Goal: Task Accomplishment & Management: Complete application form

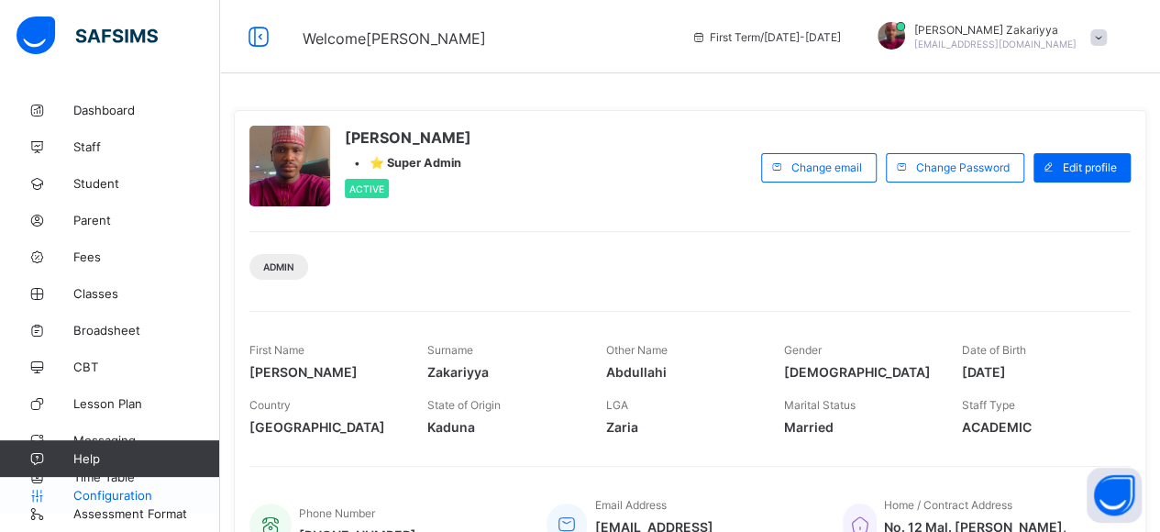
click at [114, 492] on span "Configuration" at bounding box center [146, 495] width 146 height 15
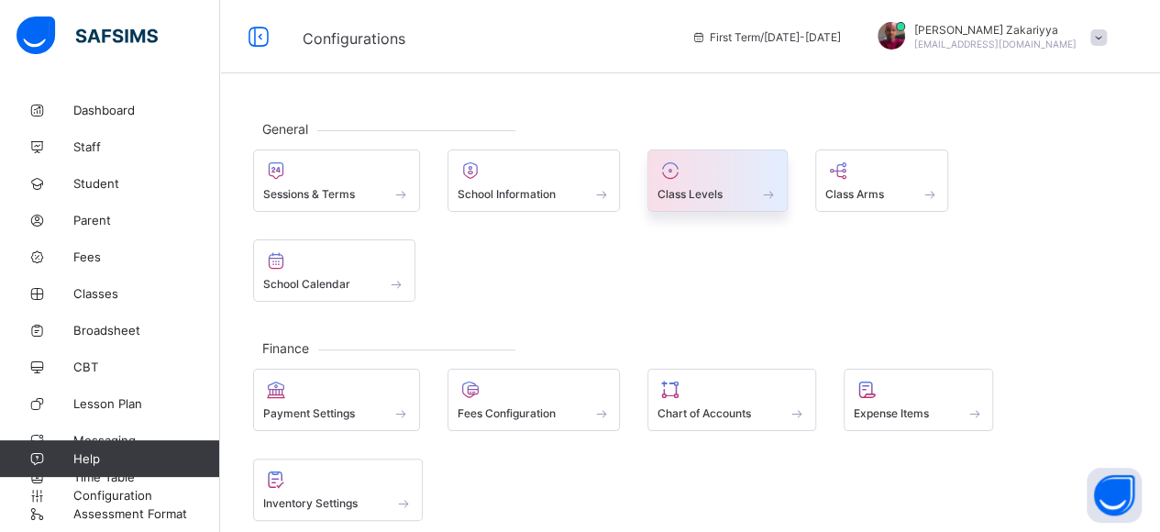
click at [744, 171] on div at bounding box center [717, 171] width 120 height 22
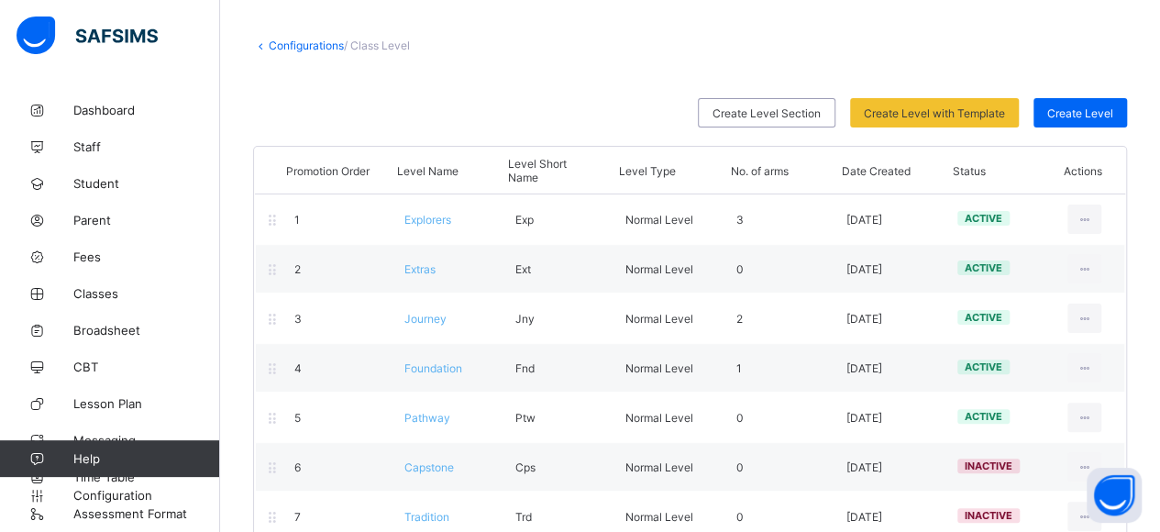
scroll to position [110, 0]
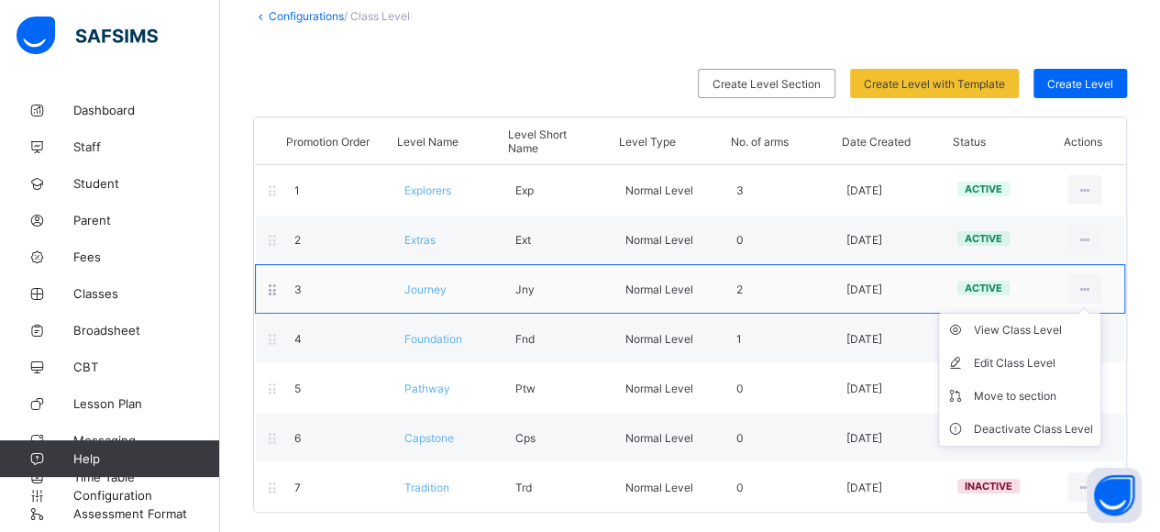
click at [1097, 313] on ul "View Class Level Edit Class Level Move to section Deactivate Class Level" at bounding box center [1019, 380] width 163 height 134
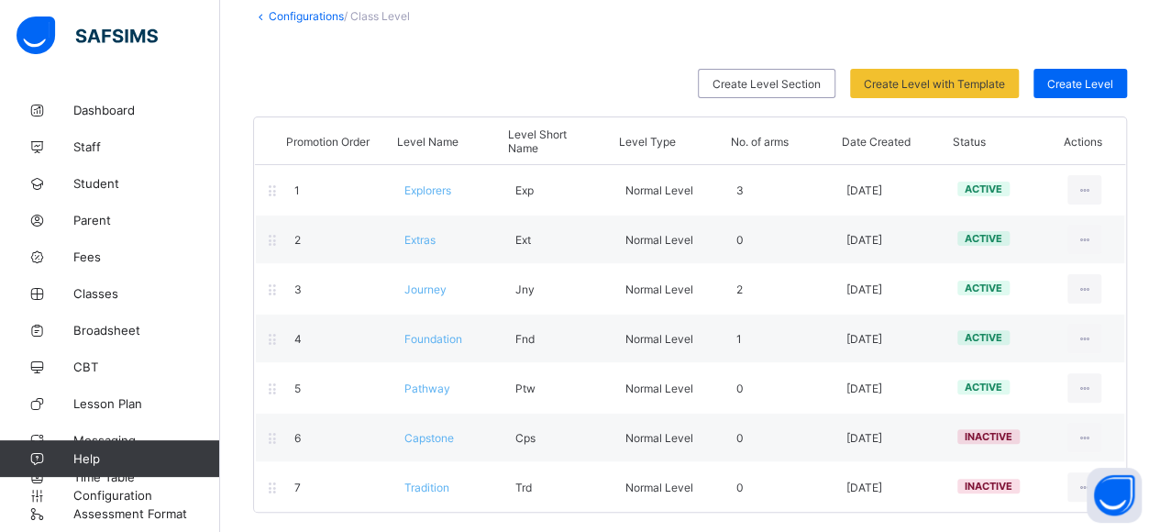
click at [324, 12] on link "Configurations" at bounding box center [306, 16] width 75 height 14
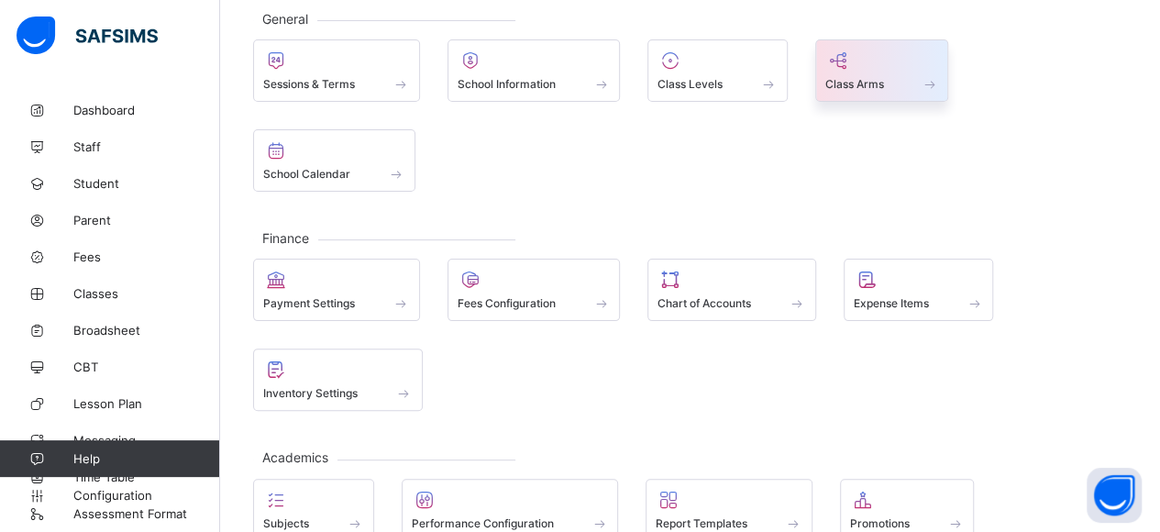
click at [847, 63] on icon at bounding box center [838, 61] width 26 height 22
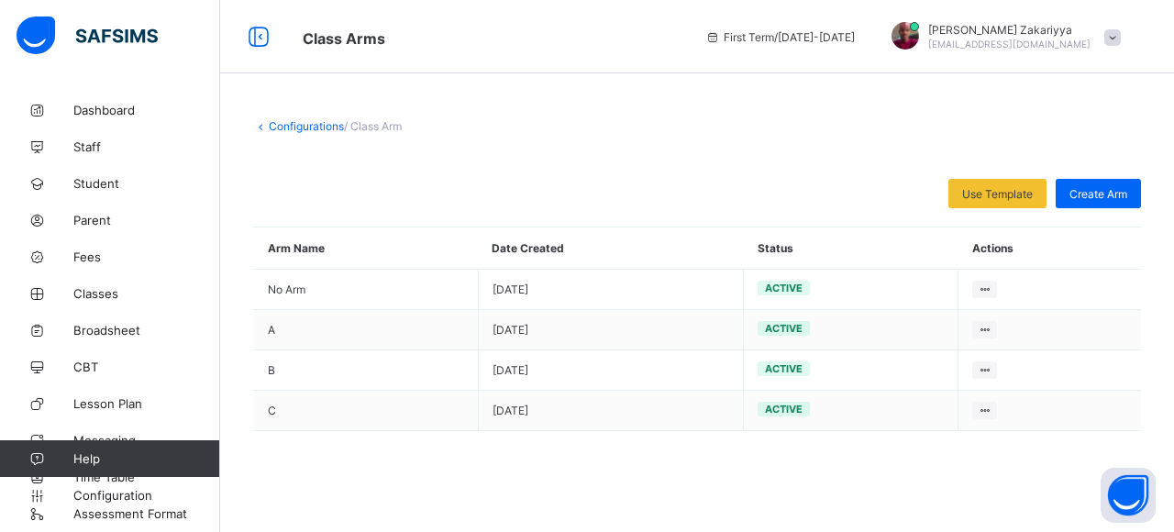
click at [301, 122] on link "Configurations" at bounding box center [306, 126] width 75 height 14
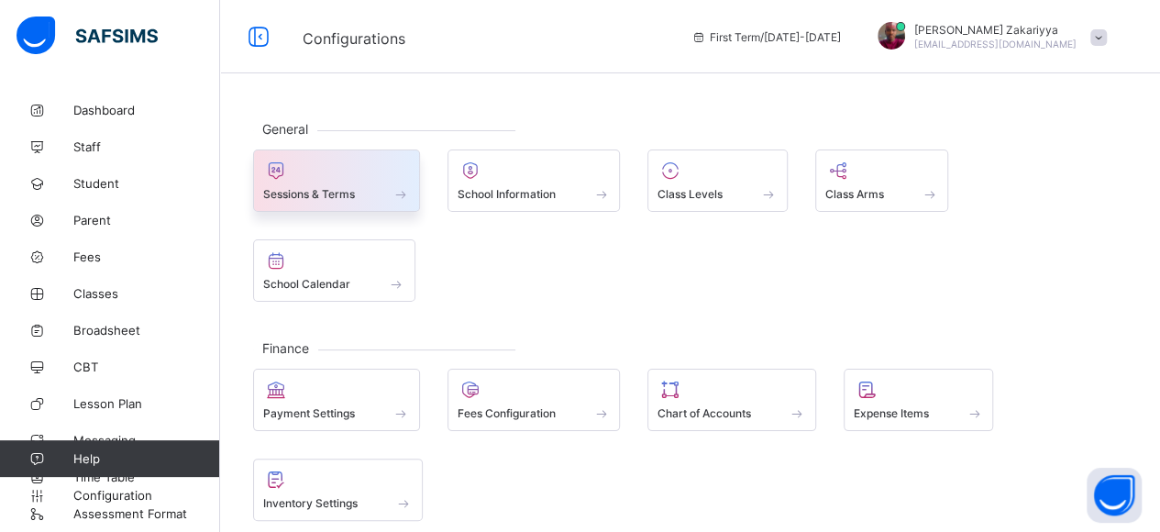
click at [355, 195] on span "Sessions & Terms" at bounding box center [309, 194] width 92 height 14
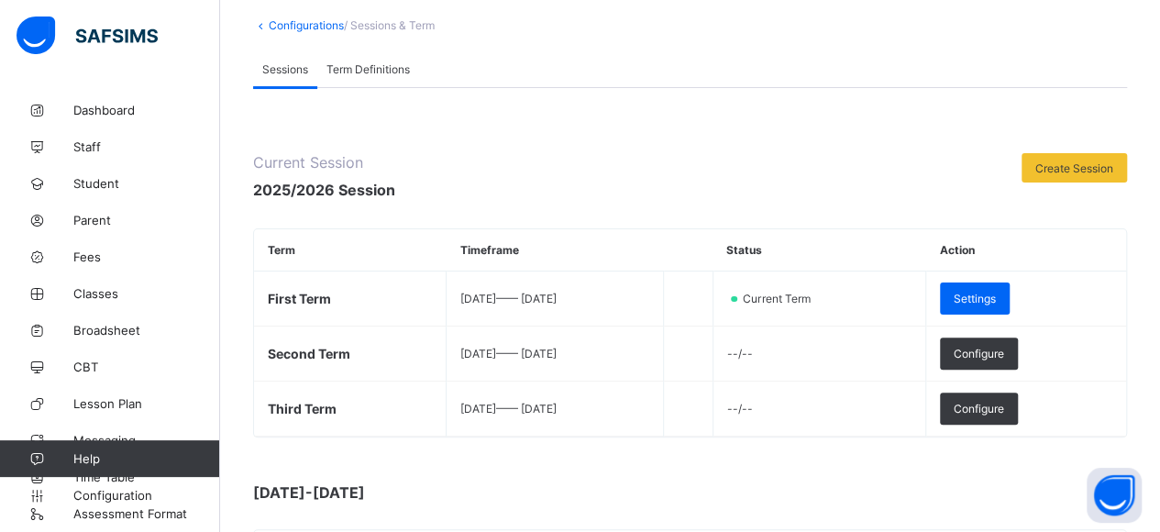
scroll to position [103, 0]
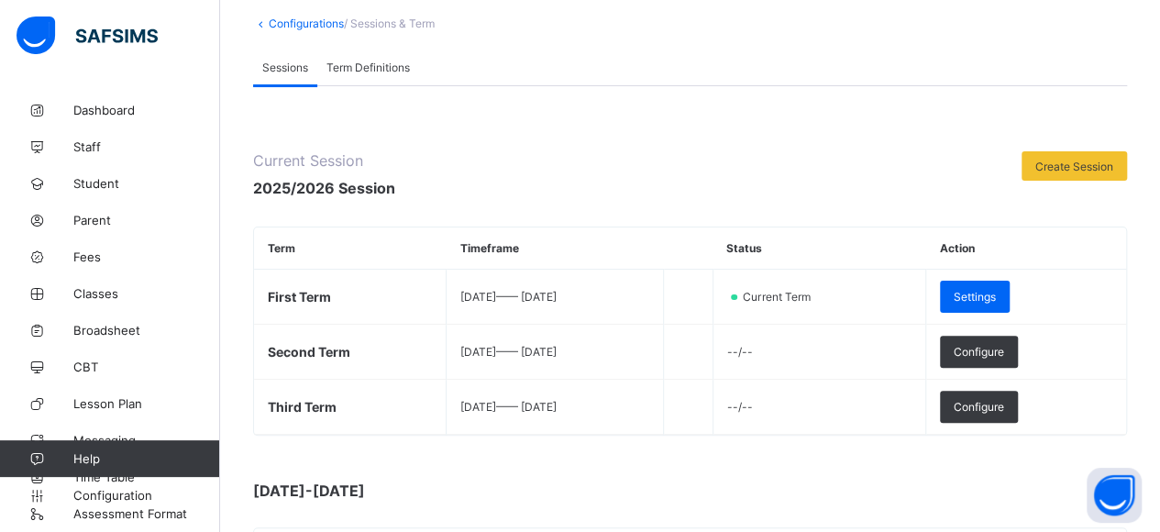
click at [358, 65] on span "Term Definitions" at bounding box center [367, 68] width 83 height 14
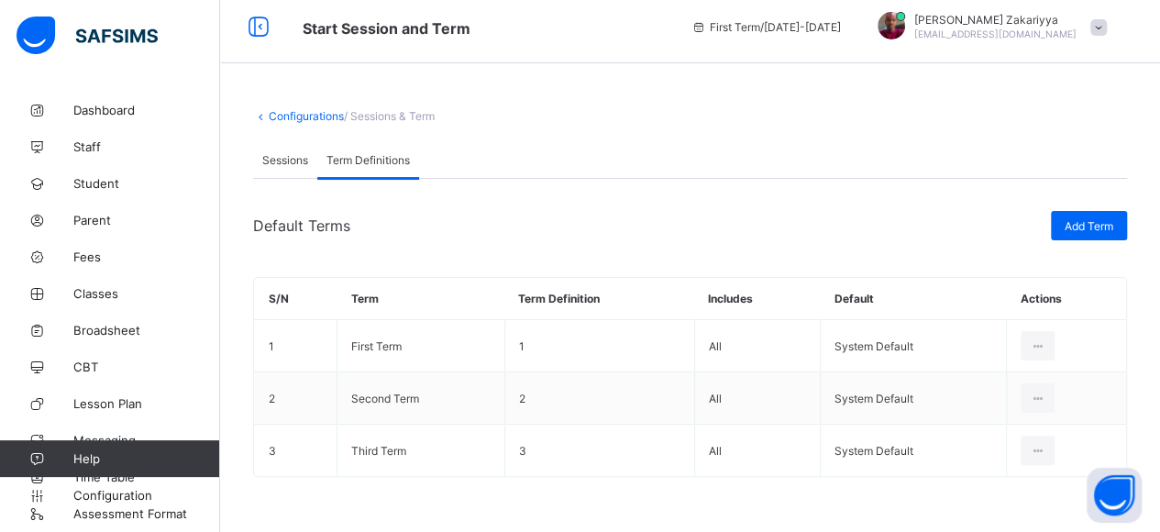
scroll to position [6, 0]
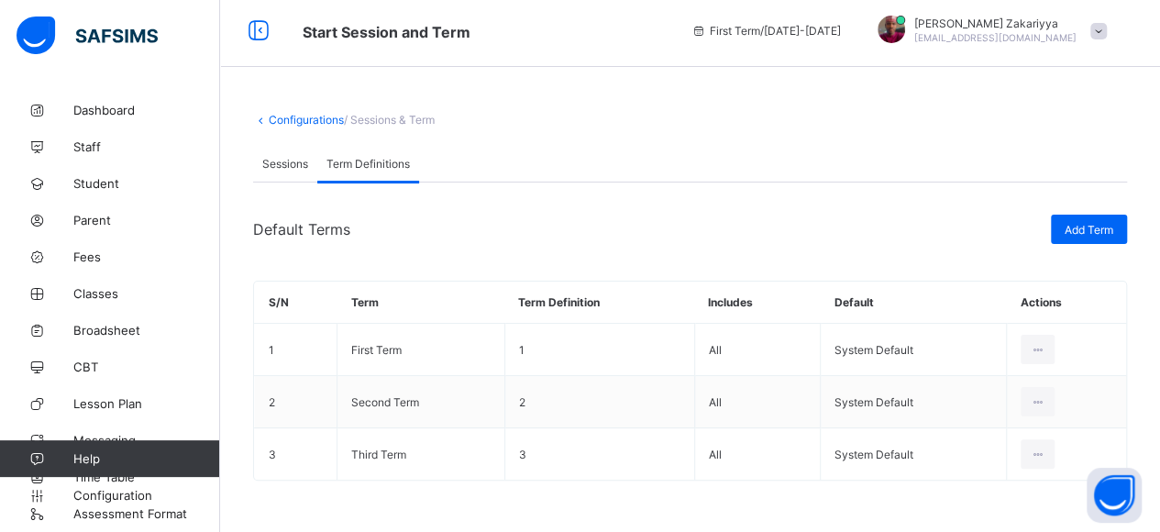
click at [334, 115] on link "Configurations" at bounding box center [306, 120] width 75 height 14
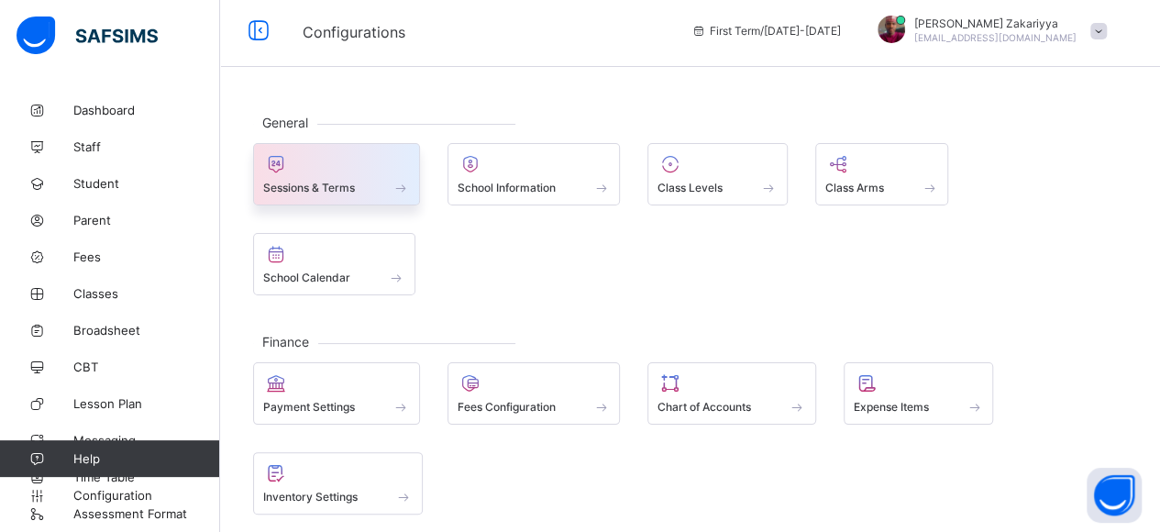
click at [338, 164] on div at bounding box center [336, 164] width 147 height 22
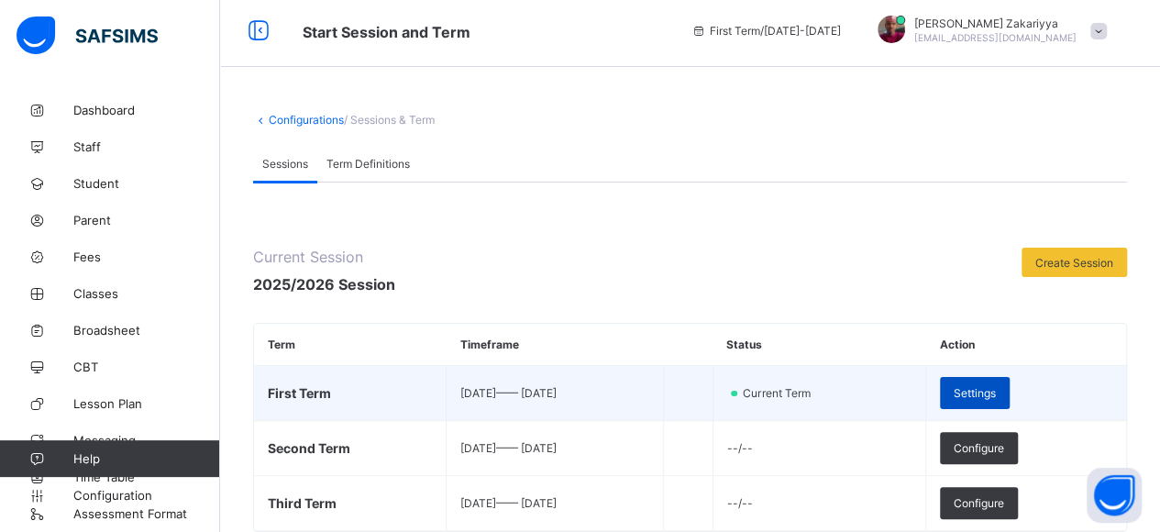
click at [996, 391] on span "Settings" at bounding box center [975, 393] width 42 height 14
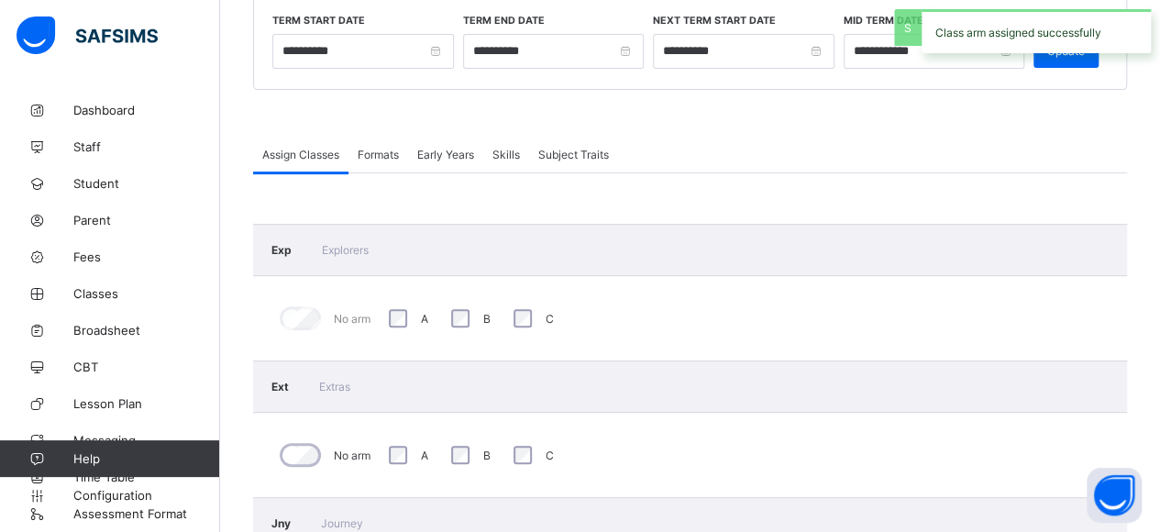
scroll to position [189, 0]
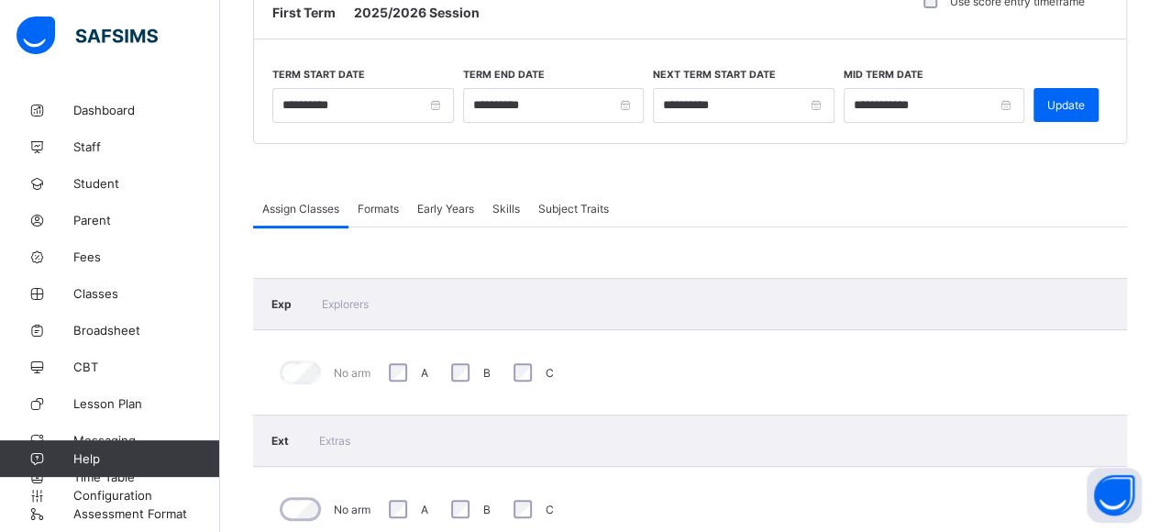
click at [389, 212] on div "Formats" at bounding box center [378, 208] width 60 height 37
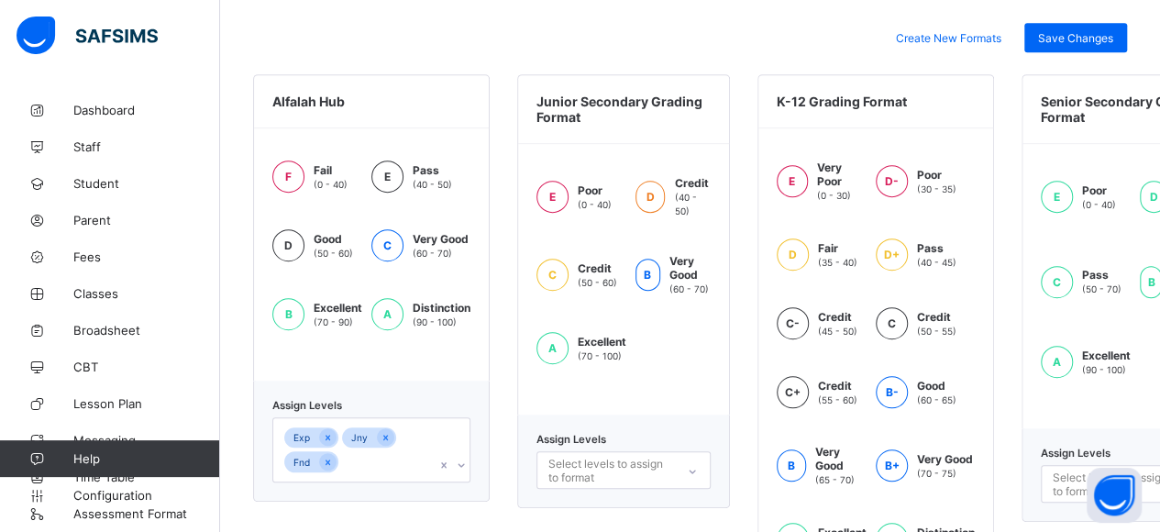
scroll to position [495, 0]
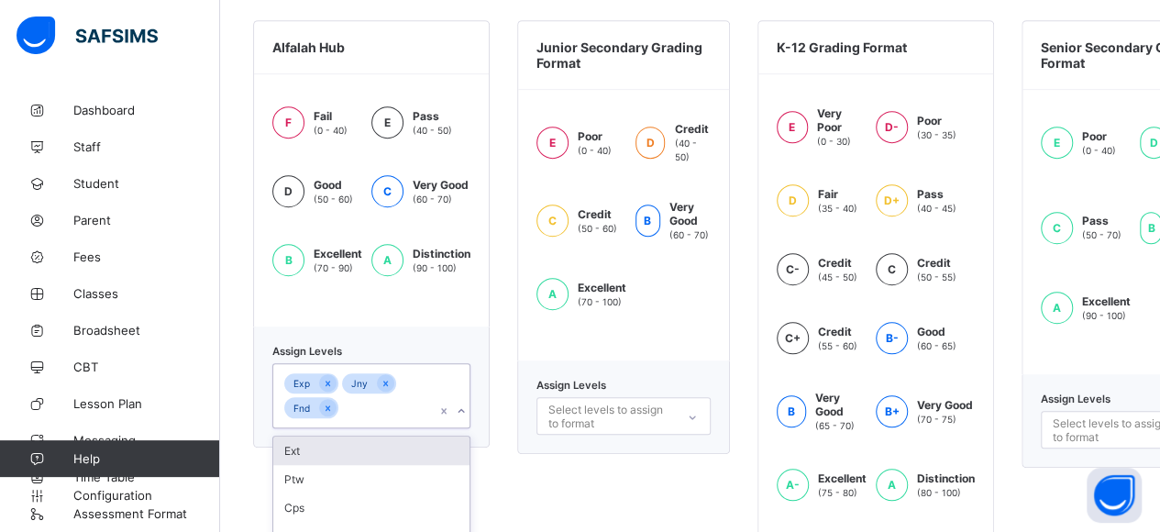
click at [376, 428] on div "option Ext focused, 1 of 4. 4 results available. Use Up and Down to choose opti…" at bounding box center [371, 395] width 198 height 65
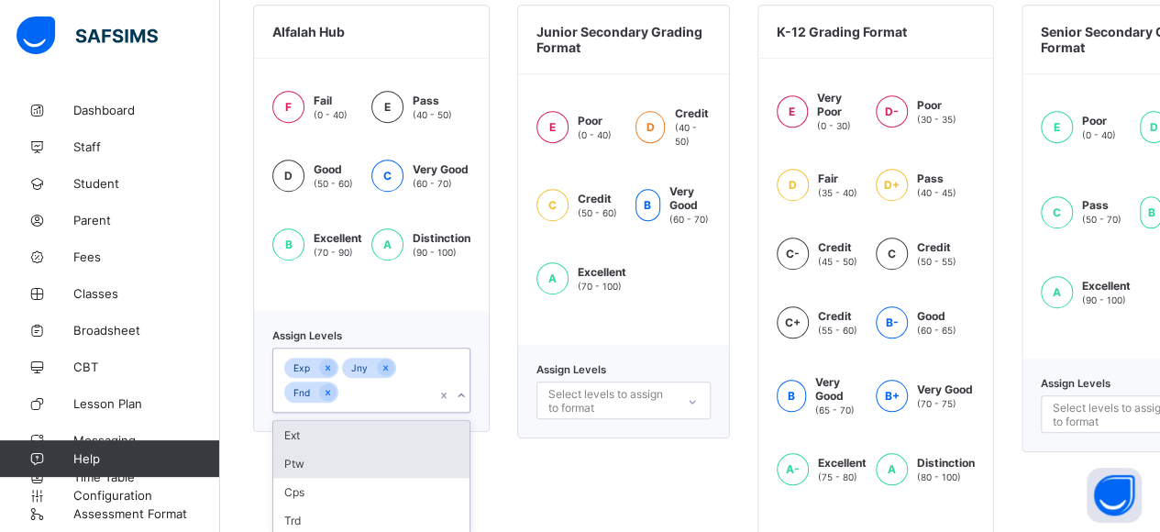
scroll to position [562, 0]
click at [323, 428] on div "Ext" at bounding box center [371, 434] width 196 height 28
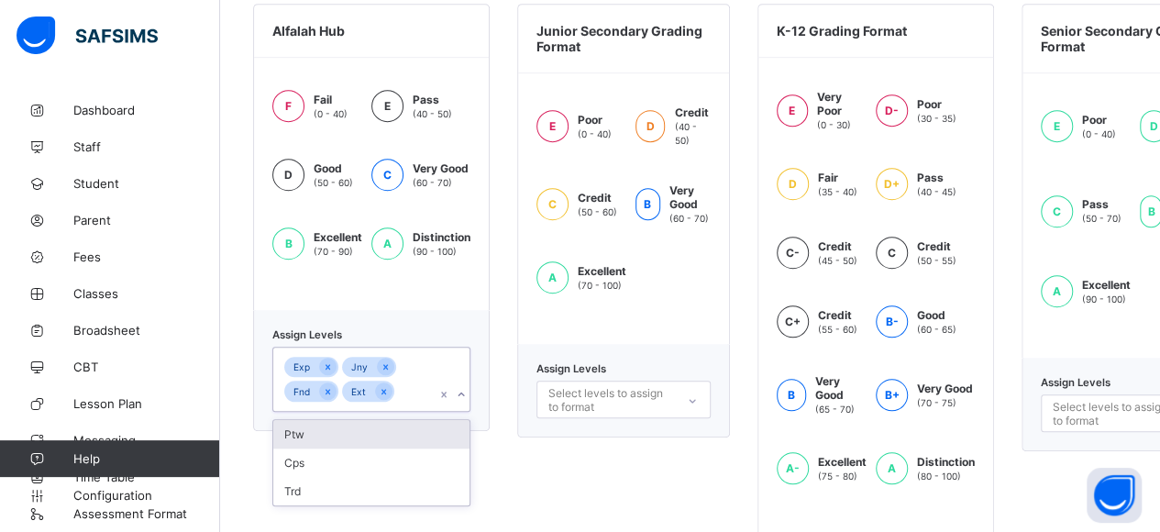
click at [317, 432] on div "Ptw" at bounding box center [371, 434] width 196 height 28
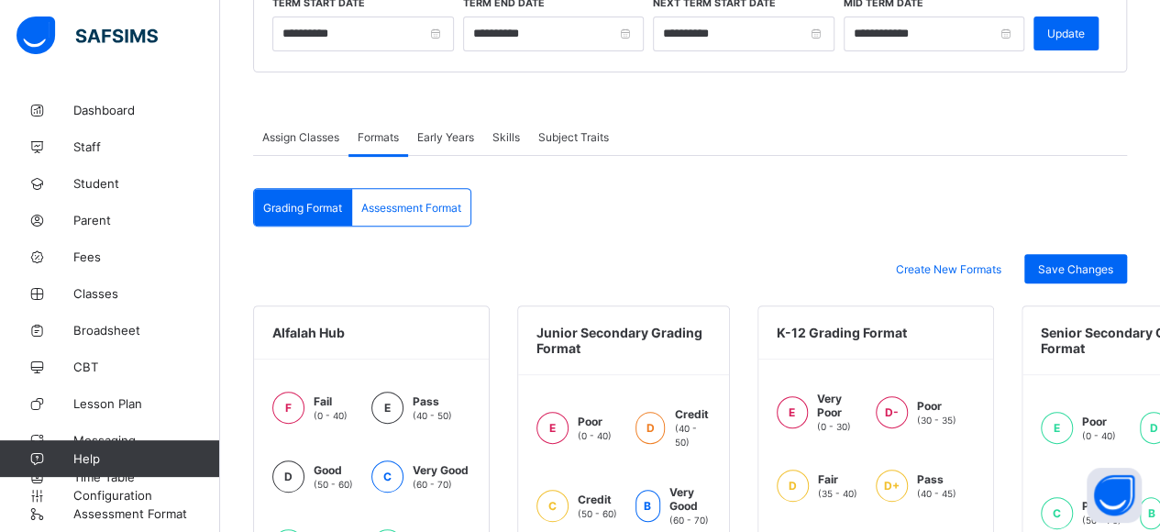
scroll to position [262, 0]
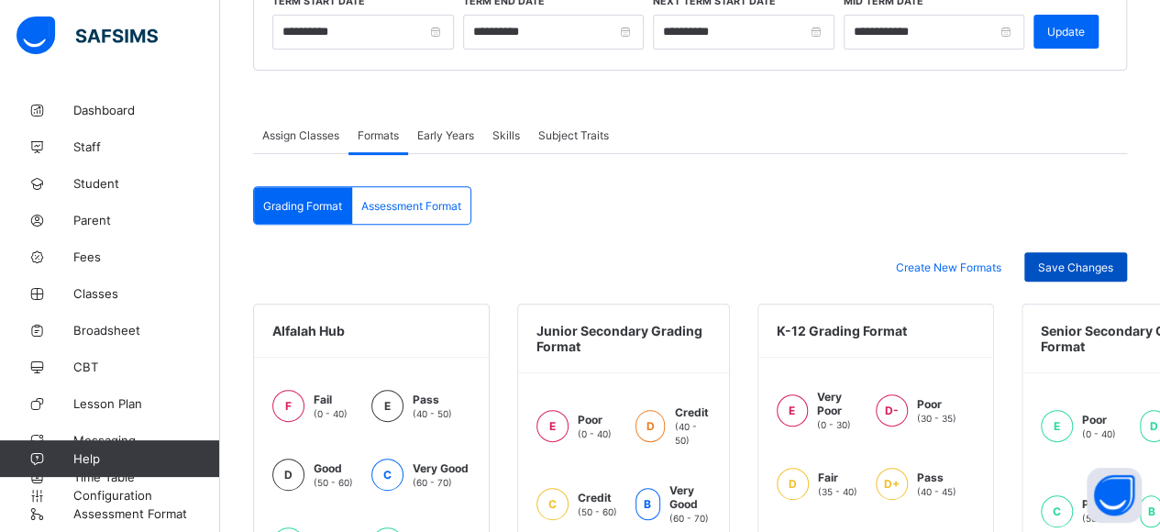
click at [1101, 263] on span "Save Changes" at bounding box center [1075, 267] width 75 height 14
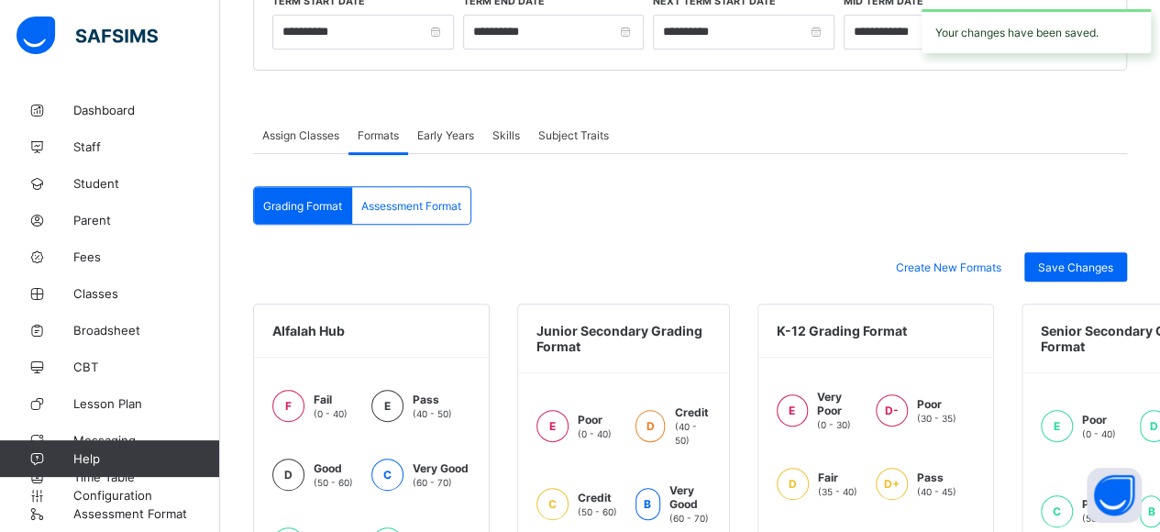
click at [438, 214] on div "Assessment Format" at bounding box center [411, 205] width 118 height 37
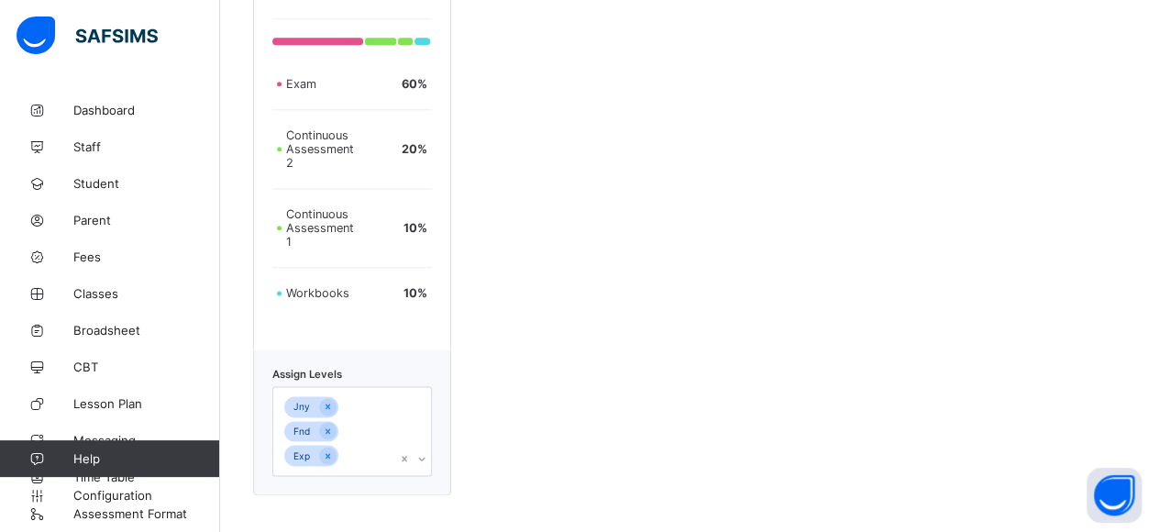
scroll to position [1132, 0]
click at [370, 450] on div "Jny Fnd Exp" at bounding box center [352, 431] width 160 height 90
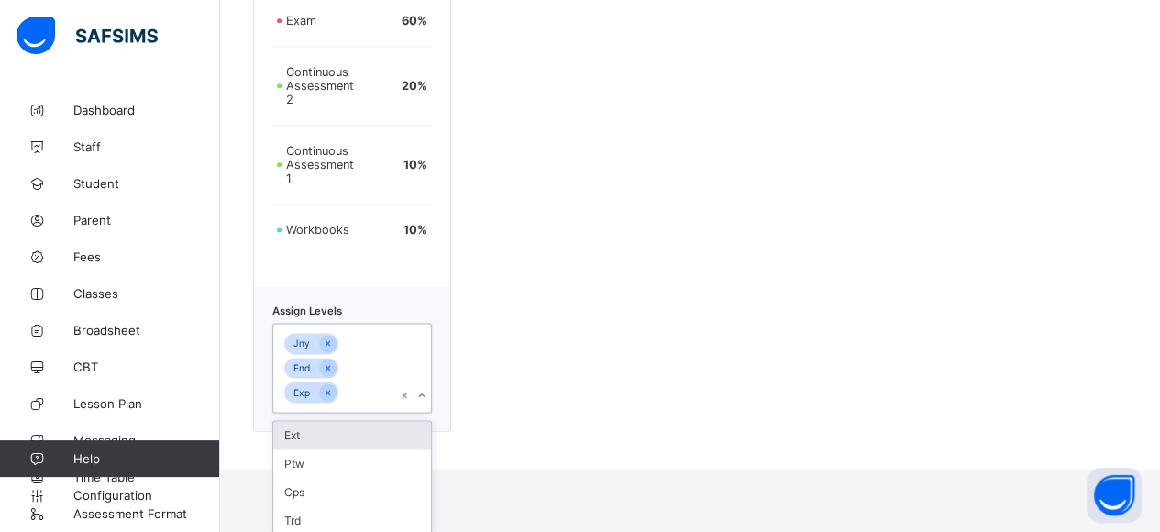
click at [332, 431] on div "Ext" at bounding box center [352, 435] width 158 height 28
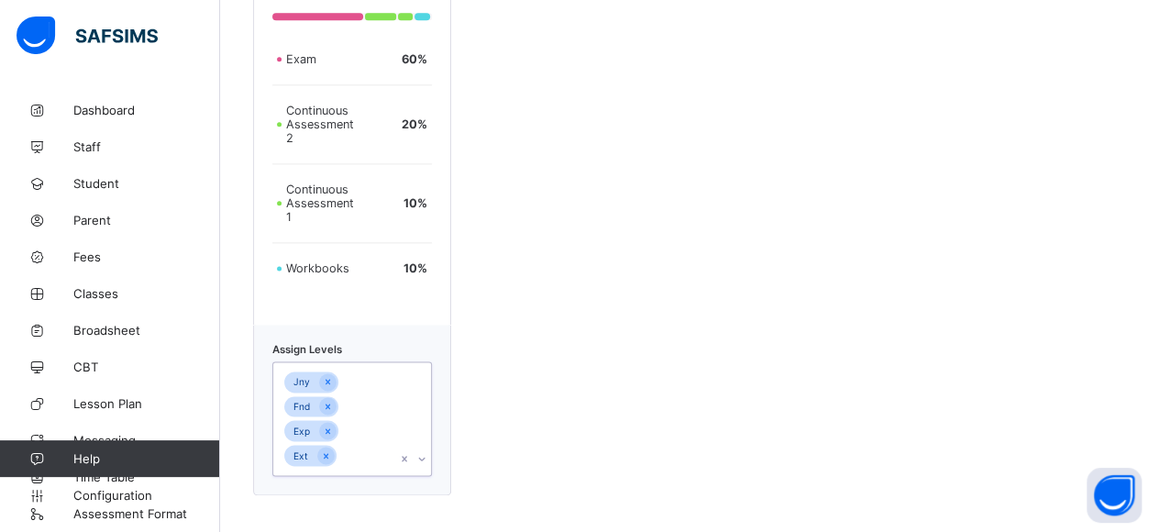
scroll to position [1094, 0]
click at [374, 417] on div "Jny Fnd Exp Ext" at bounding box center [334, 418] width 123 height 112
click at [359, 438] on div "Jny Fnd Exp Ext" at bounding box center [334, 418] width 123 height 112
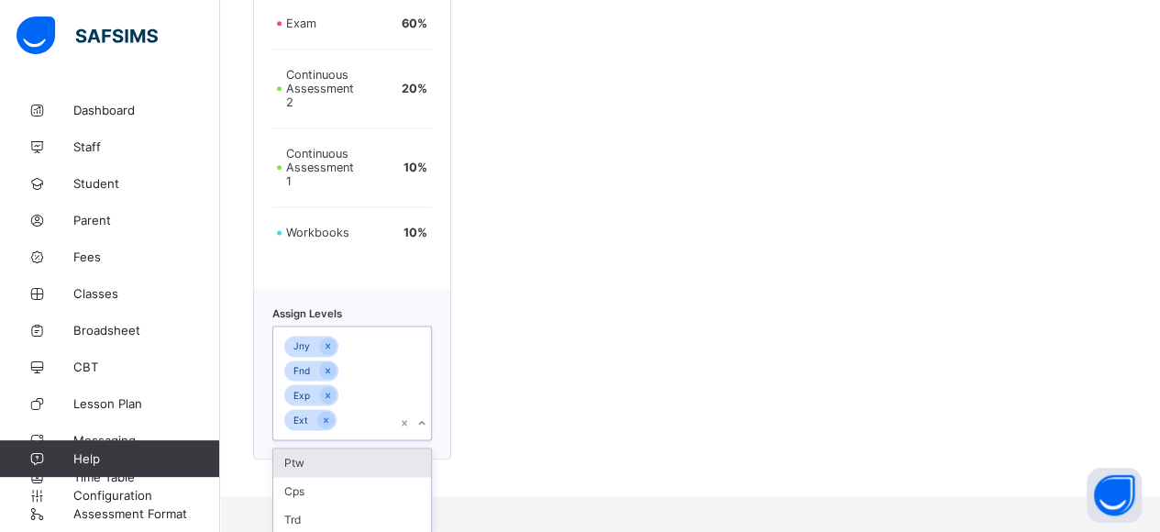
click at [329, 465] on div "Ptw" at bounding box center [352, 462] width 158 height 28
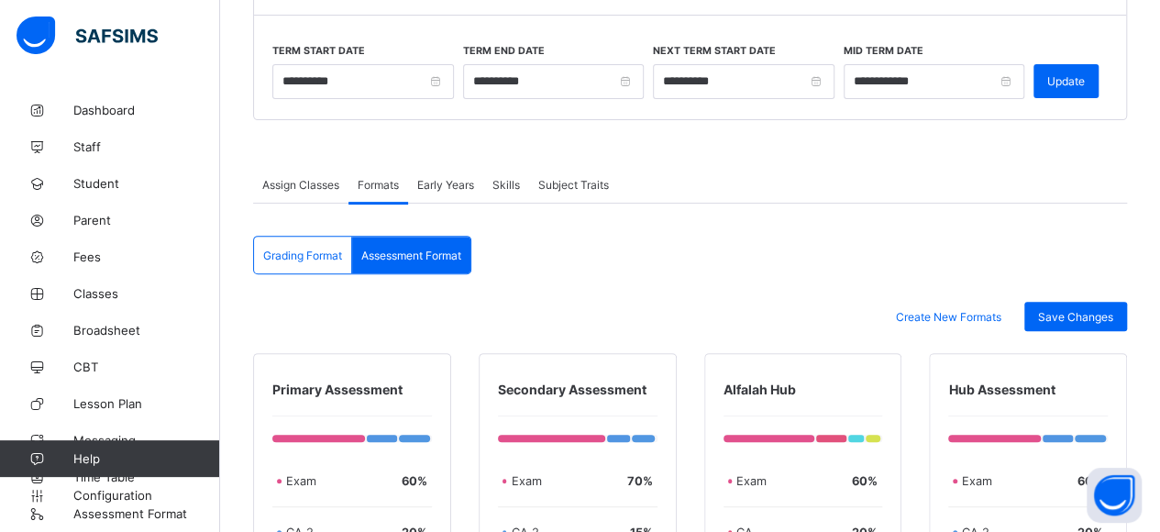
scroll to position [185, 0]
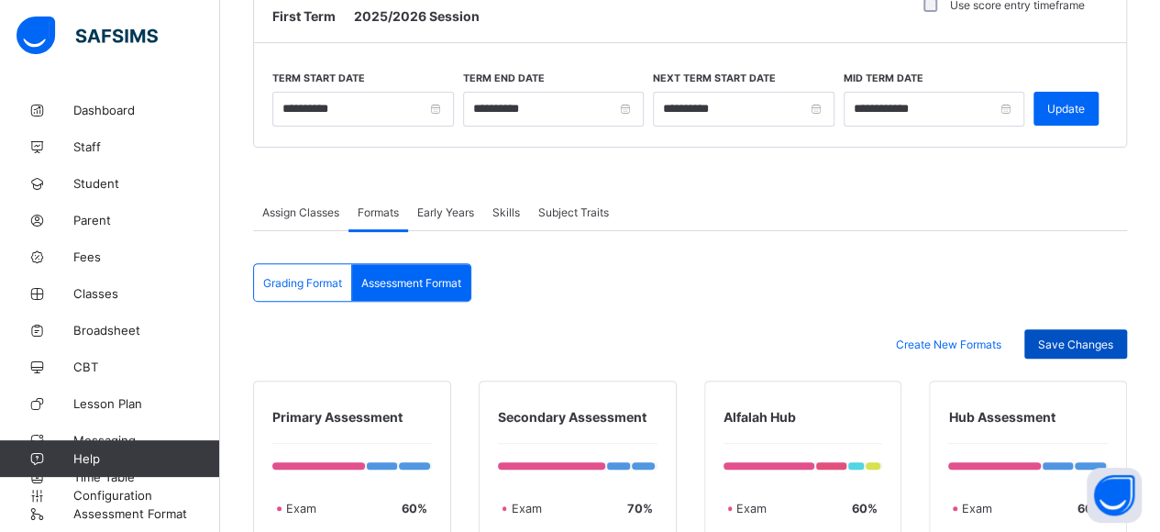
click at [1073, 337] on span "Save Changes" at bounding box center [1075, 344] width 75 height 14
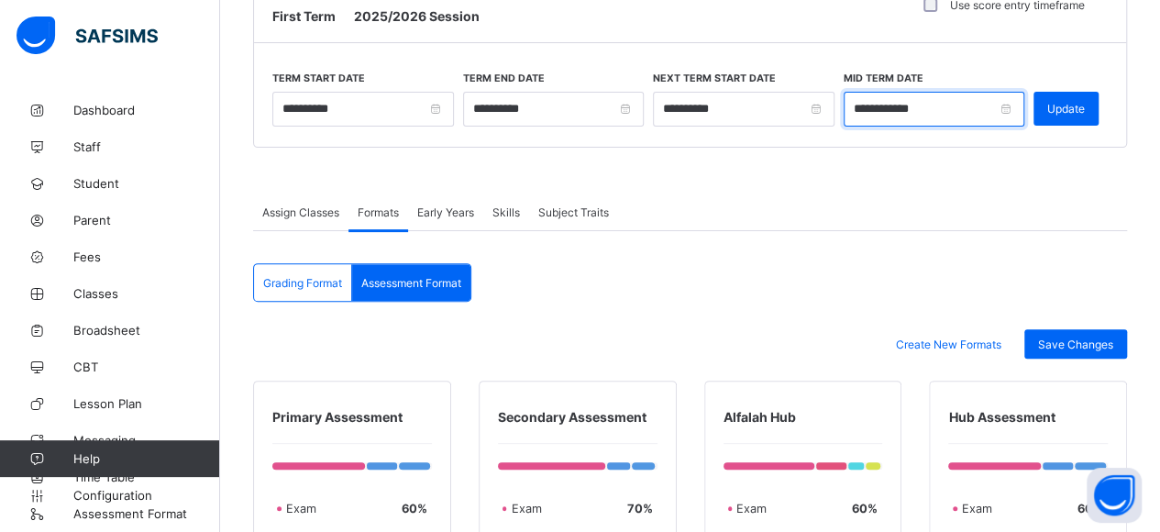
click at [1013, 106] on input "**********" at bounding box center [935, 109] width 182 height 35
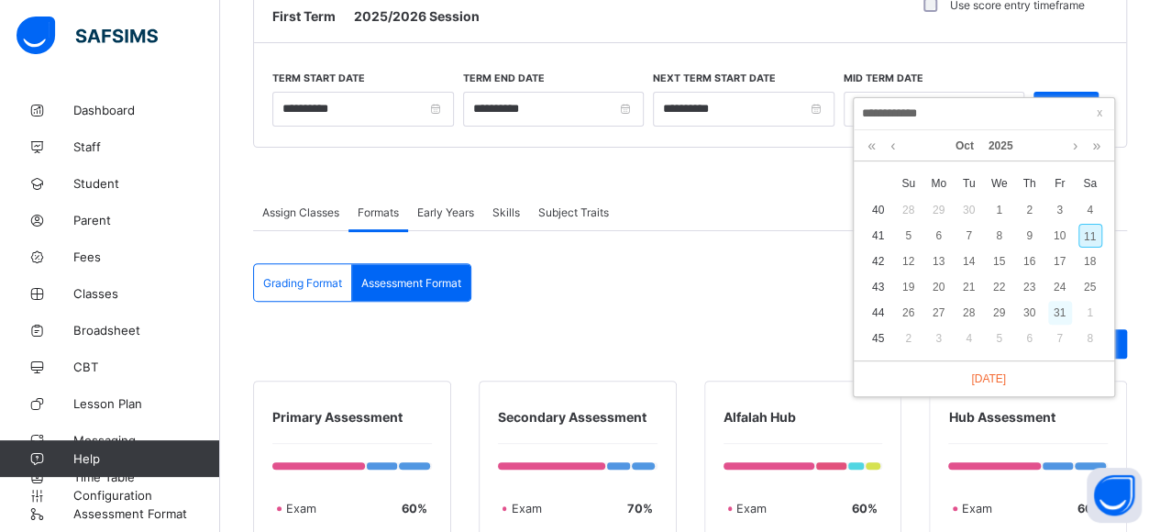
click at [1062, 312] on div "31" at bounding box center [1060, 313] width 24 height 24
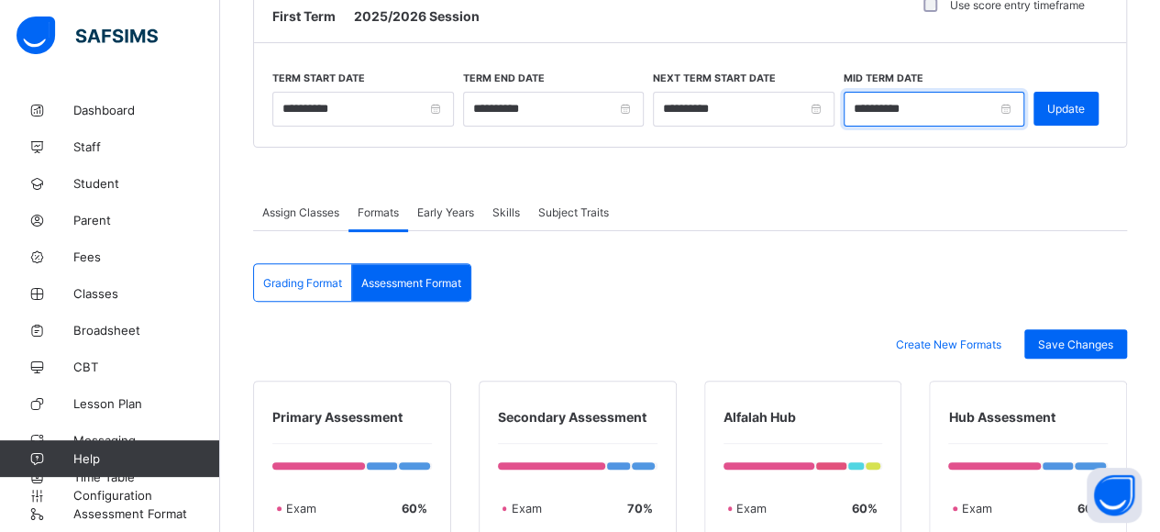
click at [1018, 105] on input "**********" at bounding box center [935, 109] width 182 height 35
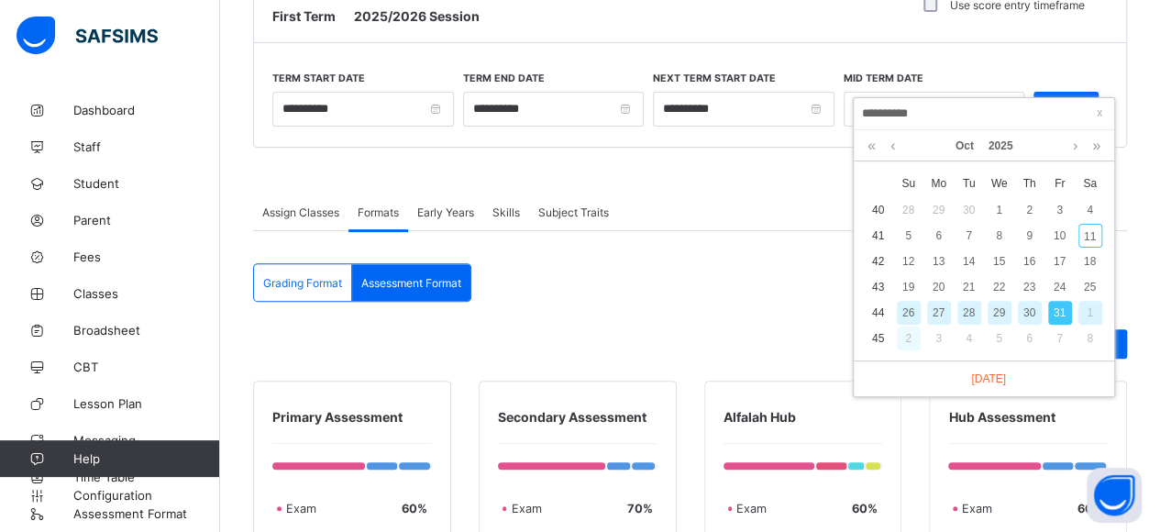
click at [911, 337] on div "2" at bounding box center [909, 338] width 24 height 24
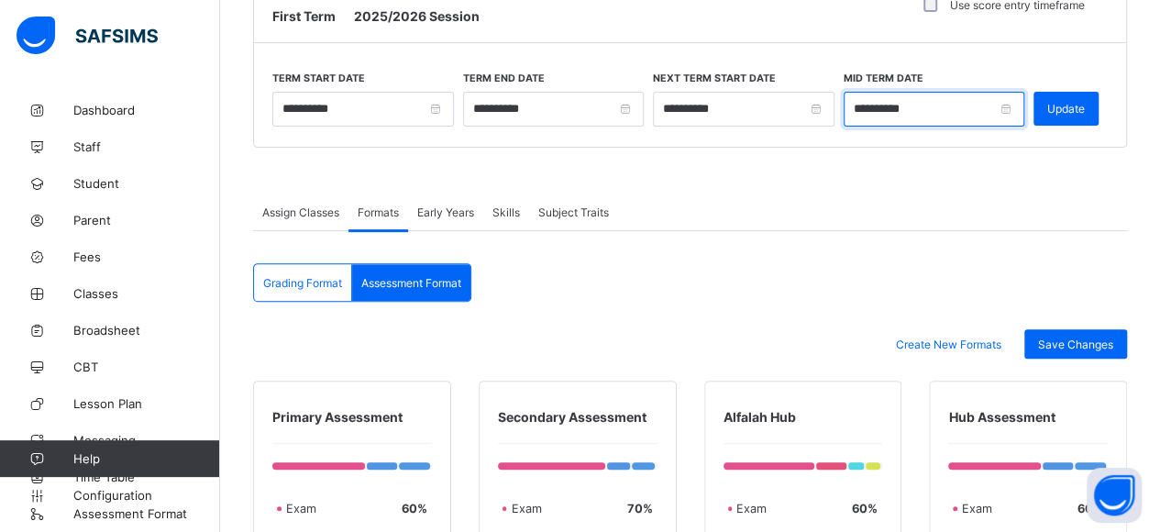
click at [1023, 107] on input "**********" at bounding box center [935, 109] width 182 height 35
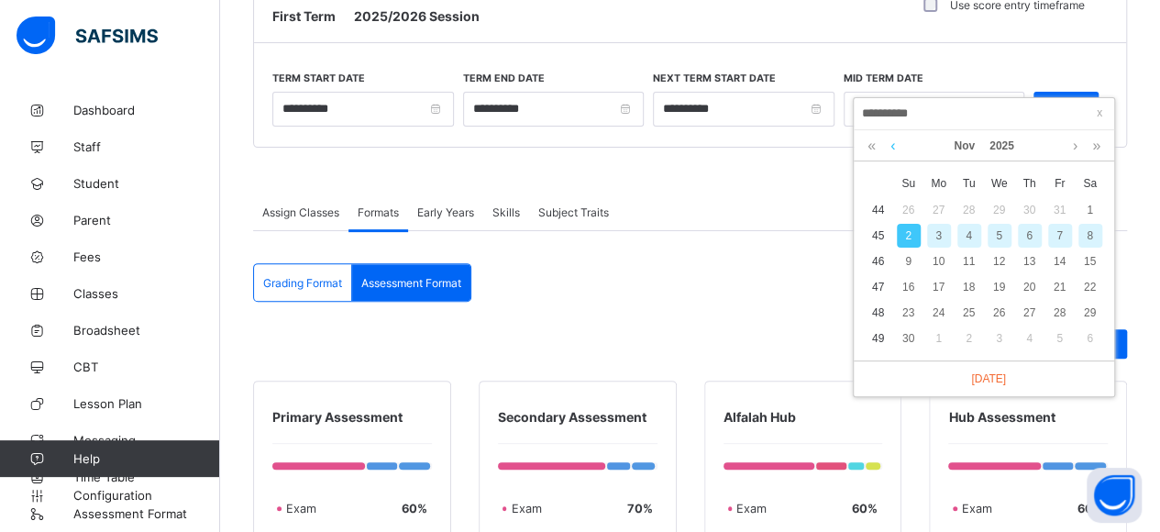
click at [889, 145] on link at bounding box center [893, 145] width 14 height 31
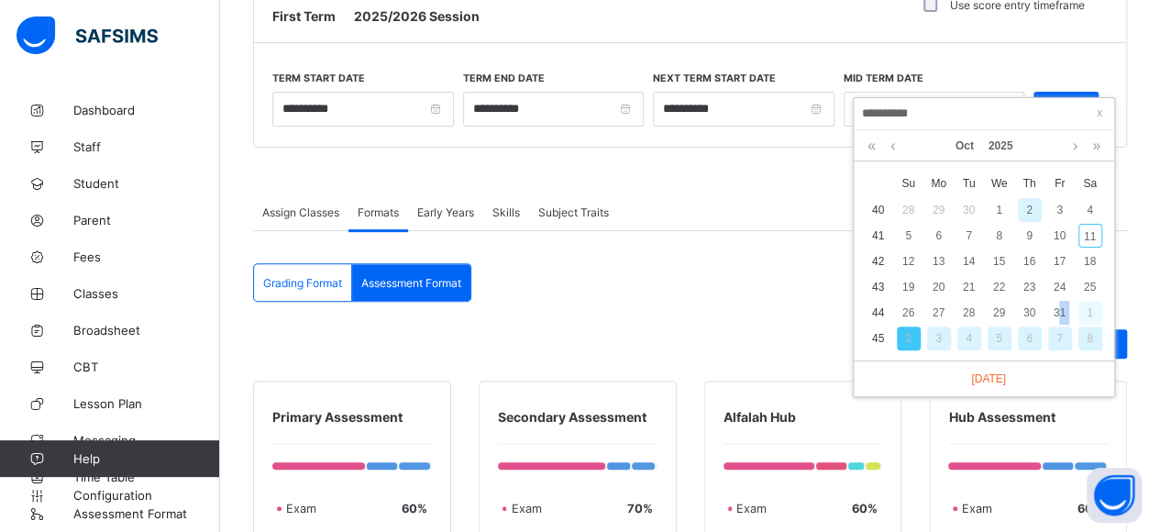
drag, startPoint x: 1058, startPoint y: 309, endPoint x: 1080, endPoint y: 315, distance: 22.7
click at [1080, 315] on tr "44 26 27 28 29 30 31 1" at bounding box center [984, 313] width 242 height 26
click at [1061, 312] on div "31" at bounding box center [1060, 313] width 24 height 24
type input "**********"
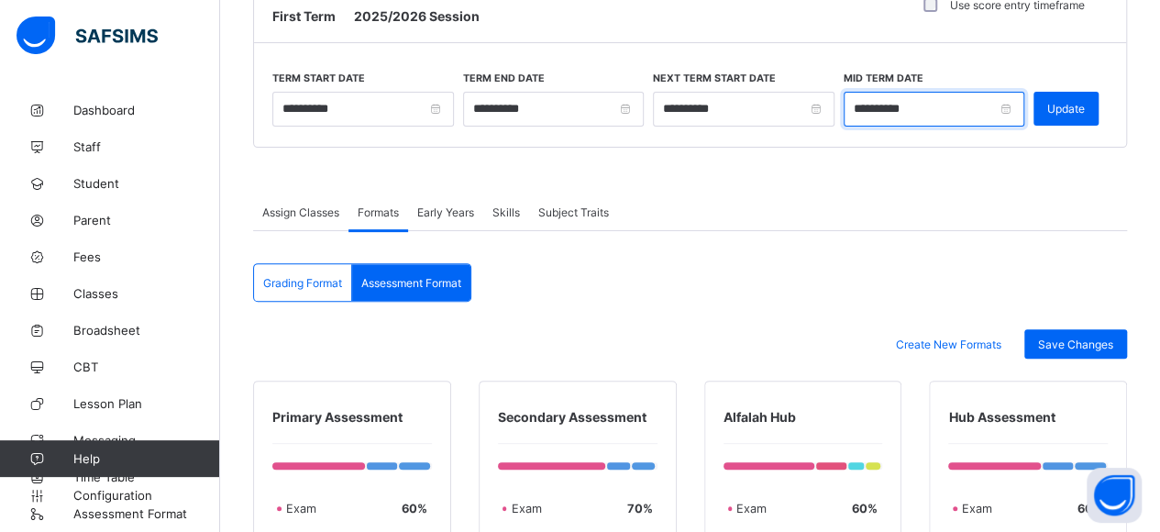
click at [1021, 107] on input "**********" at bounding box center [935, 109] width 182 height 35
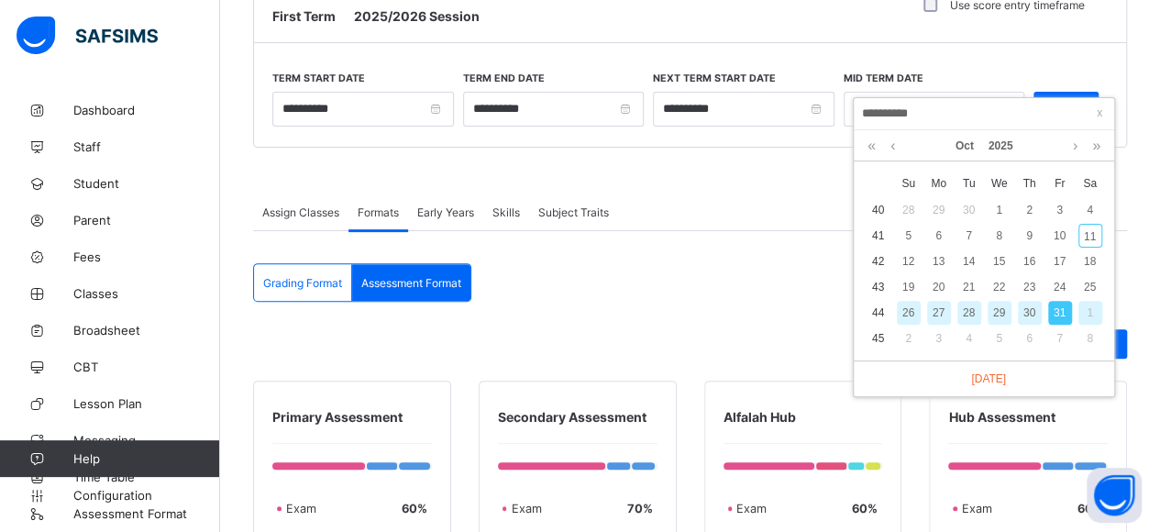
click at [1062, 312] on div "31" at bounding box center [1060, 313] width 24 height 24
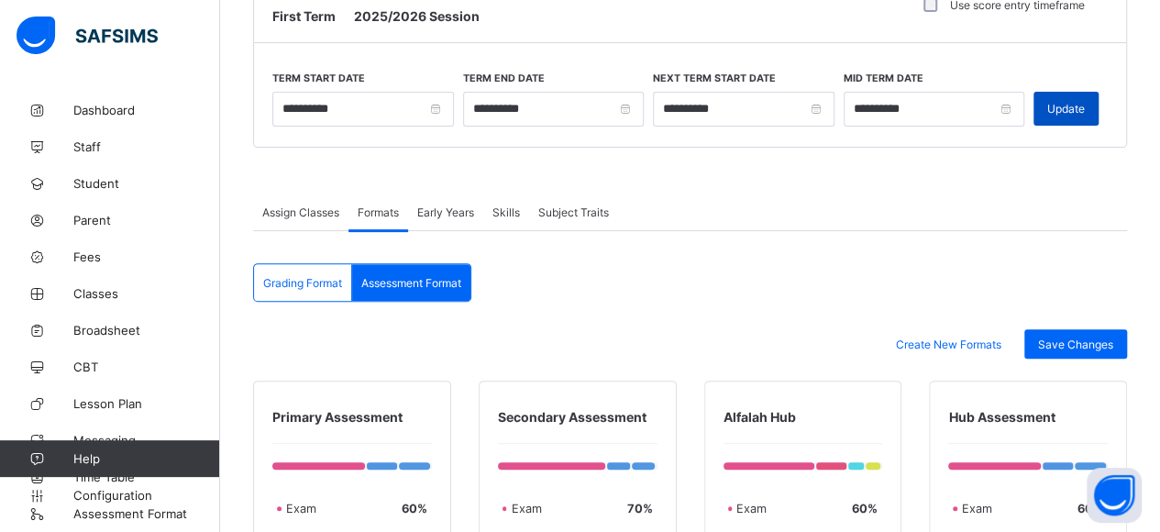
click at [1058, 104] on div "Update" at bounding box center [1065, 109] width 65 height 34
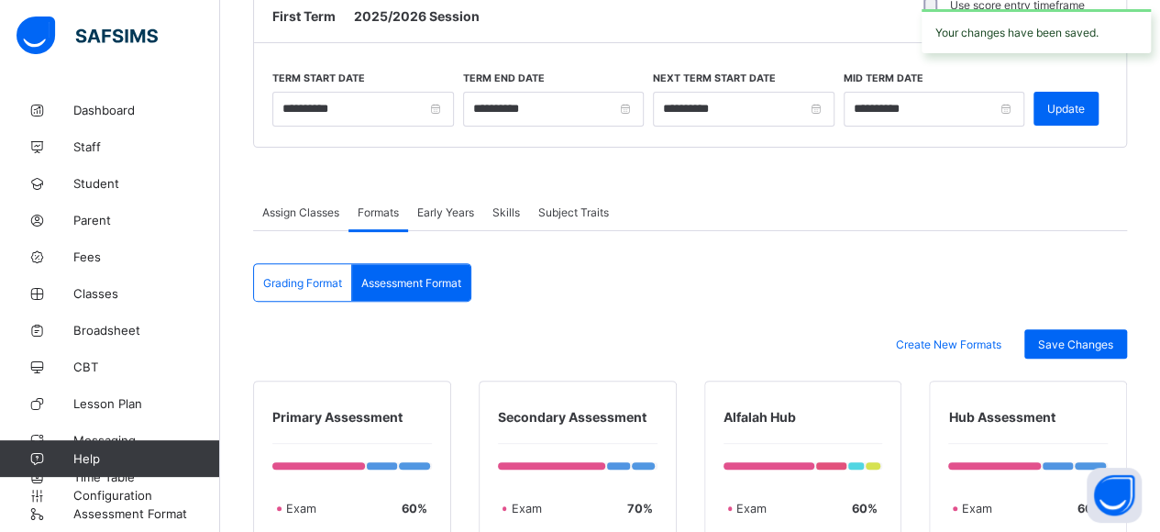
click at [458, 212] on span "Early Years" at bounding box center [445, 212] width 57 height 14
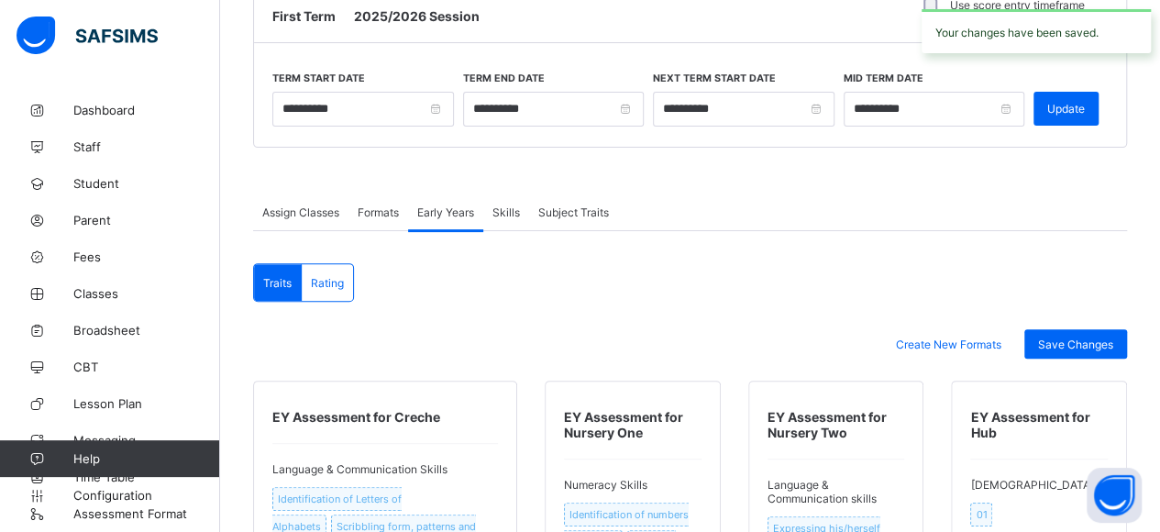
click at [510, 206] on span "Skills" at bounding box center [506, 212] width 28 height 14
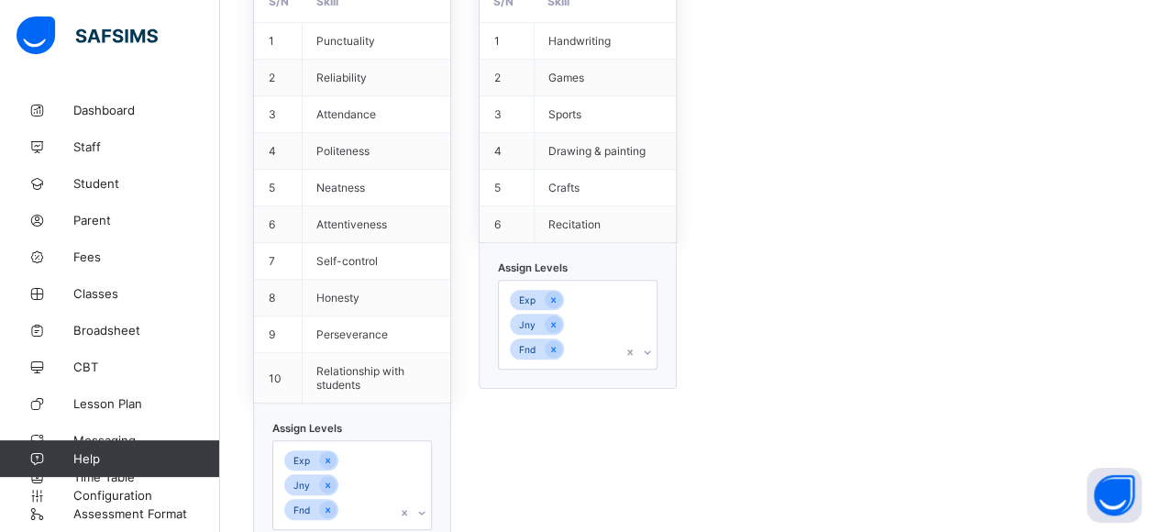
scroll to position [656, 0]
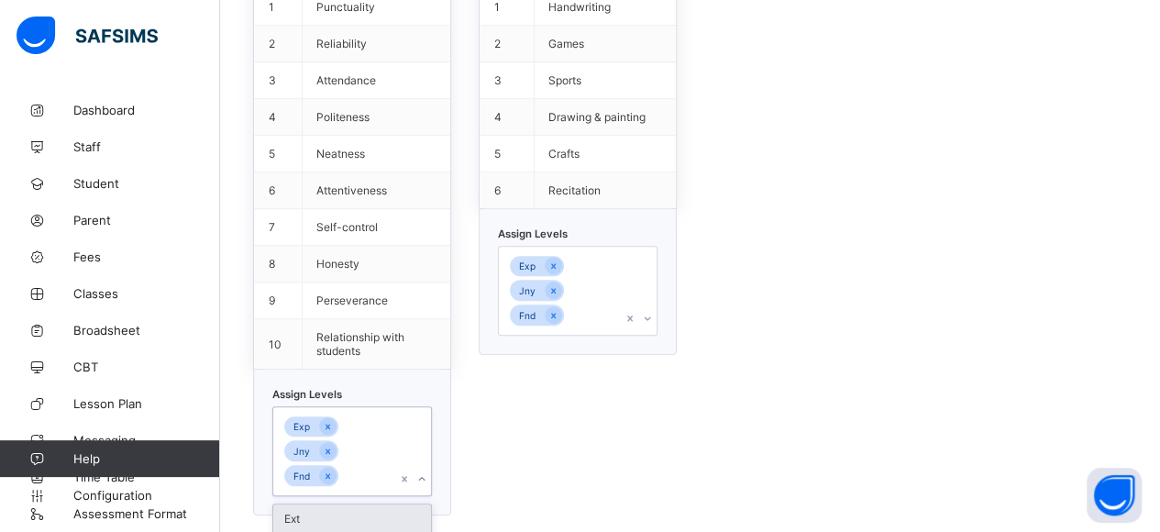
click at [370, 447] on div "option Ext focused, 2 of 7. 4 results available. Use Up and Down to choose opti…" at bounding box center [352, 451] width 160 height 90
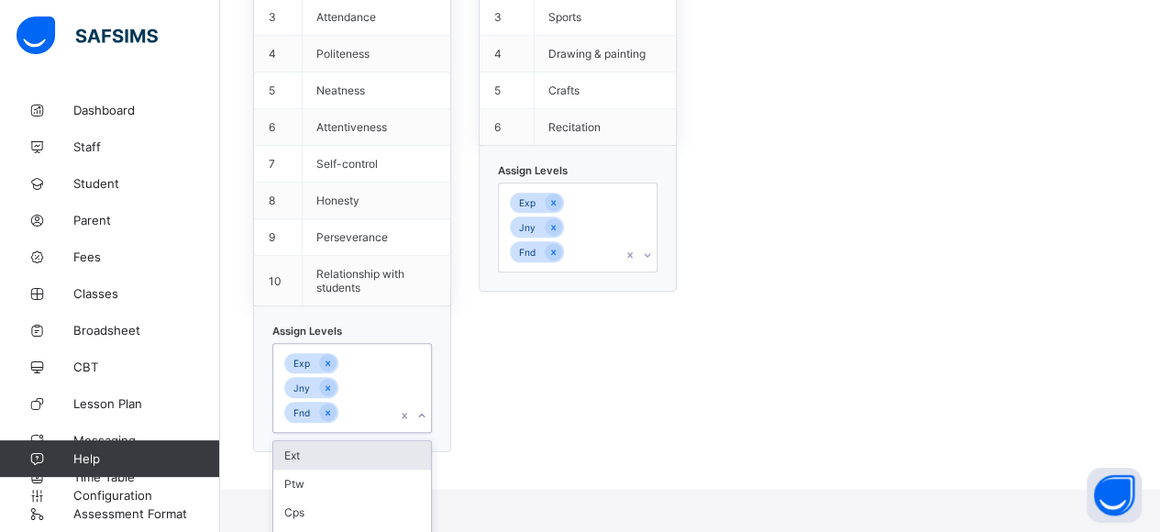
click at [330, 441] on div "Ext" at bounding box center [352, 455] width 158 height 28
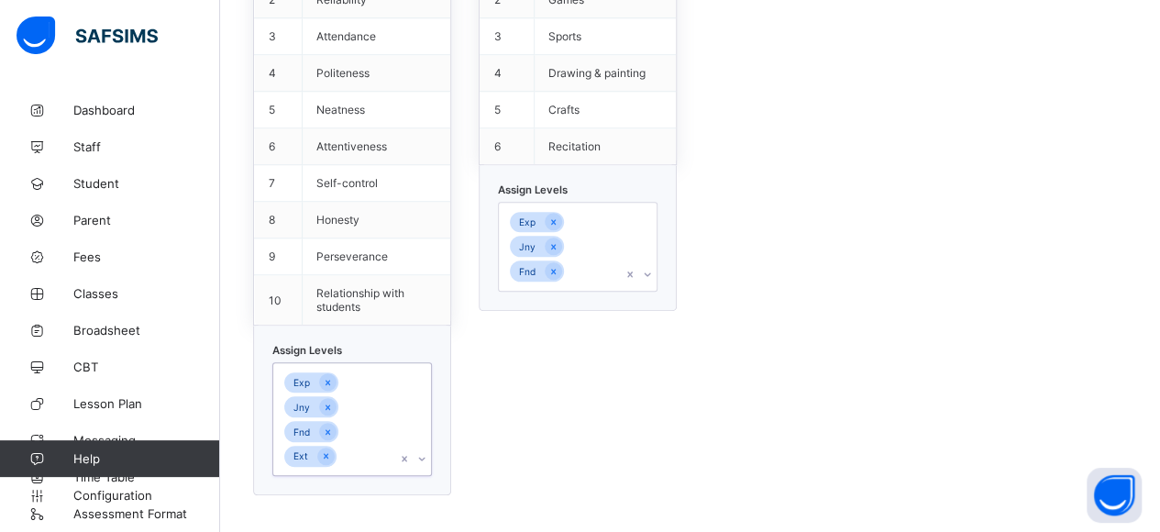
scroll to position [680, 0]
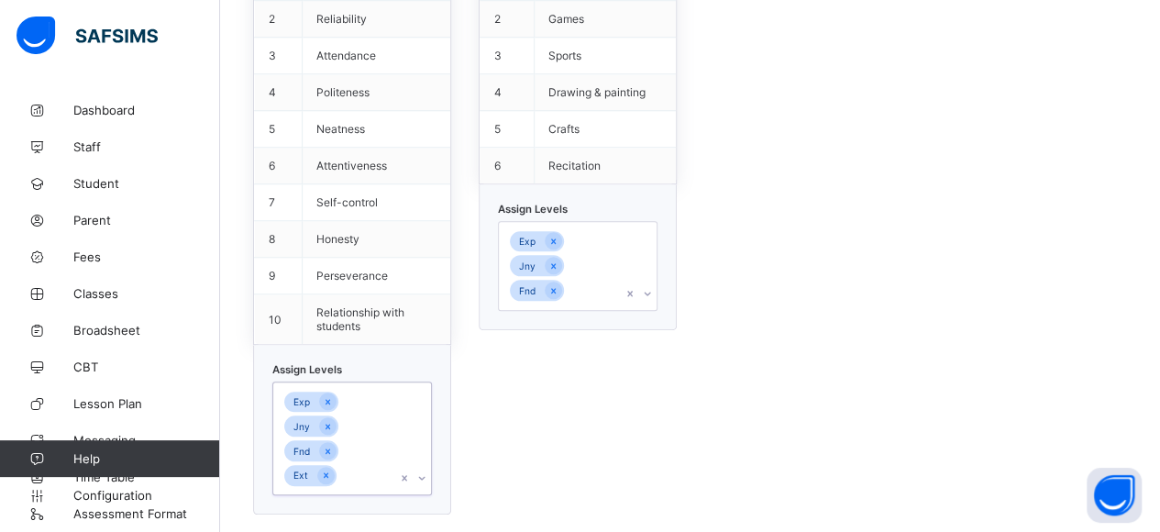
click at [359, 414] on div "Exp Jny Fnd Ext" at bounding box center [334, 438] width 123 height 112
click at [361, 438] on div "Exp Jny Fnd Ext" at bounding box center [334, 438] width 123 height 112
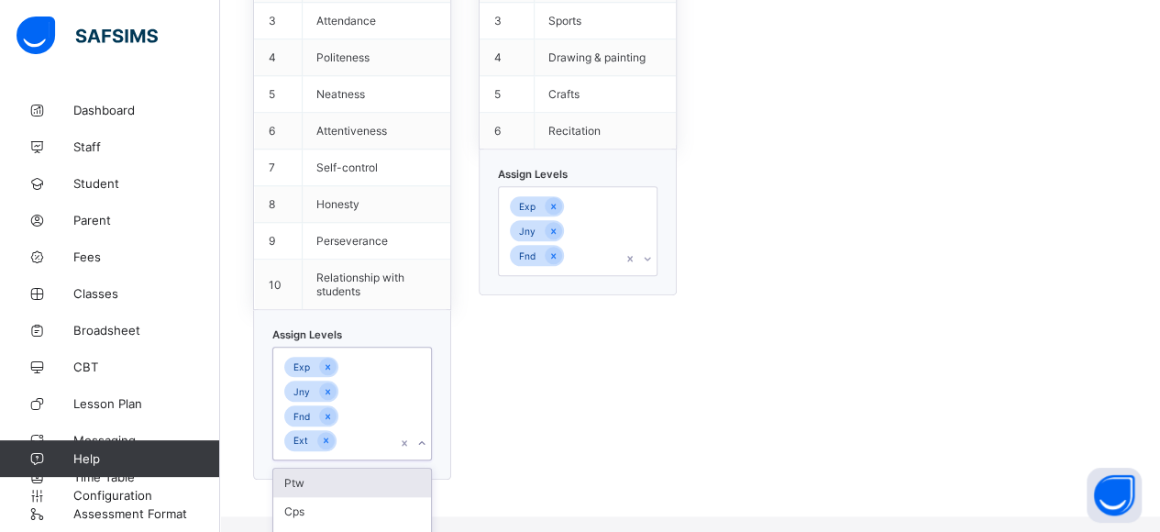
click at [327, 469] on div "Ptw" at bounding box center [352, 483] width 158 height 28
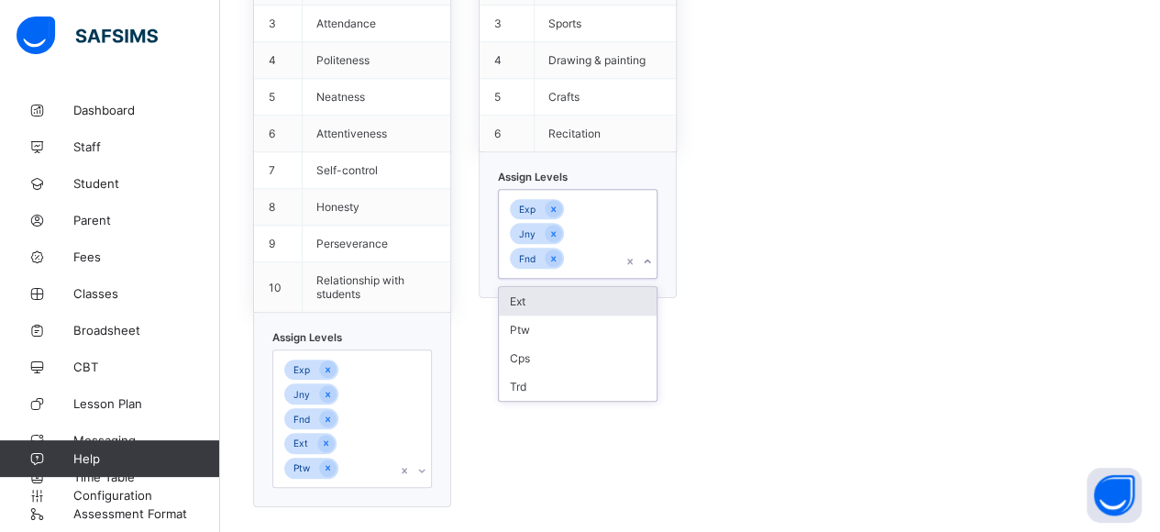
scroll to position [704, 0]
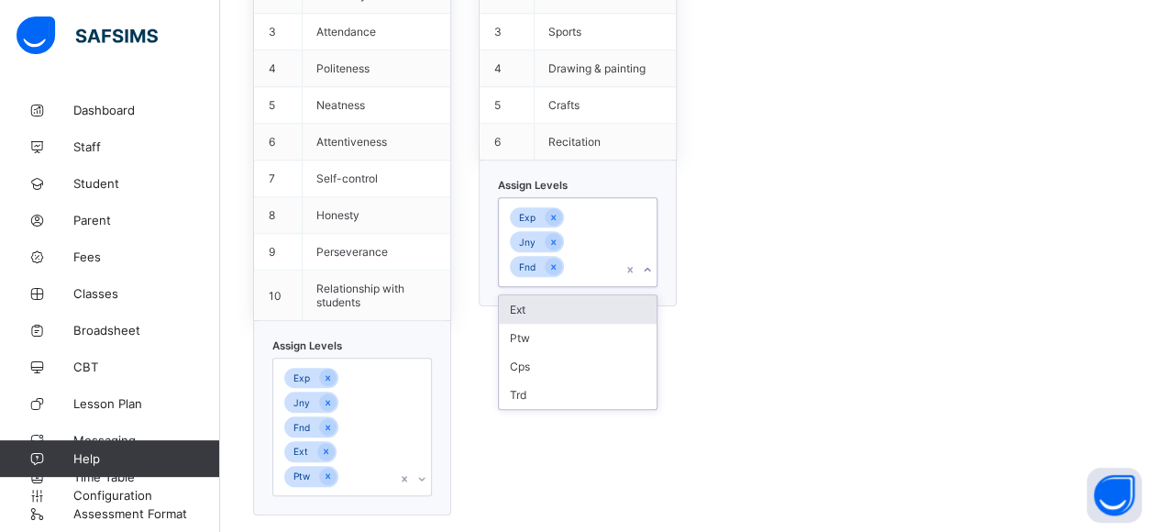
click at [622, 246] on div "Exp Jny Fnd" at bounding box center [560, 242] width 123 height 88
click at [563, 295] on div "Ext" at bounding box center [578, 309] width 158 height 28
click at [547, 319] on div "Ptw" at bounding box center [578, 333] width 158 height 28
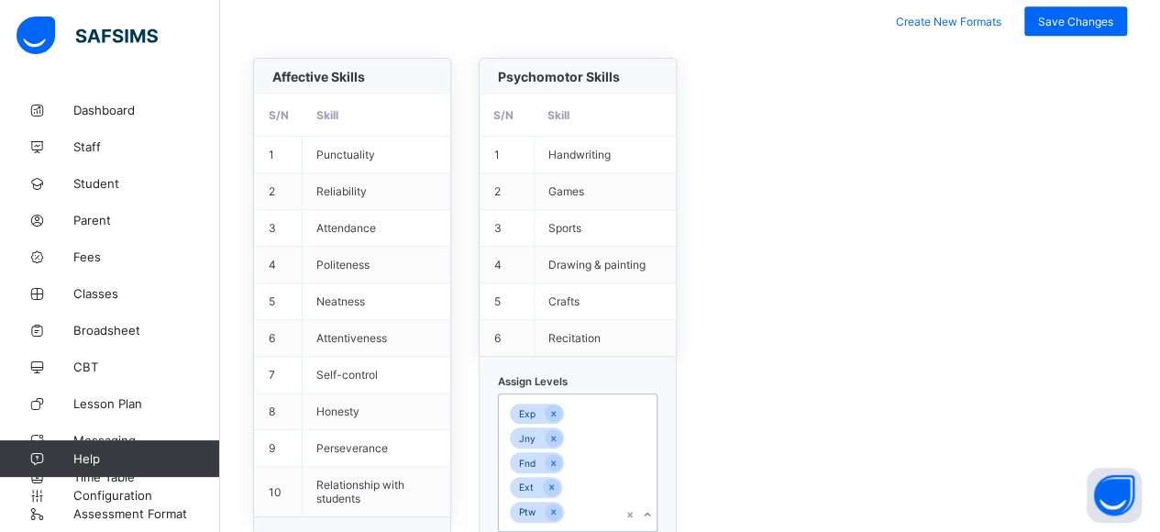
scroll to position [513, 0]
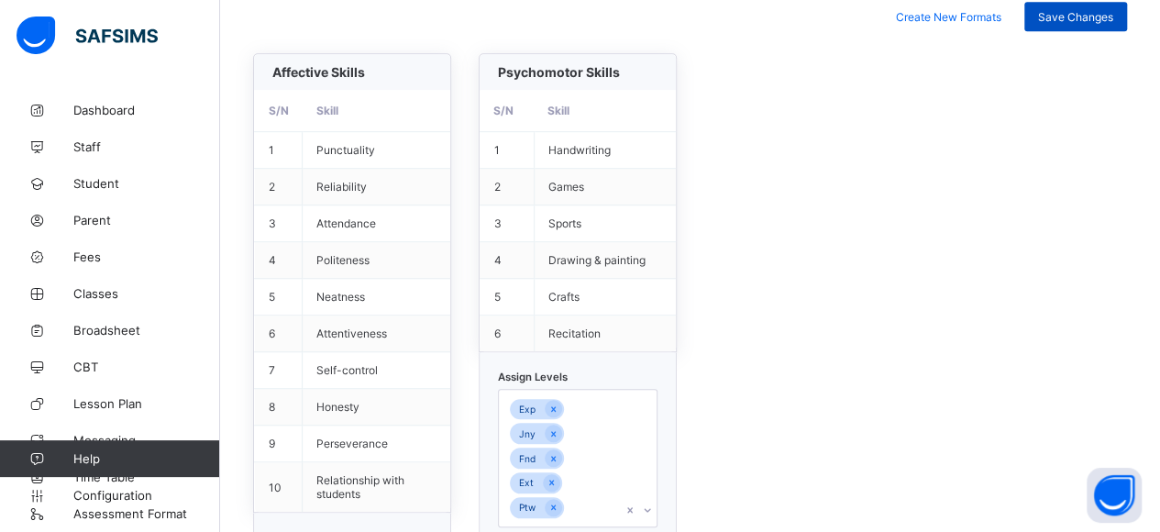
click at [1086, 5] on div "Save Changes" at bounding box center [1075, 16] width 103 height 29
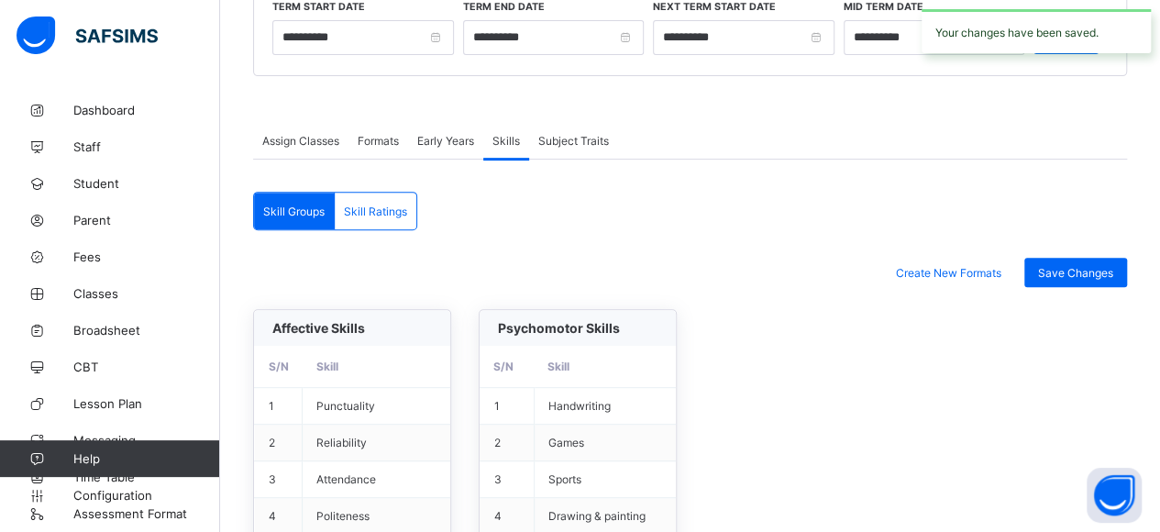
scroll to position [256, 0]
click at [370, 217] on div "Skill Ratings" at bounding box center [376, 211] width 82 height 37
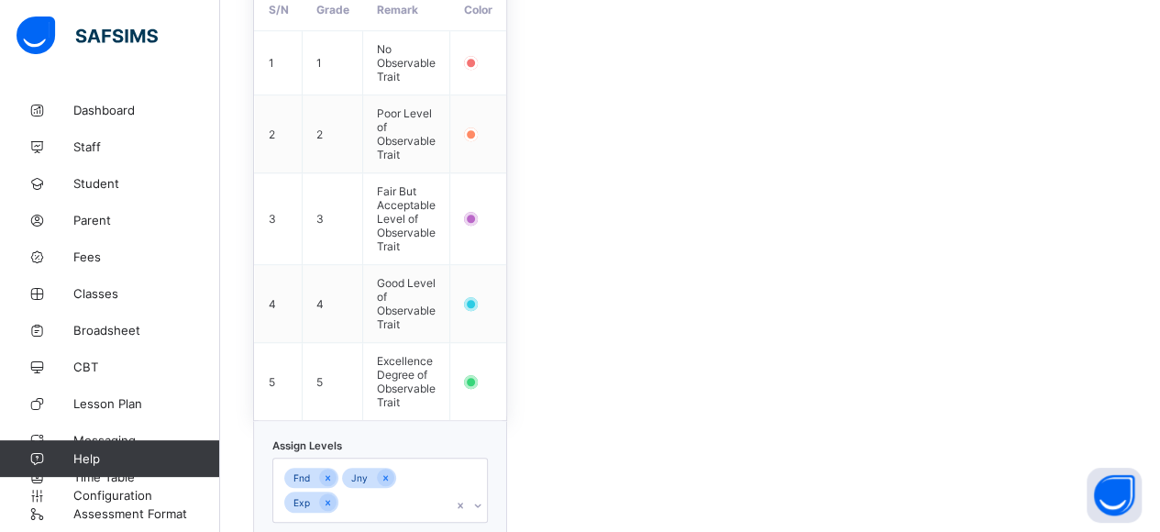
scroll to position [634, 0]
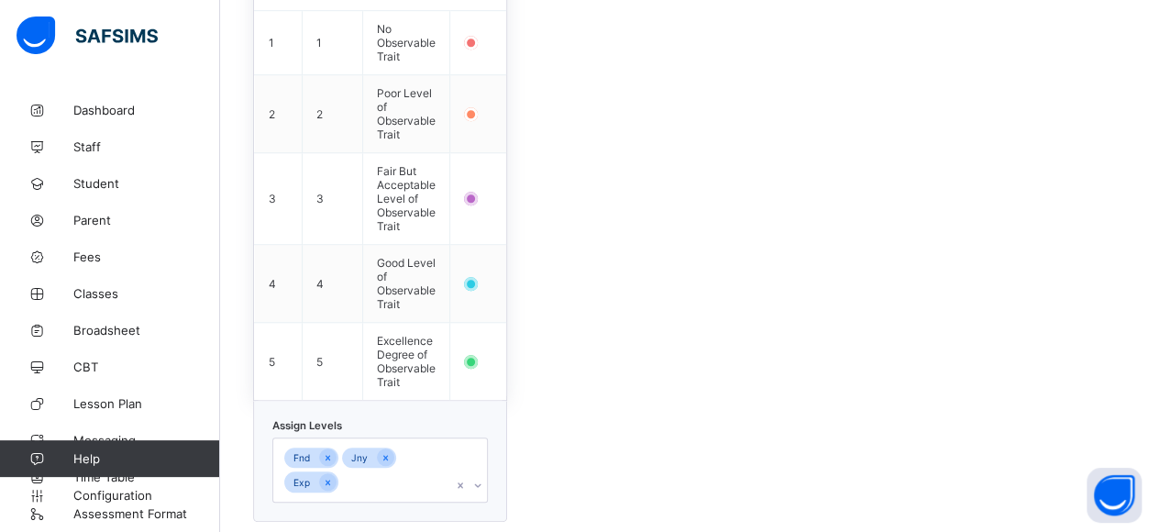
click at [365, 456] on div "Fnd Jny Exp" at bounding box center [379, 469] width 215 height 65
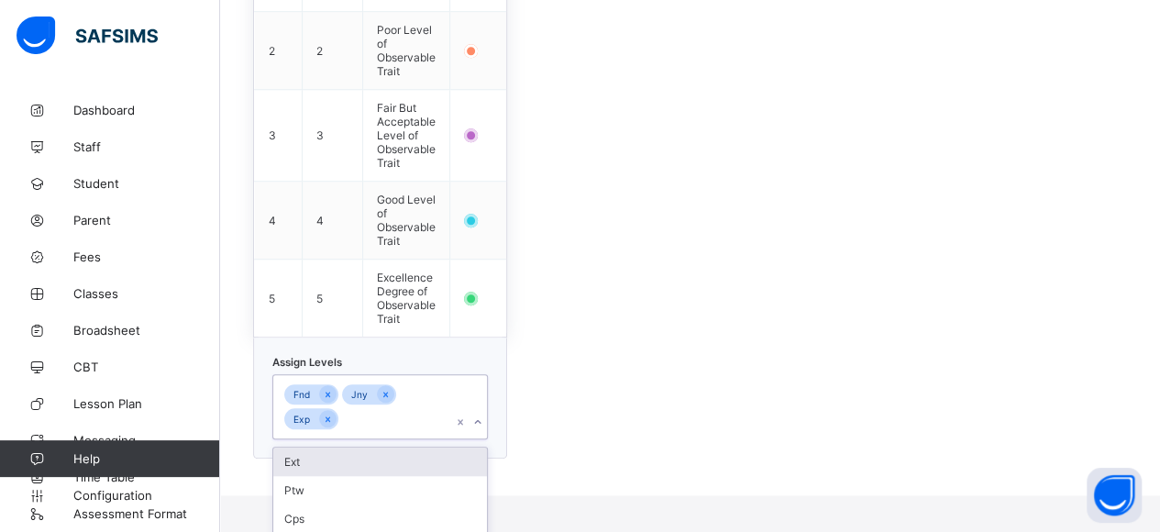
click at [346, 447] on div "Ext" at bounding box center [380, 461] width 214 height 28
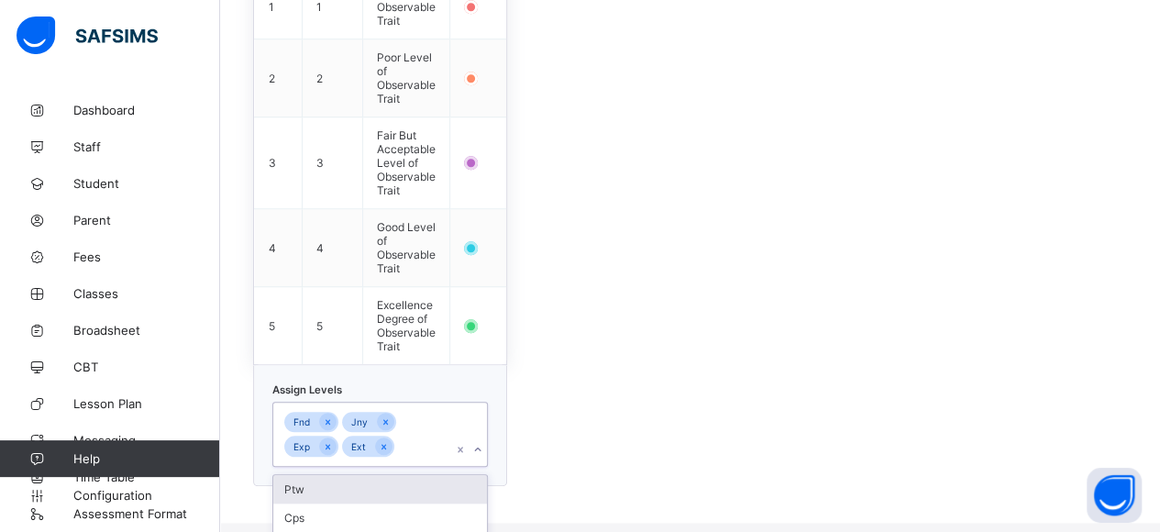
click at [338, 475] on div "Ptw" at bounding box center [380, 489] width 214 height 28
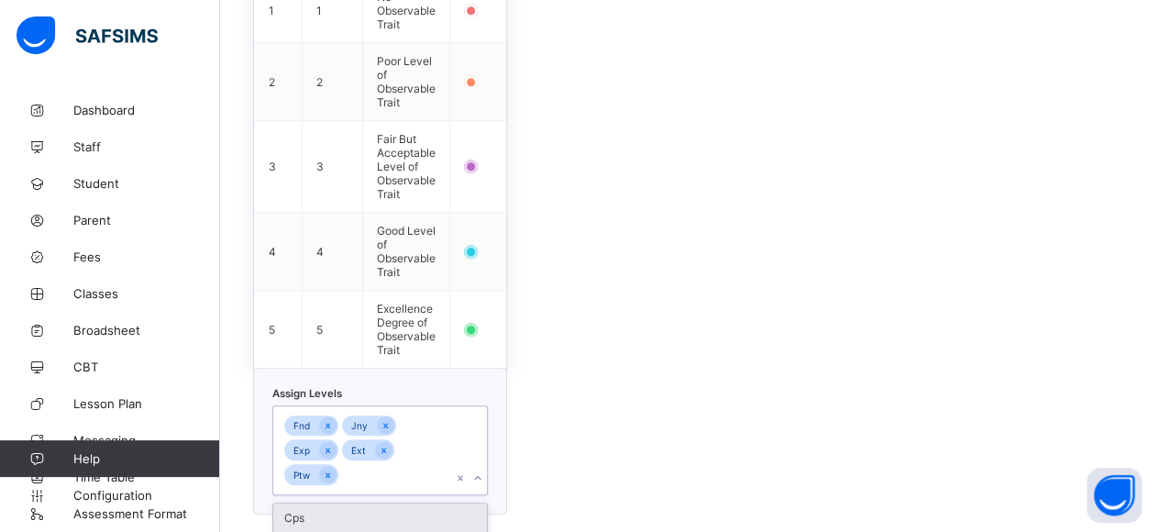
scroll to position [201, 0]
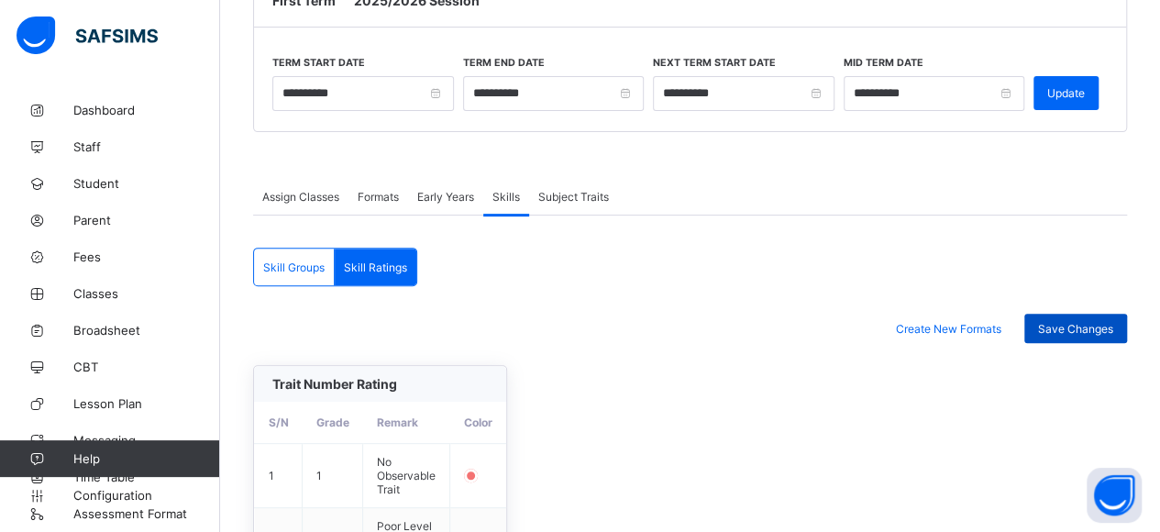
click at [1093, 323] on span "Save Changes" at bounding box center [1075, 329] width 75 height 14
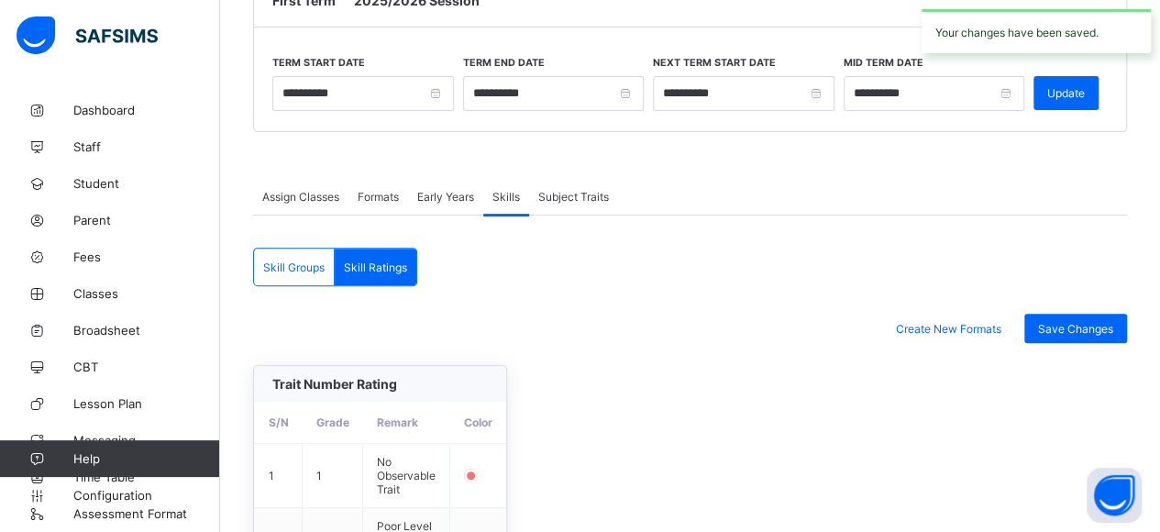
click at [585, 190] on span "Subject Traits" at bounding box center [573, 197] width 71 height 14
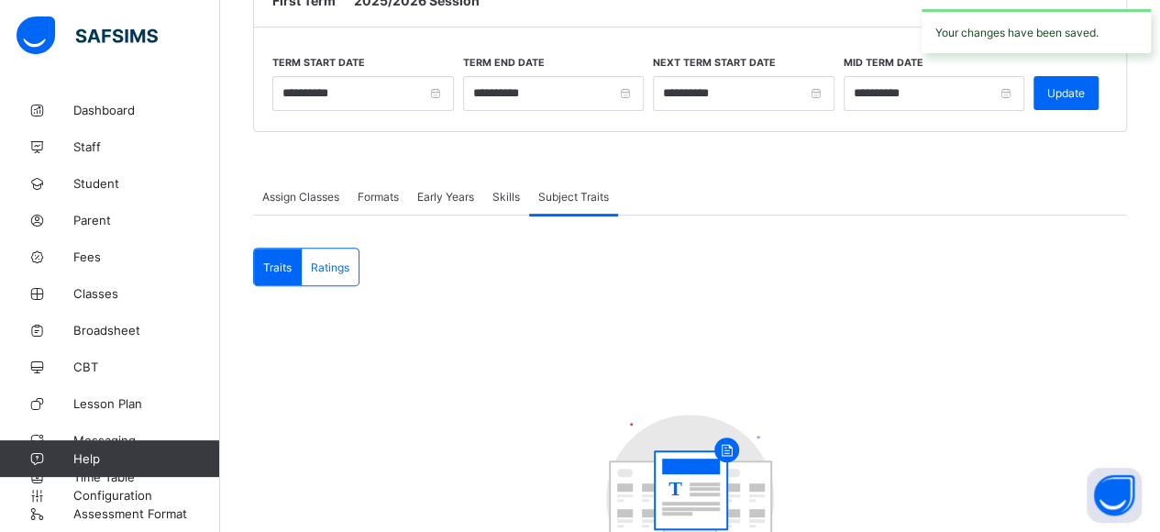
click at [282, 266] on span "Traits" at bounding box center [277, 267] width 28 height 14
click at [341, 266] on span "Ratings" at bounding box center [330, 267] width 39 height 14
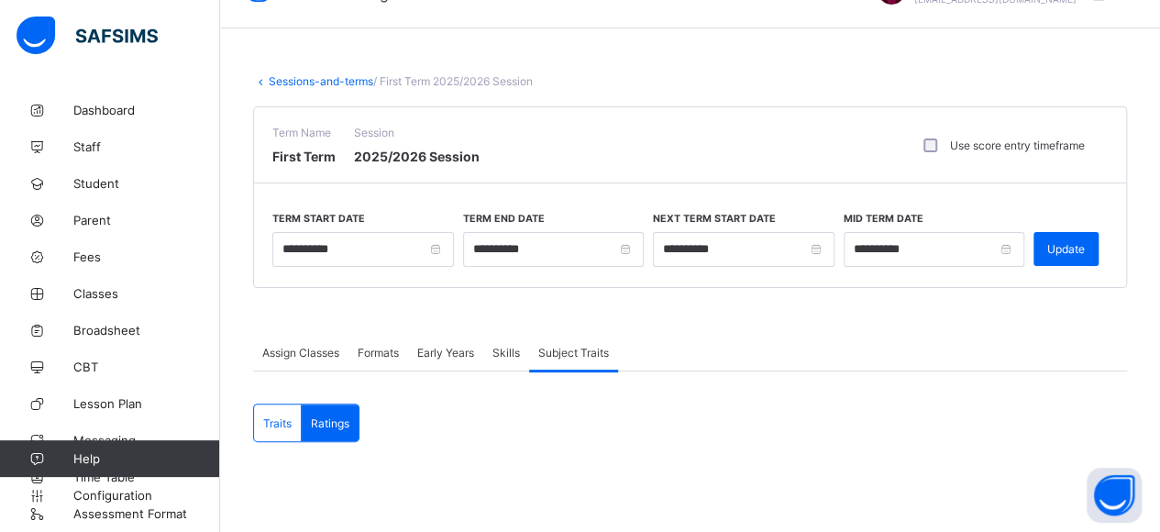
scroll to position [0, 0]
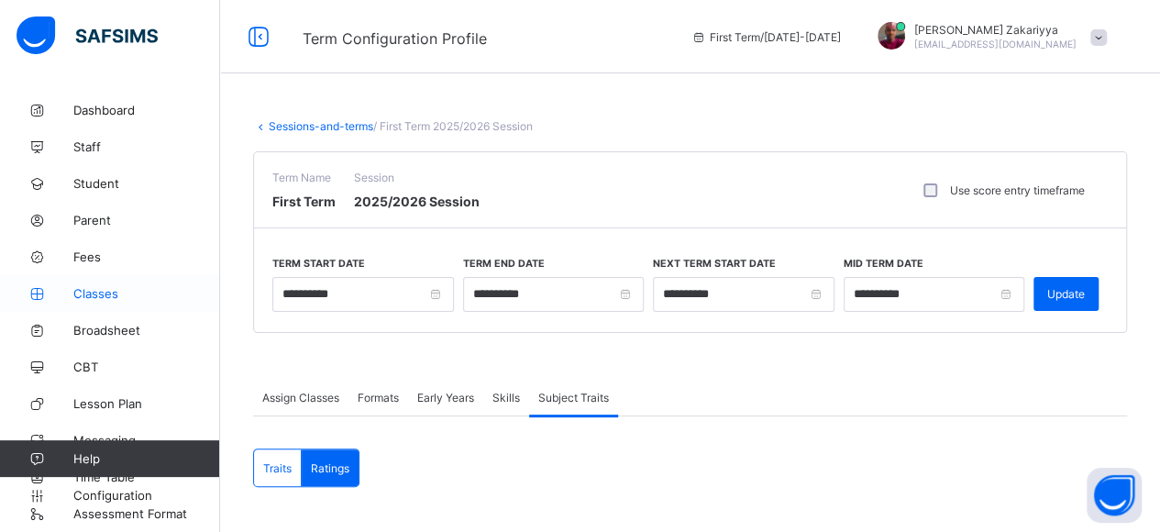
click at [88, 293] on span "Classes" at bounding box center [146, 293] width 147 height 15
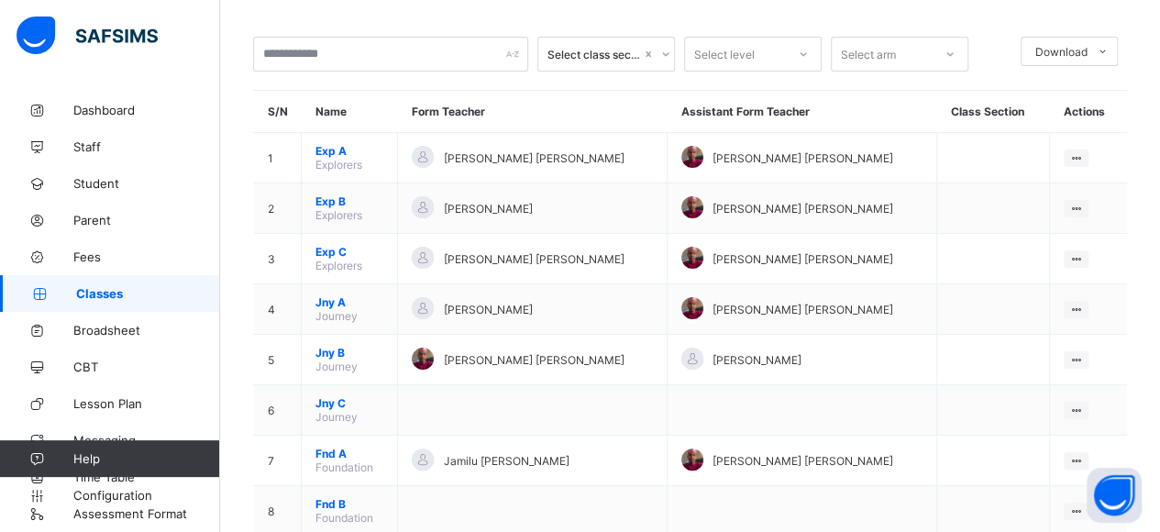
scroll to position [114, 0]
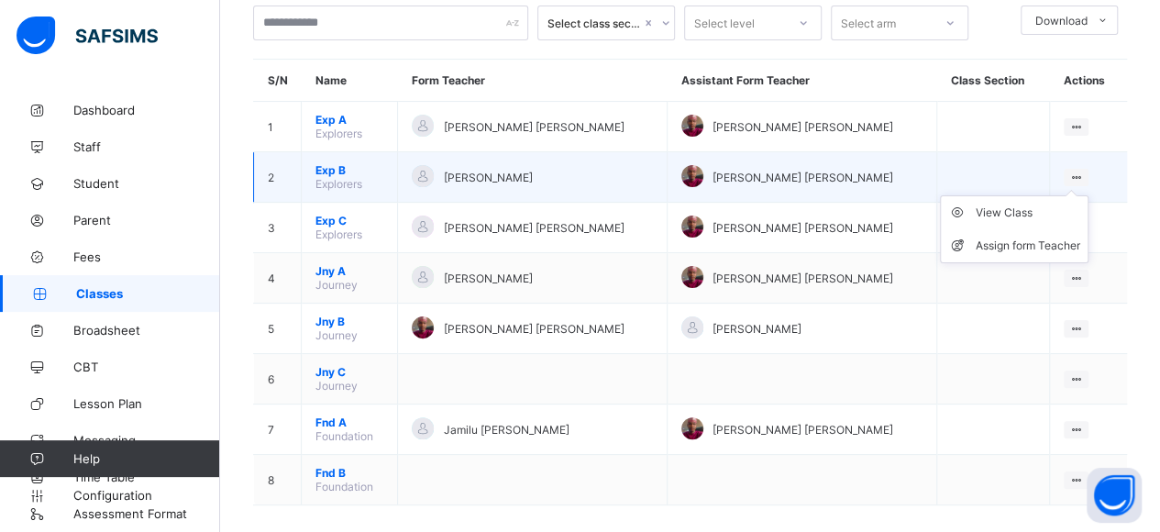
click at [1083, 195] on ul "View Class Assign form Teacher" at bounding box center [1014, 229] width 149 height 68
click at [1076, 171] on icon at bounding box center [1076, 178] width 16 height 14
click at [1043, 204] on div "View Class" at bounding box center [1028, 213] width 105 height 18
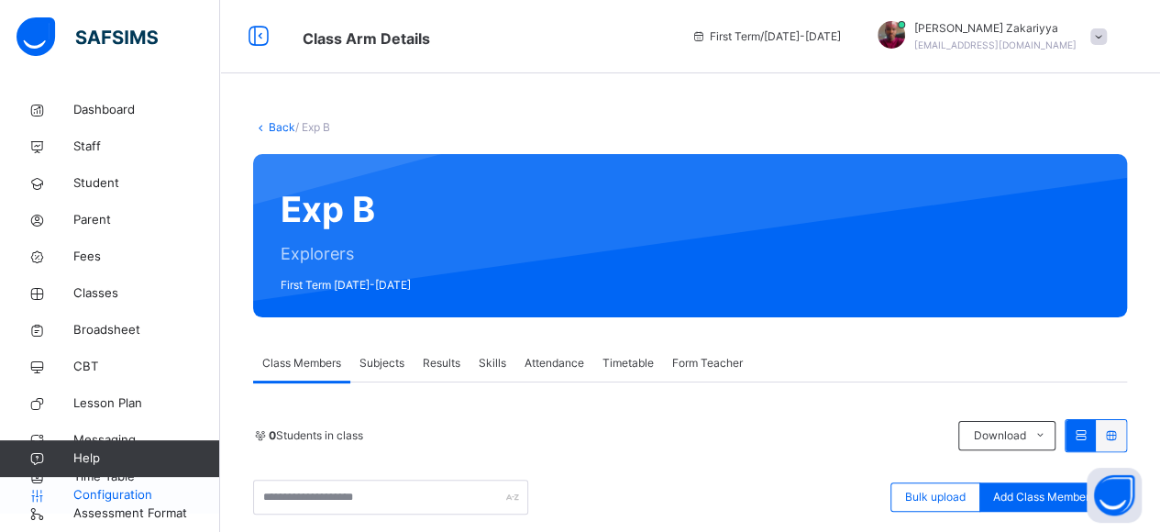
click at [121, 491] on span "Configuration" at bounding box center [146, 495] width 146 height 18
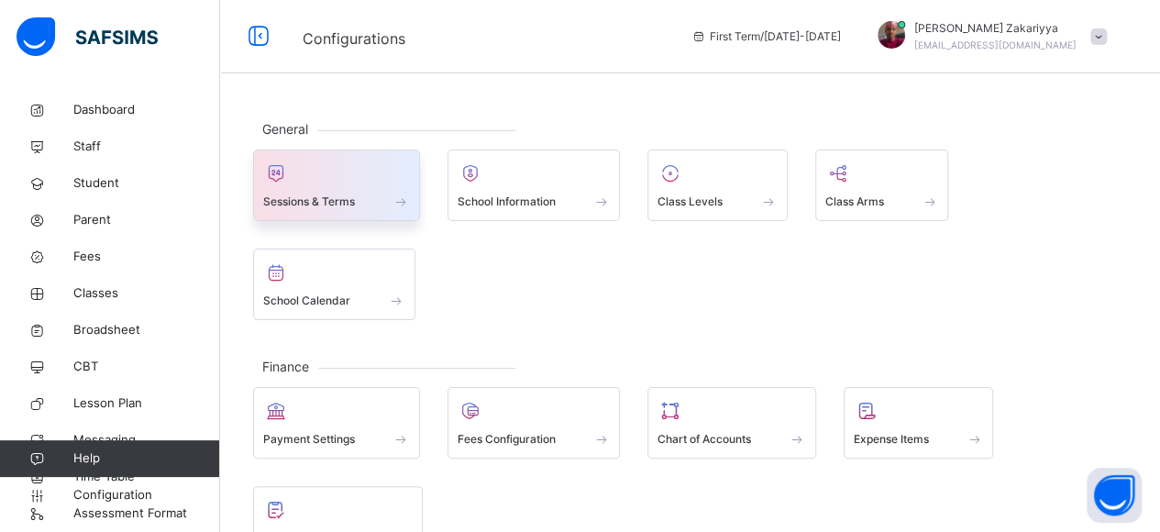
click at [335, 199] on span "Sessions & Terms" at bounding box center [309, 201] width 92 height 17
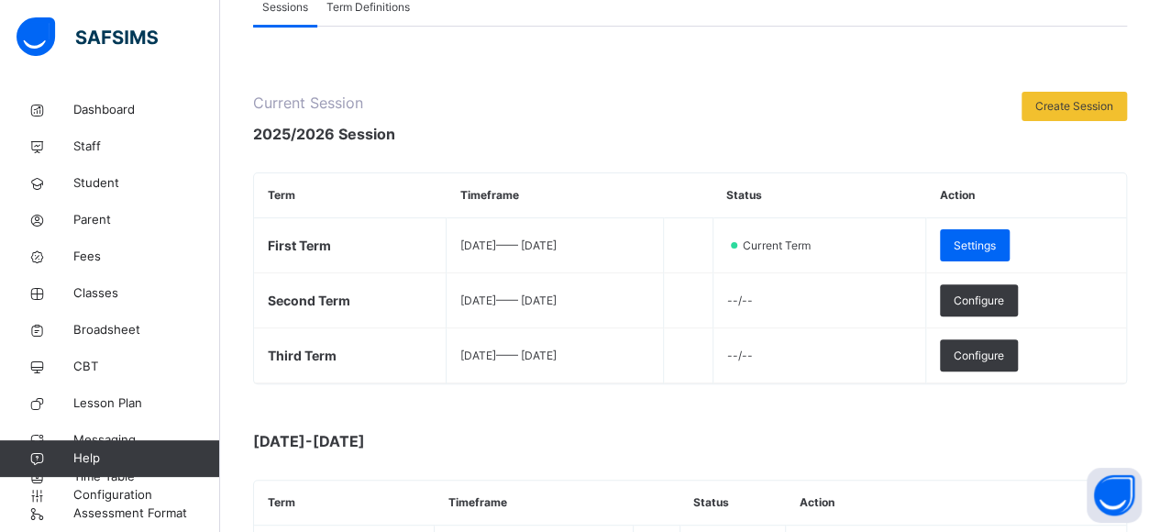
scroll to position [136, 0]
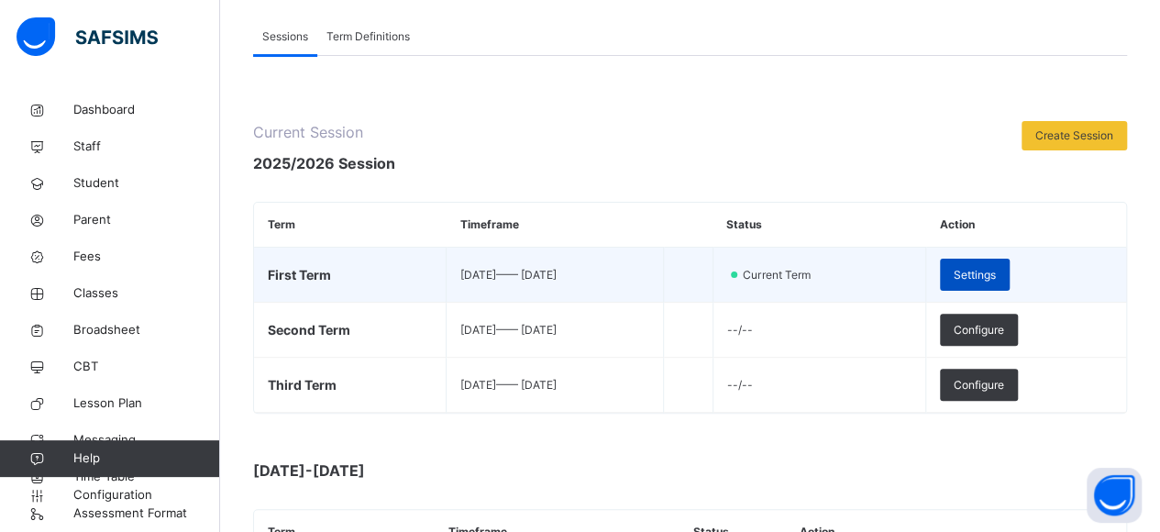
click at [996, 276] on span "Settings" at bounding box center [975, 275] width 42 height 17
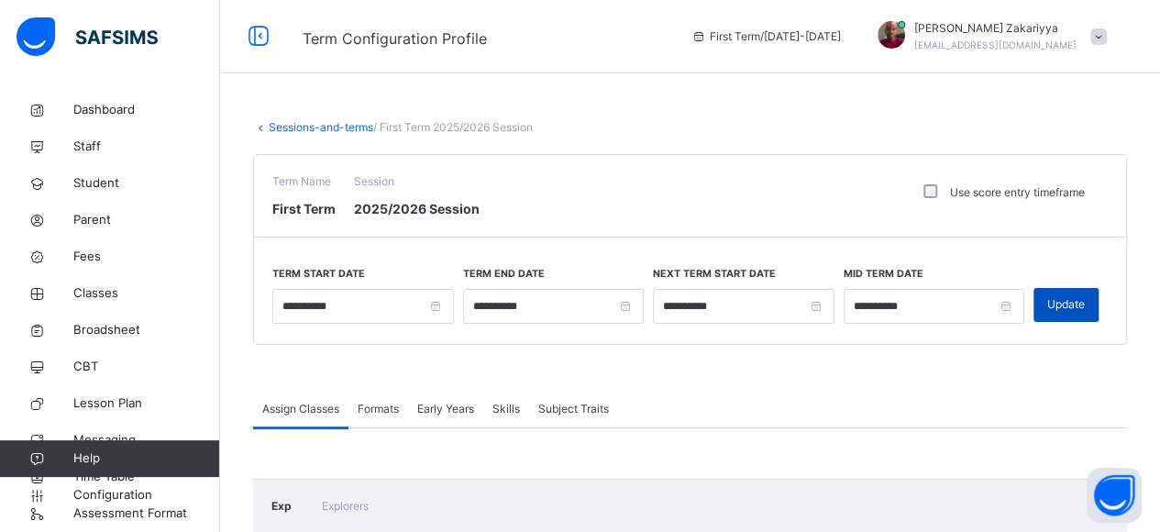
click at [1065, 309] on span "Update" at bounding box center [1066, 304] width 38 height 17
click at [94, 284] on span "Classes" at bounding box center [146, 293] width 147 height 18
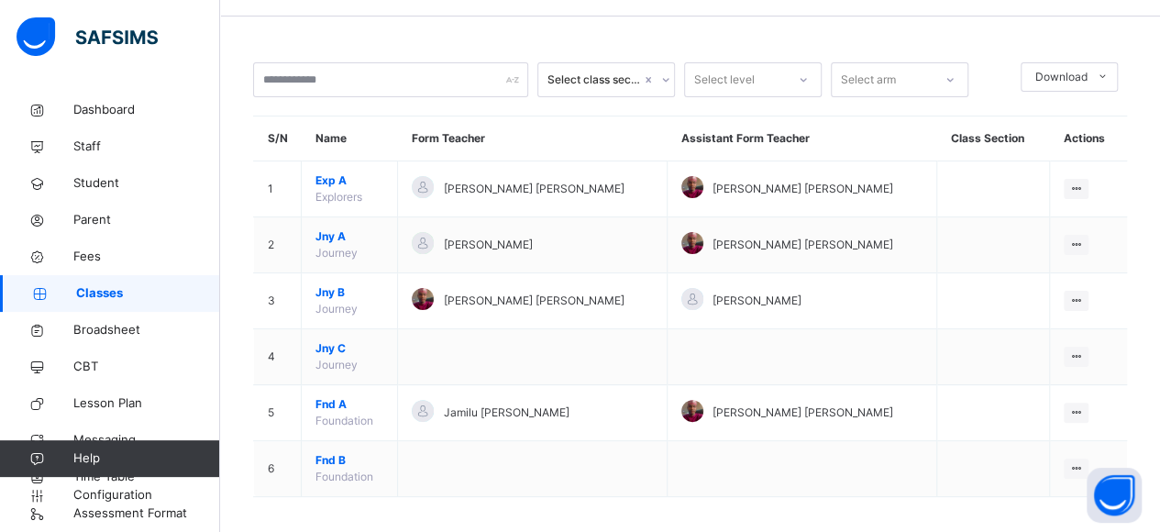
scroll to position [65, 0]
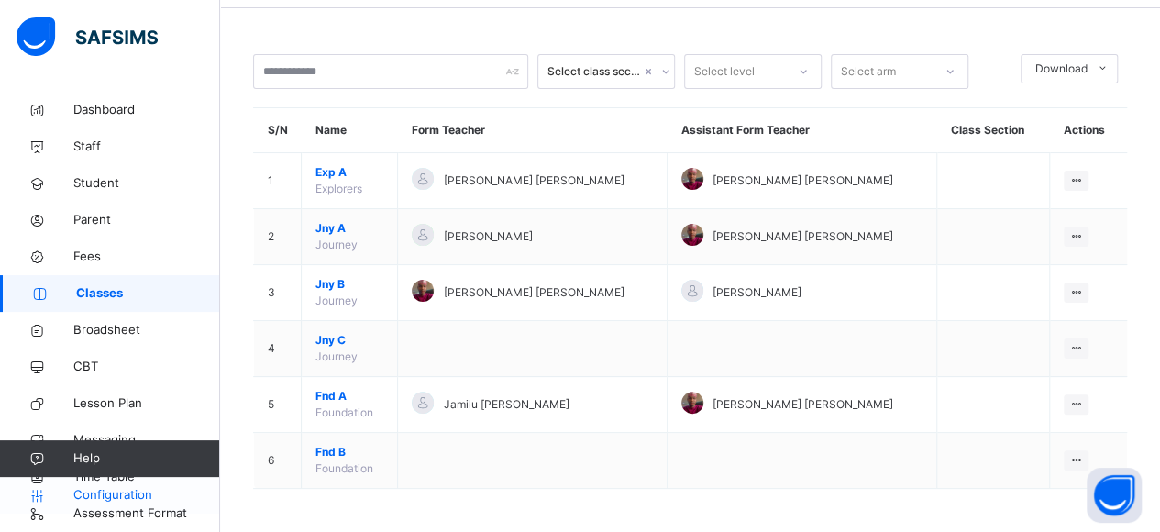
click at [119, 492] on span "Configuration" at bounding box center [146, 495] width 146 height 18
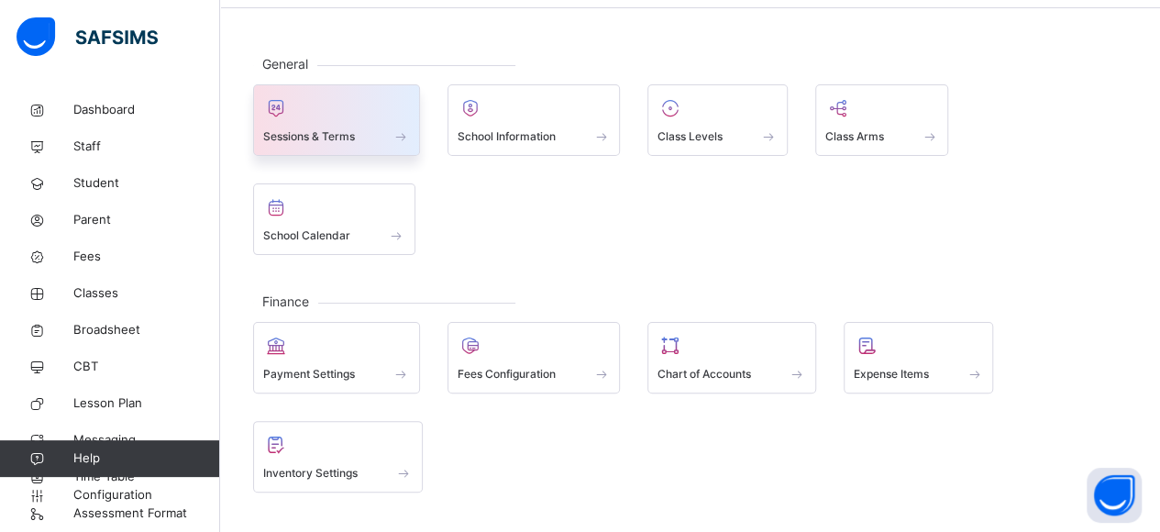
click at [326, 130] on span "Sessions & Terms" at bounding box center [309, 136] width 92 height 17
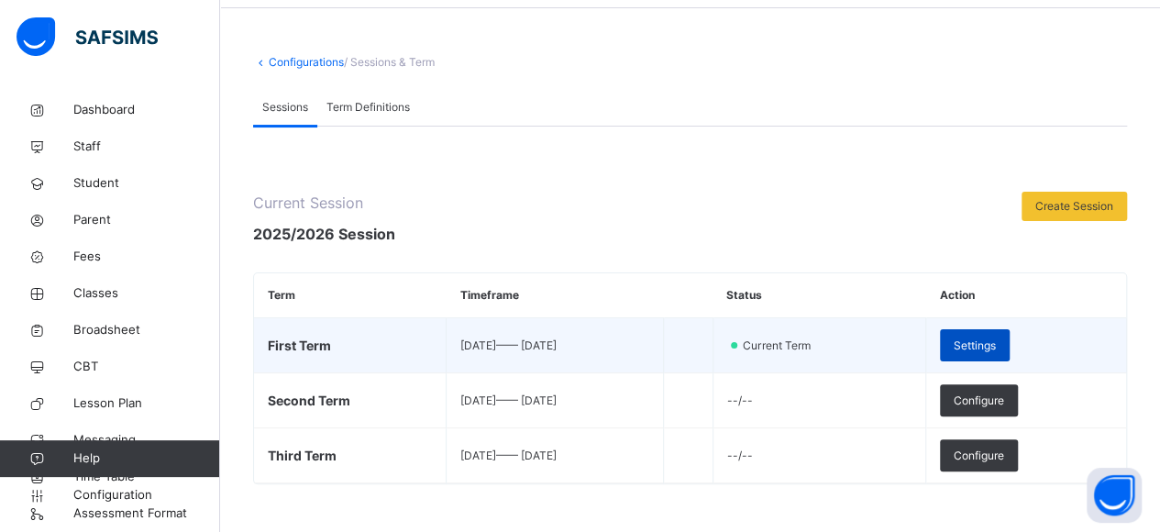
click at [996, 343] on span "Settings" at bounding box center [975, 345] width 42 height 17
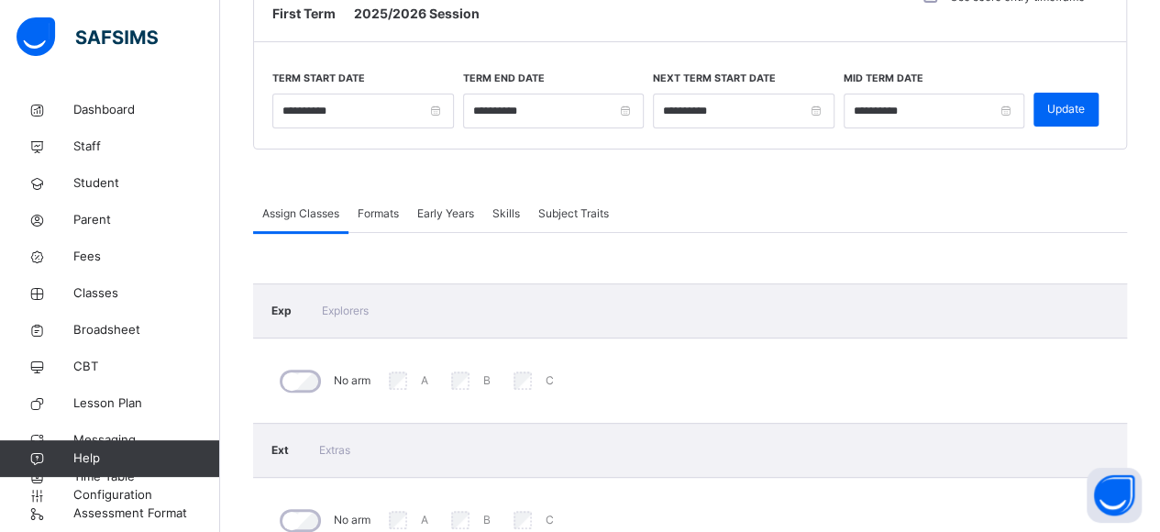
scroll to position [184, 0]
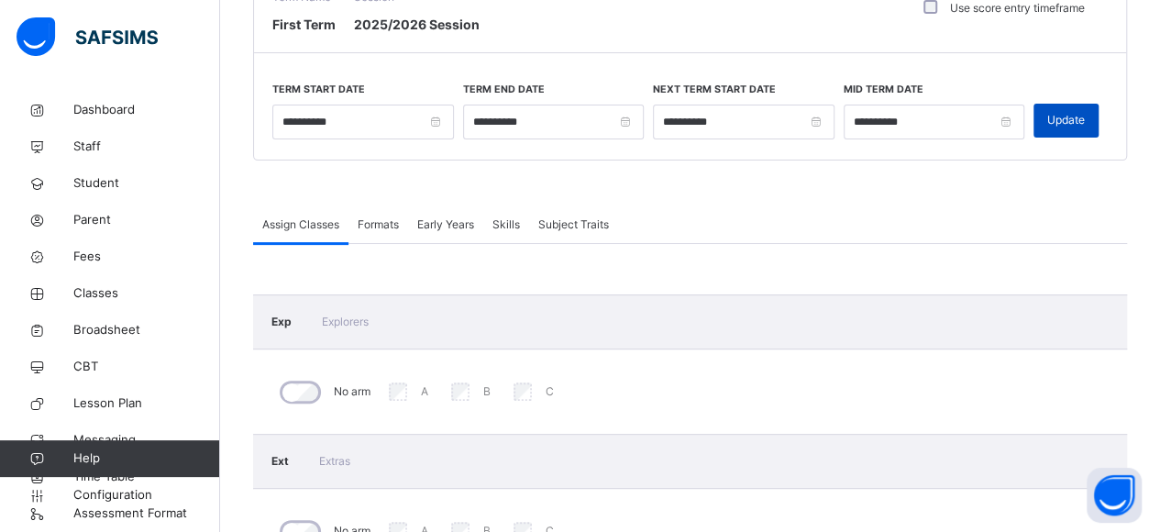
click at [1083, 114] on span "Update" at bounding box center [1066, 120] width 38 height 17
click at [85, 145] on span "Staff" at bounding box center [146, 147] width 147 height 18
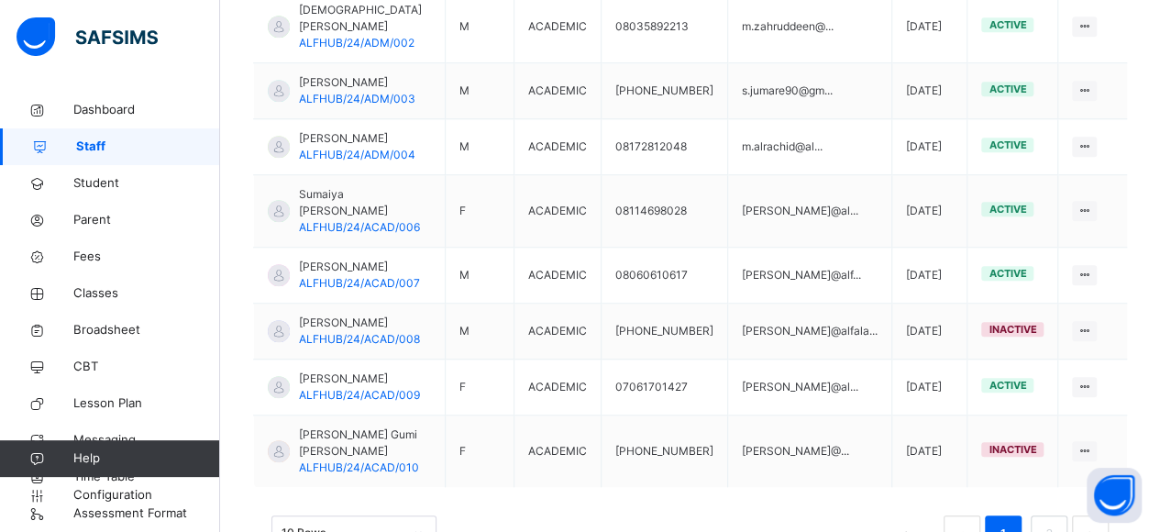
scroll to position [713, 0]
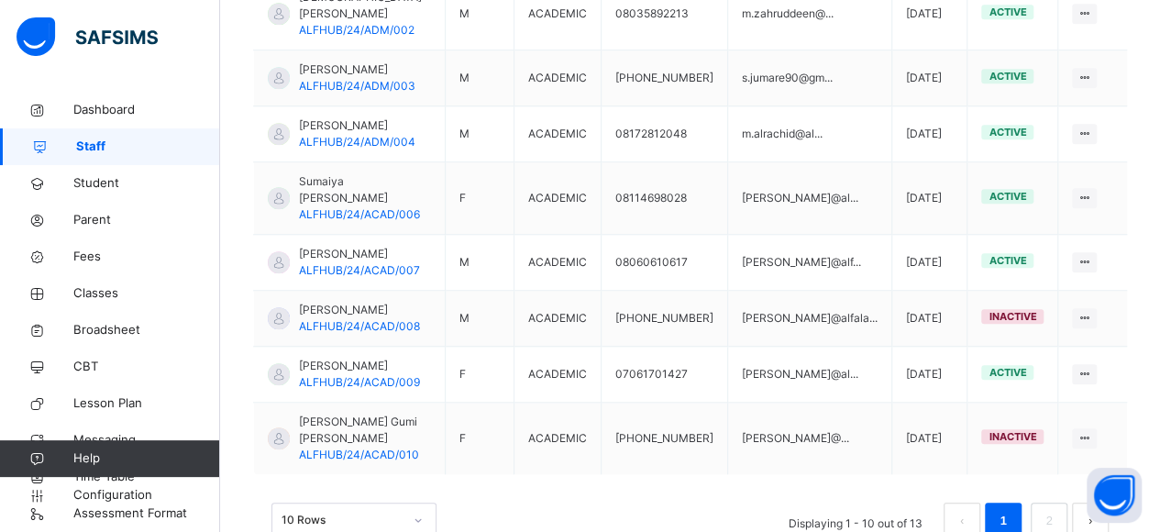
click at [1098, 502] on button "next page" at bounding box center [1090, 520] width 37 height 37
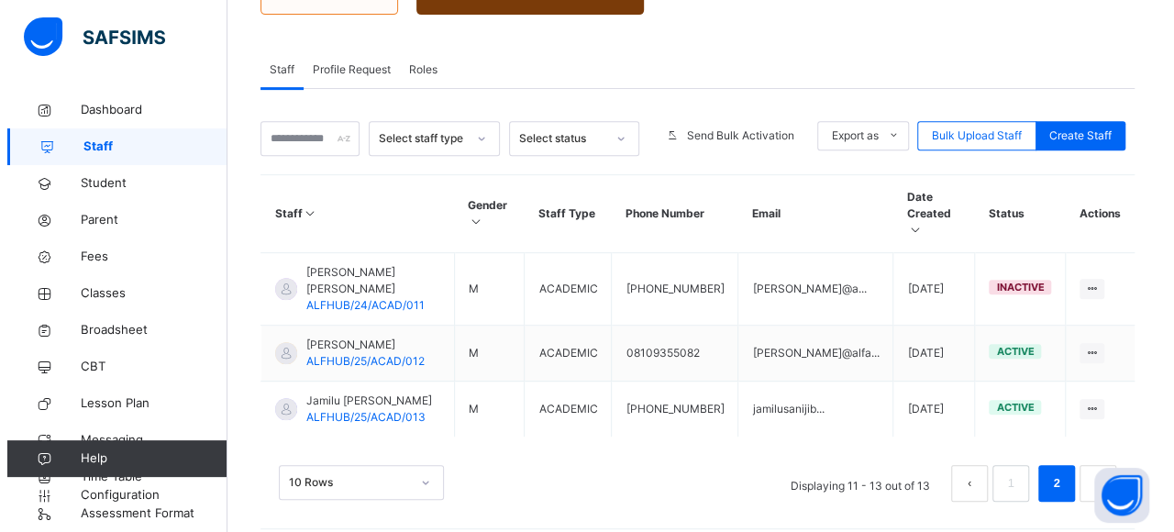
scroll to position [307, 0]
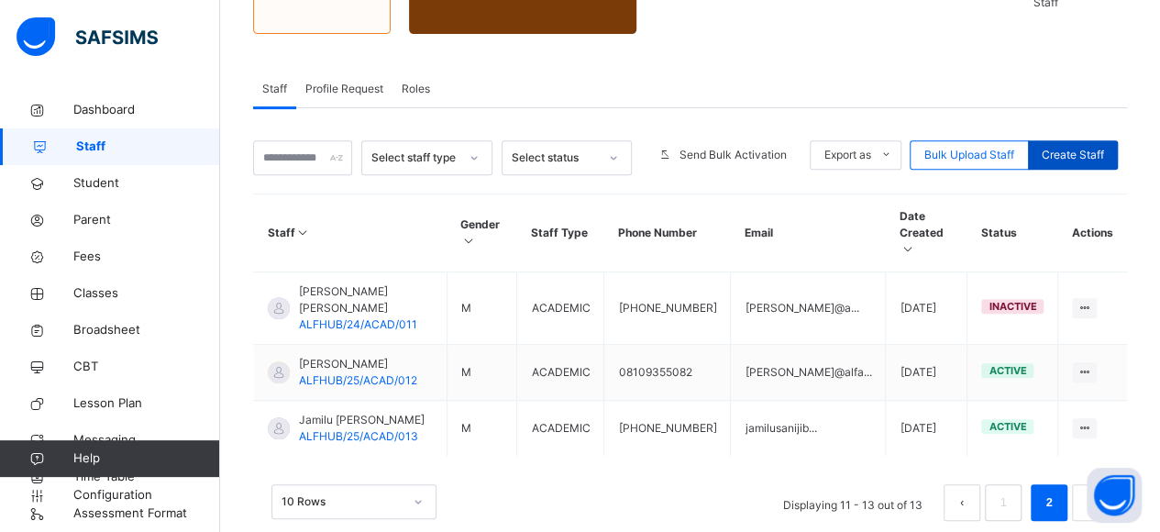
click at [1087, 147] on span "Create Staff" at bounding box center [1073, 155] width 62 height 17
select select "**"
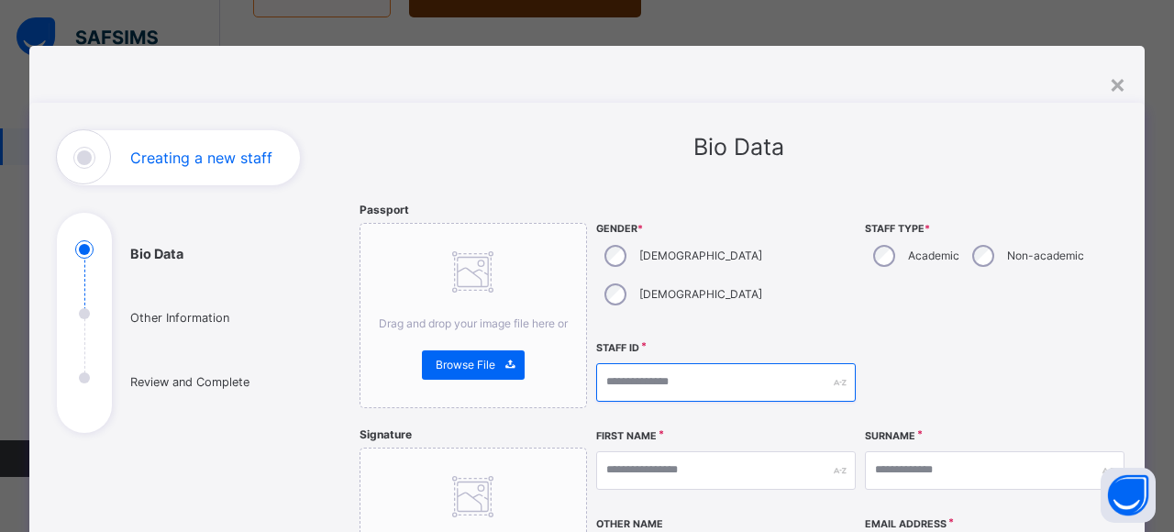
click at [671, 363] on input "text" at bounding box center [725, 382] width 259 height 39
click at [1111, 87] on div "×" at bounding box center [1117, 83] width 17 height 39
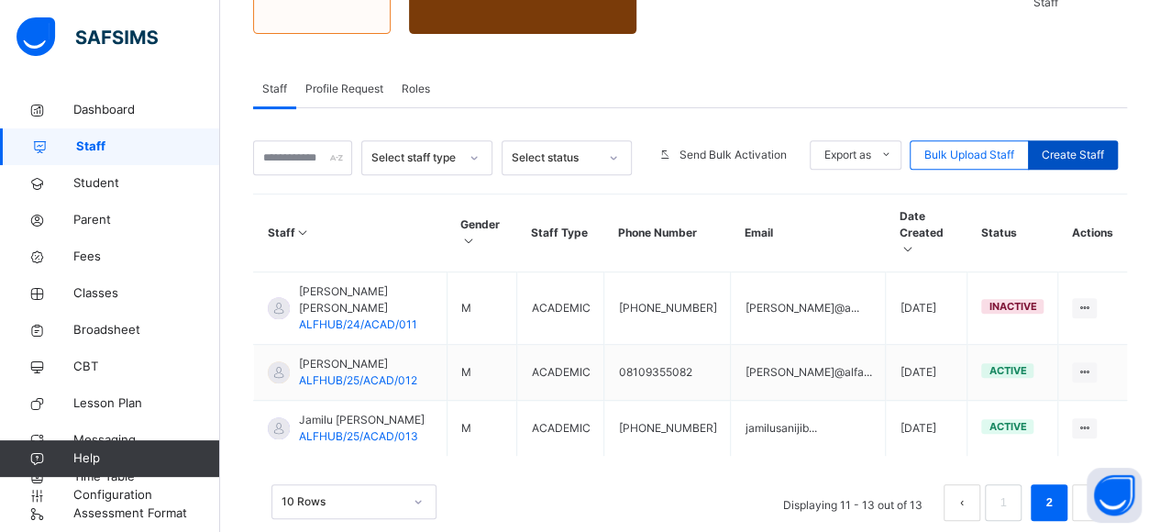
click at [1058, 140] on div "Create Staff" at bounding box center [1073, 154] width 90 height 29
select select "**"
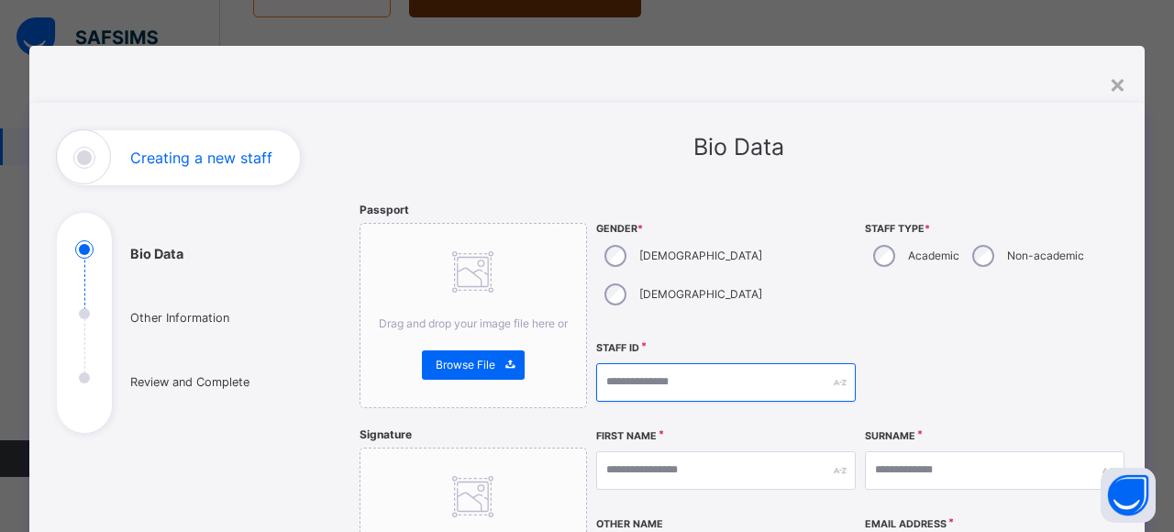
click at [663, 363] on input "text" at bounding box center [725, 382] width 259 height 39
type input "**********"
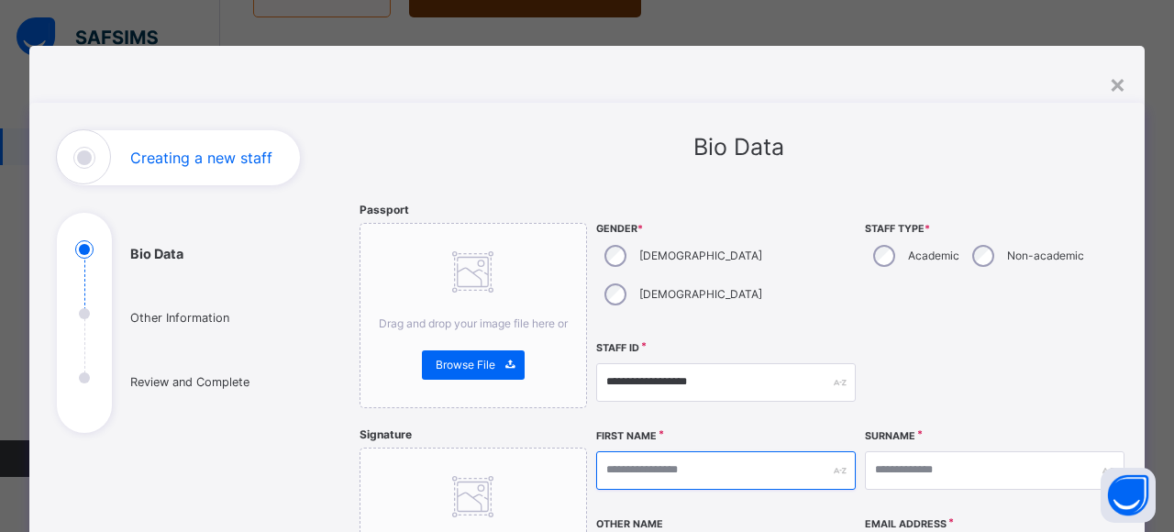
click at [695, 451] on input "text" at bounding box center [725, 470] width 259 height 39
type input "*"
click at [767, 162] on div "Bio Data" at bounding box center [737, 147] width 757 height 35
click at [648, 451] on input "****" at bounding box center [725, 470] width 259 height 39
type input "**********"
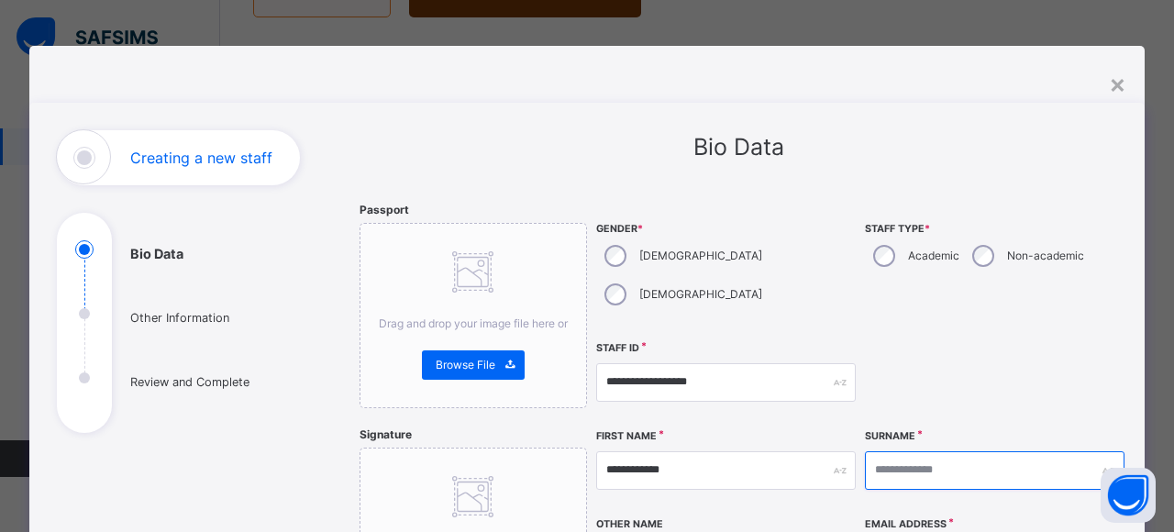
click at [876, 451] on input "text" at bounding box center [994, 470] width 259 height 39
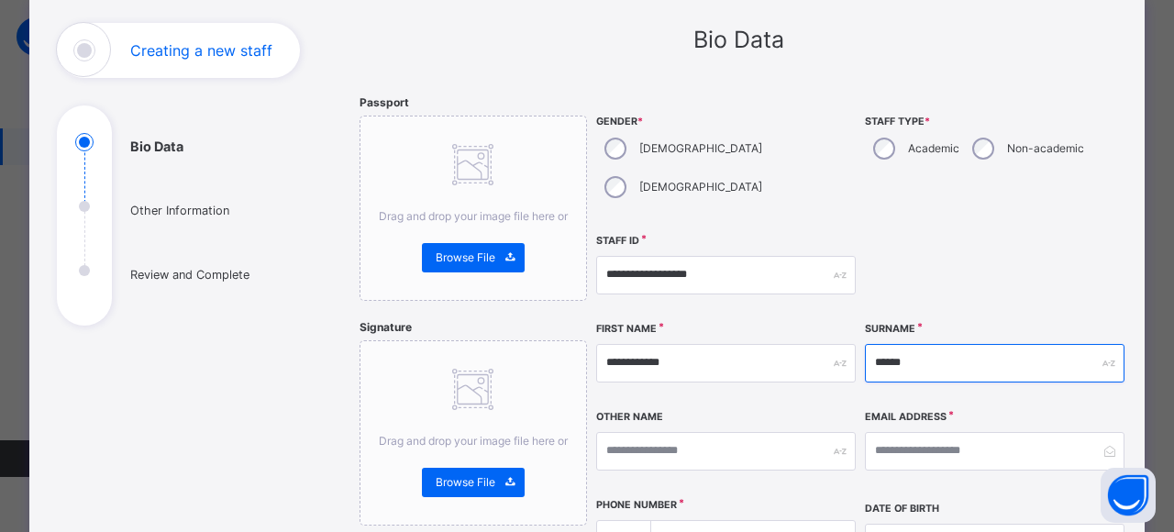
scroll to position [161, 0]
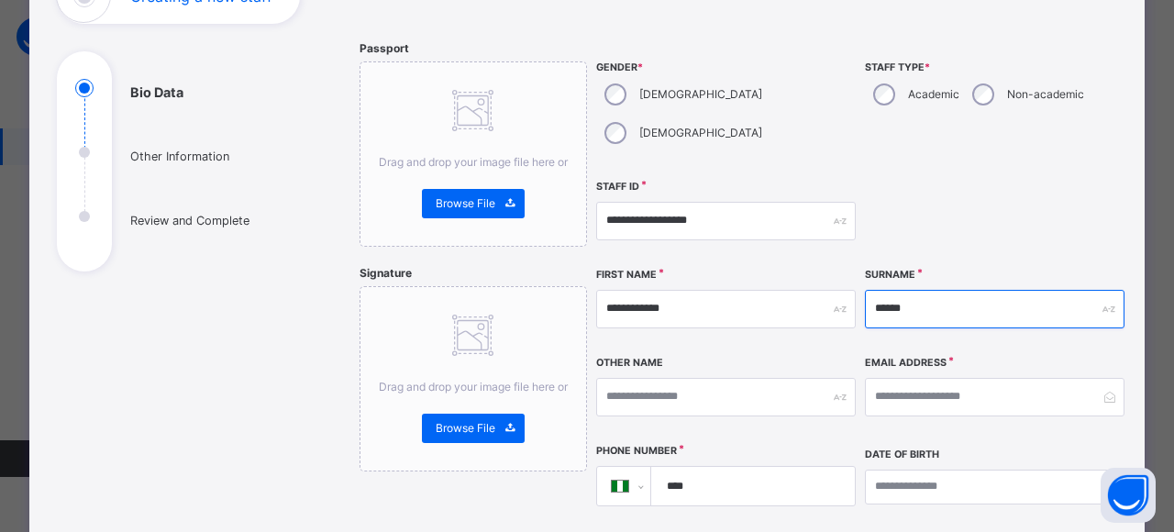
type input "******"
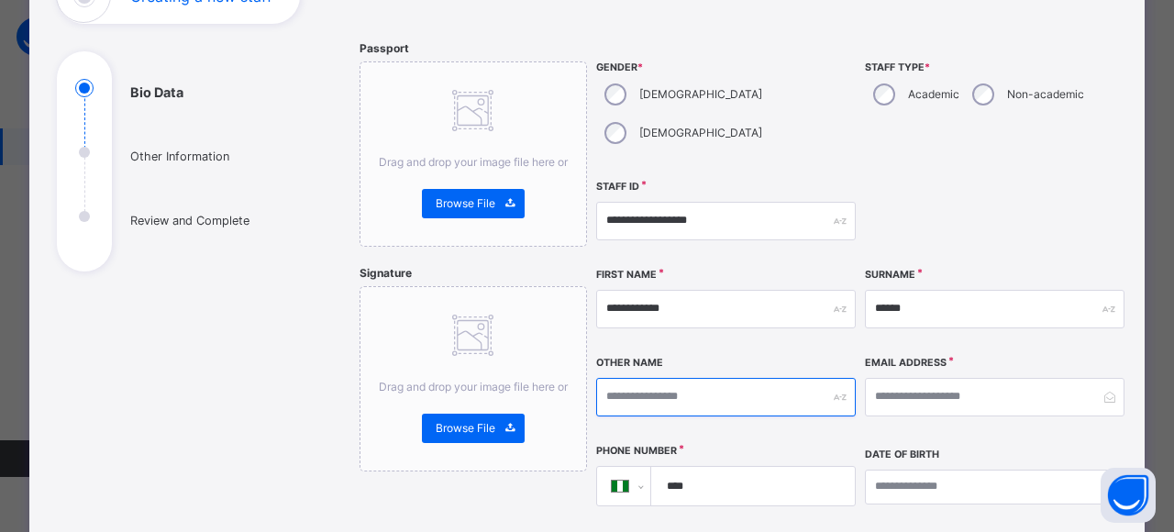
click at [756, 378] on input "text" at bounding box center [725, 397] width 259 height 39
type input "****"
click at [752, 467] on input "****" at bounding box center [750, 486] width 189 height 39
click at [723, 467] on input "****" at bounding box center [750, 486] width 189 height 39
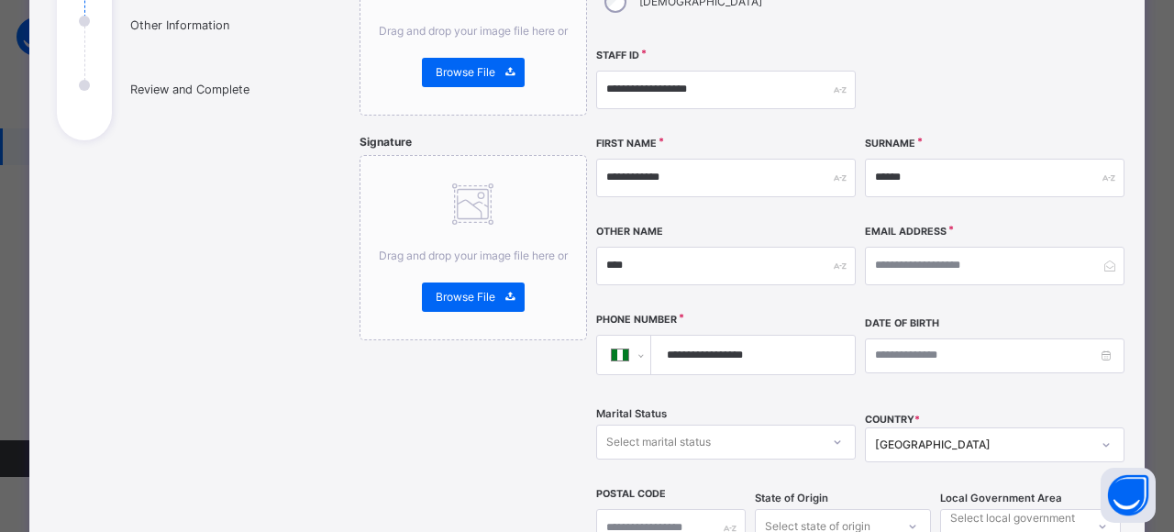
scroll to position [281, 0]
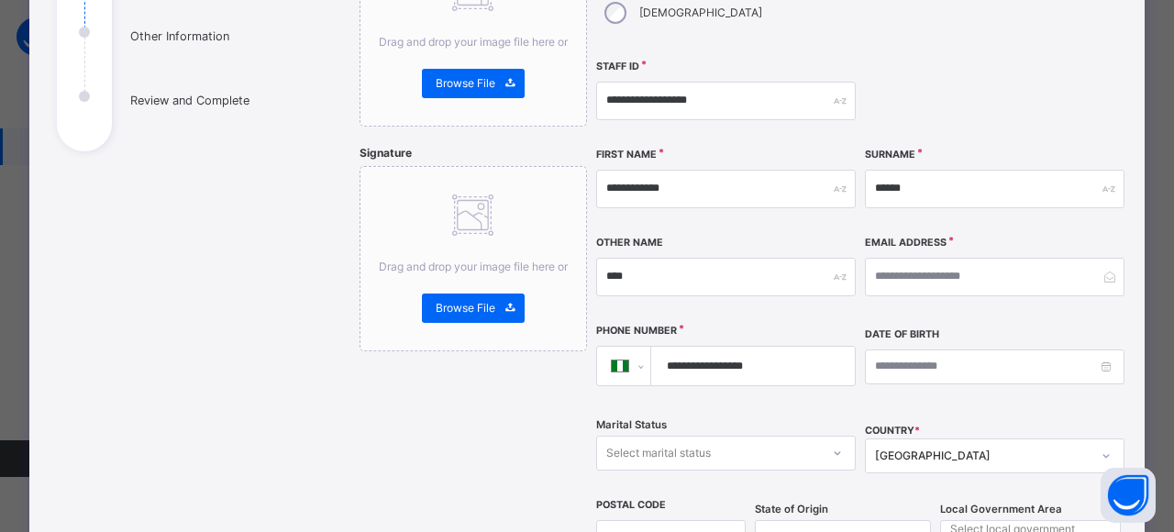
type input "**********"
click at [952, 258] on input "email" at bounding box center [994, 277] width 259 height 39
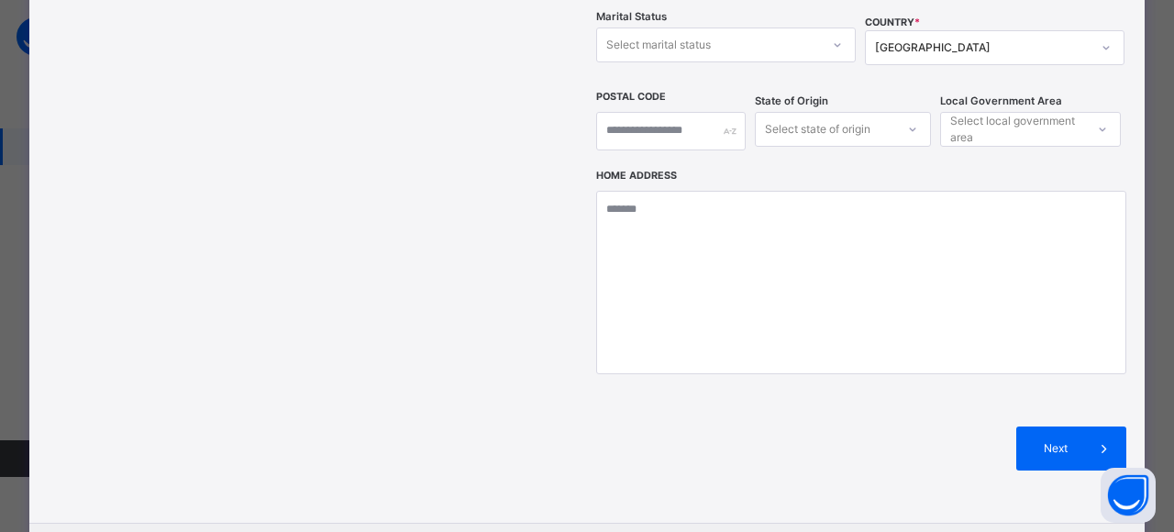
scroll to position [706, 0]
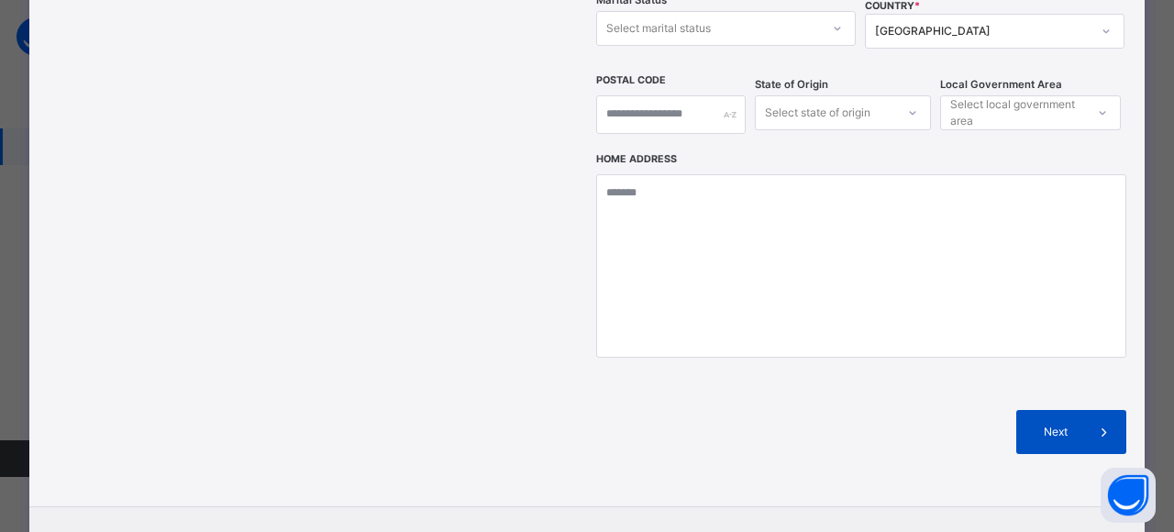
type input "**********"
click at [1101, 421] on icon at bounding box center [1104, 432] width 20 height 22
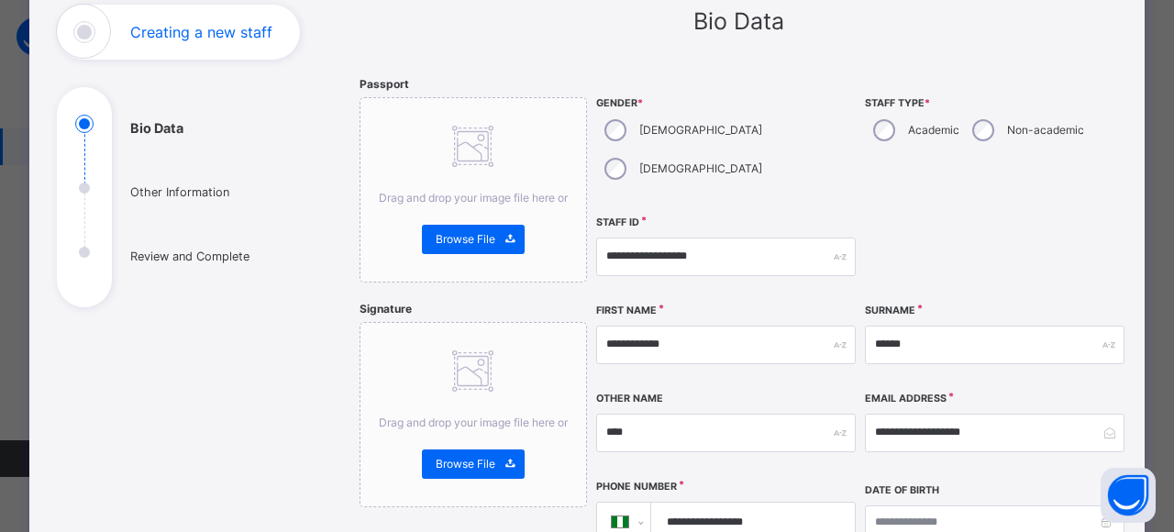
scroll to position [104, 0]
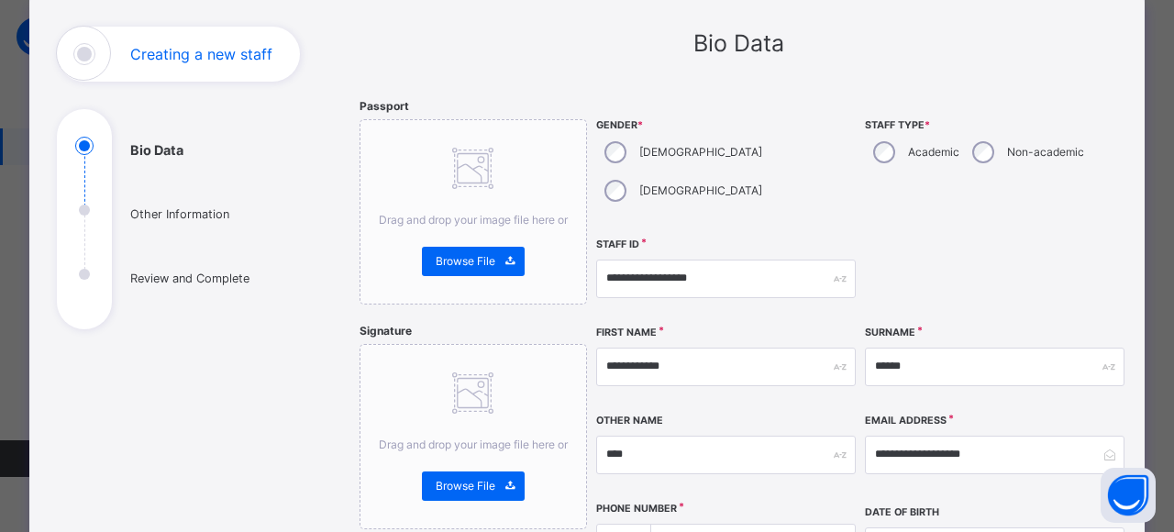
click at [922, 149] on label "Academic" at bounding box center [933, 152] width 51 height 17
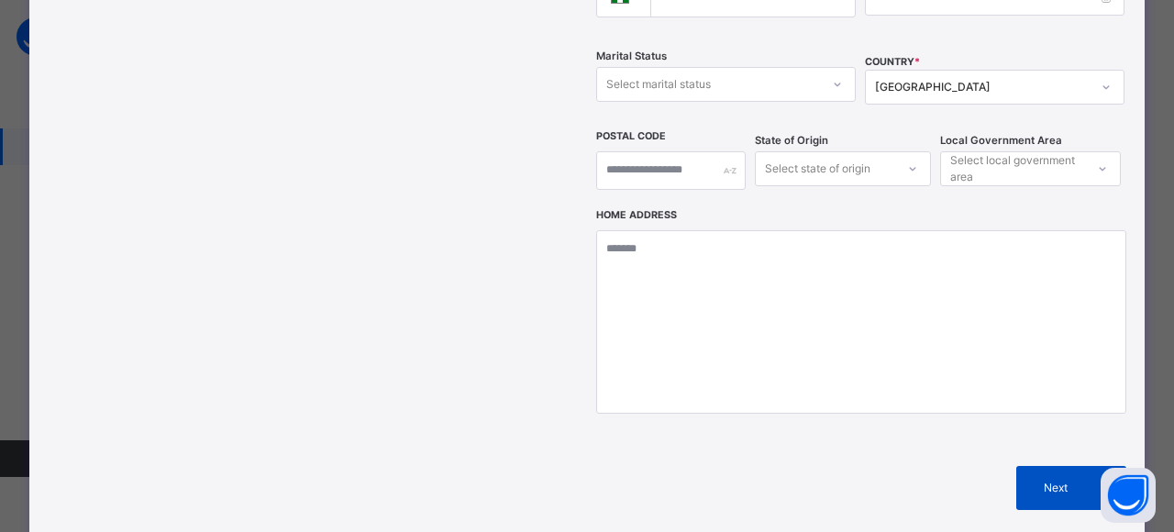
click at [1082, 466] on span at bounding box center [1104, 488] width 44 height 44
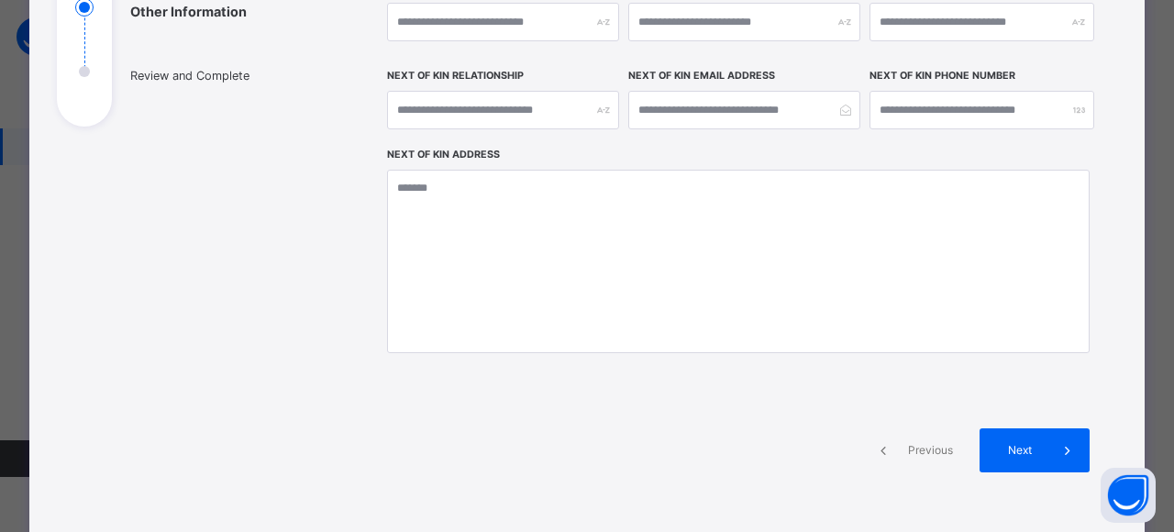
scroll to position [314, 0]
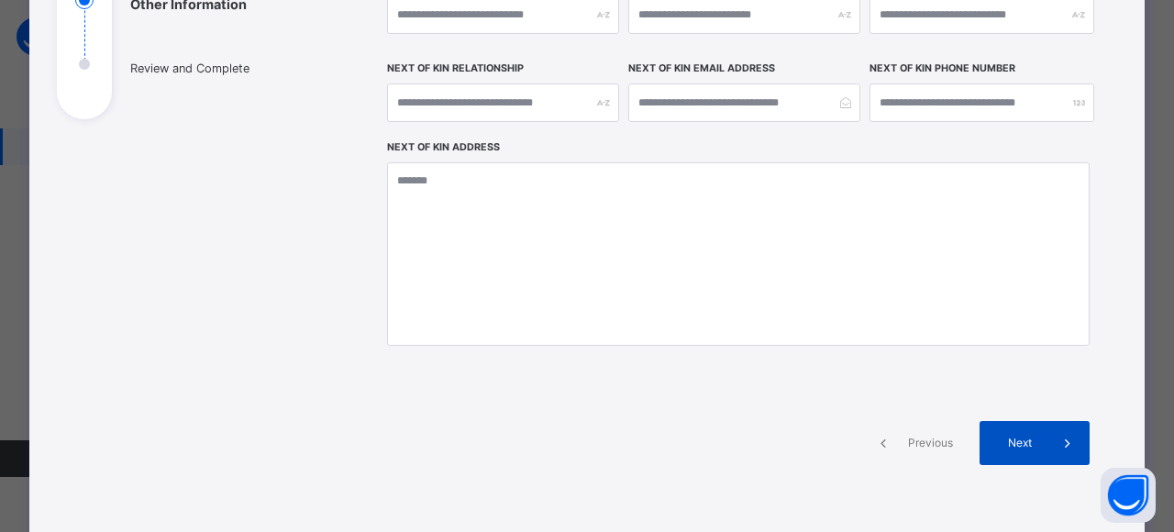
click at [1017, 432] on div "Next" at bounding box center [1034, 443] width 110 height 44
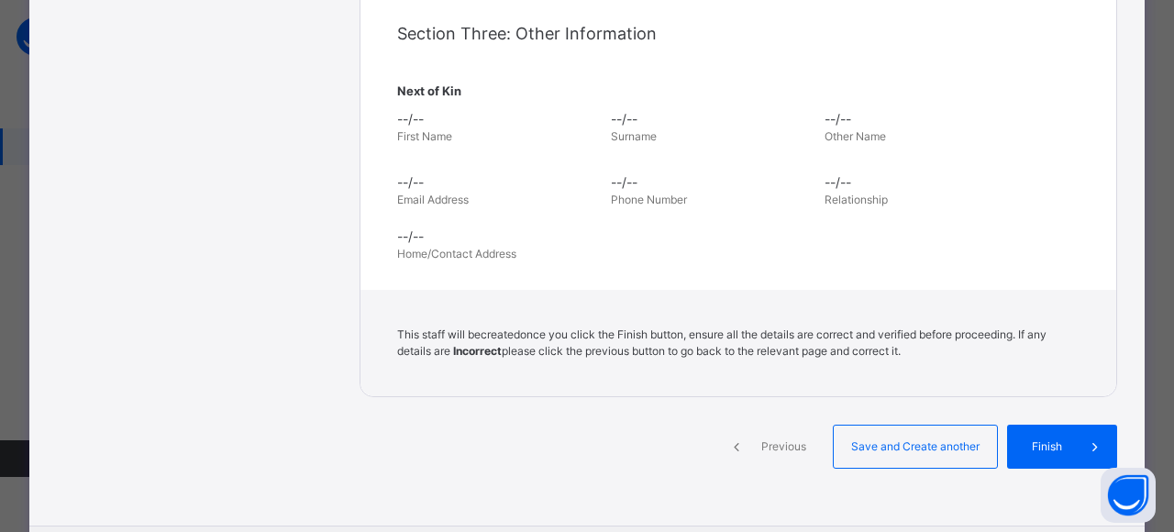
scroll to position [657, 0]
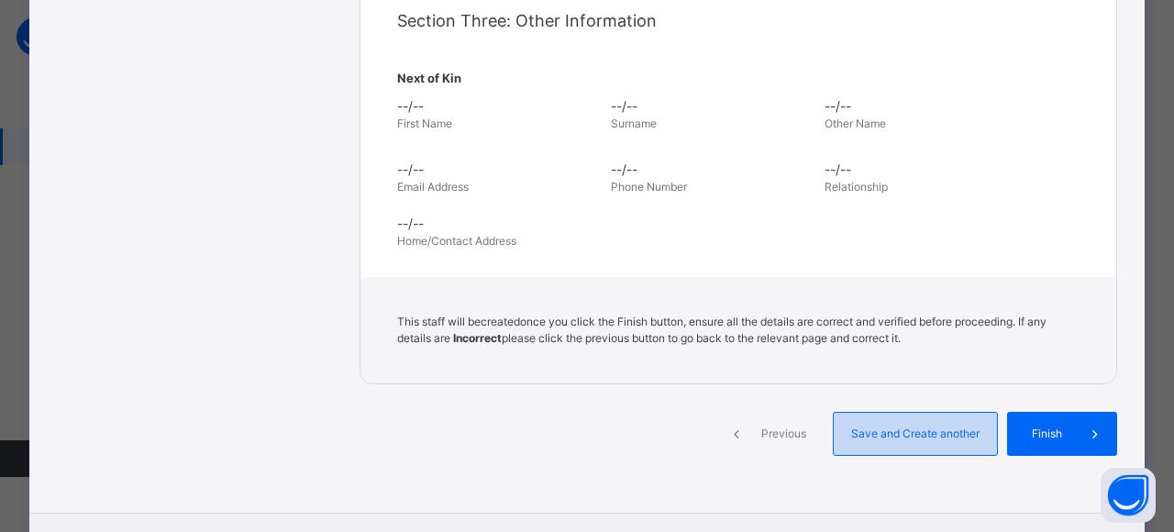
click at [935, 434] on span "Save and Create another" at bounding box center [915, 433] width 136 height 17
select select "**"
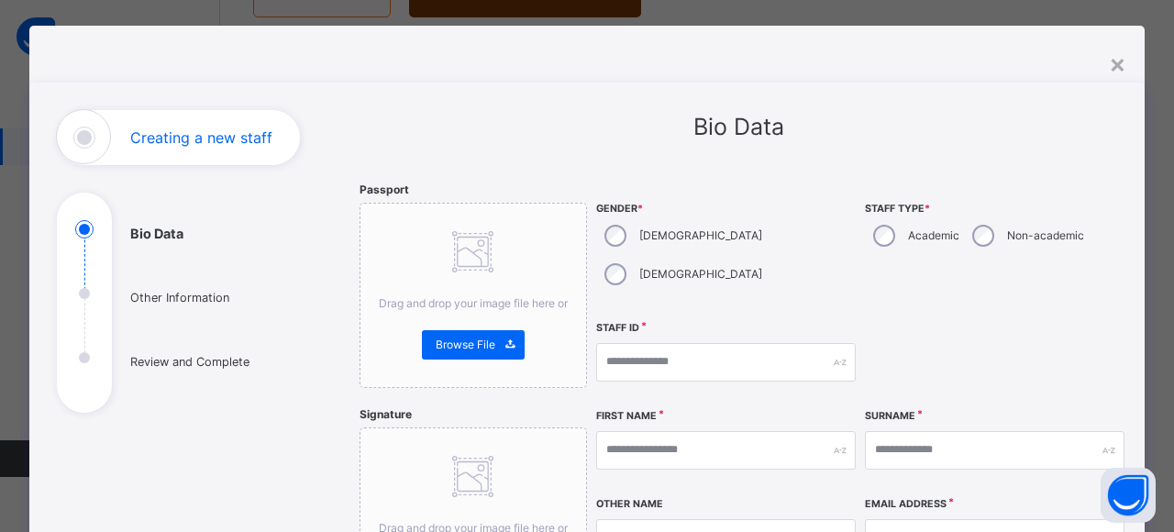
scroll to position [17, 0]
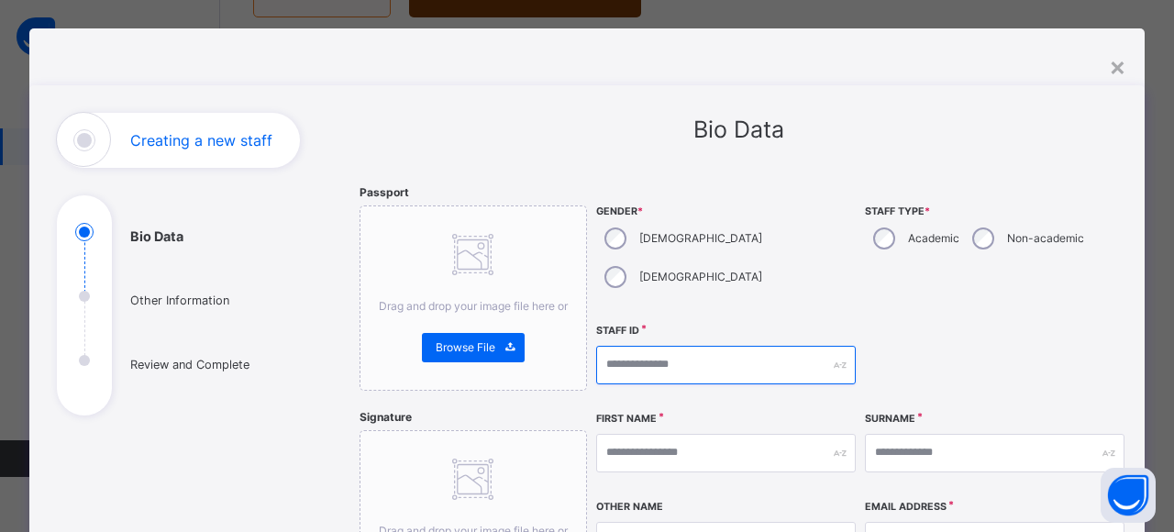
click at [625, 346] on input "text" at bounding box center [725, 365] width 259 height 39
type input "*******"
click at [1110, 68] on div "×" at bounding box center [1117, 66] width 17 height 39
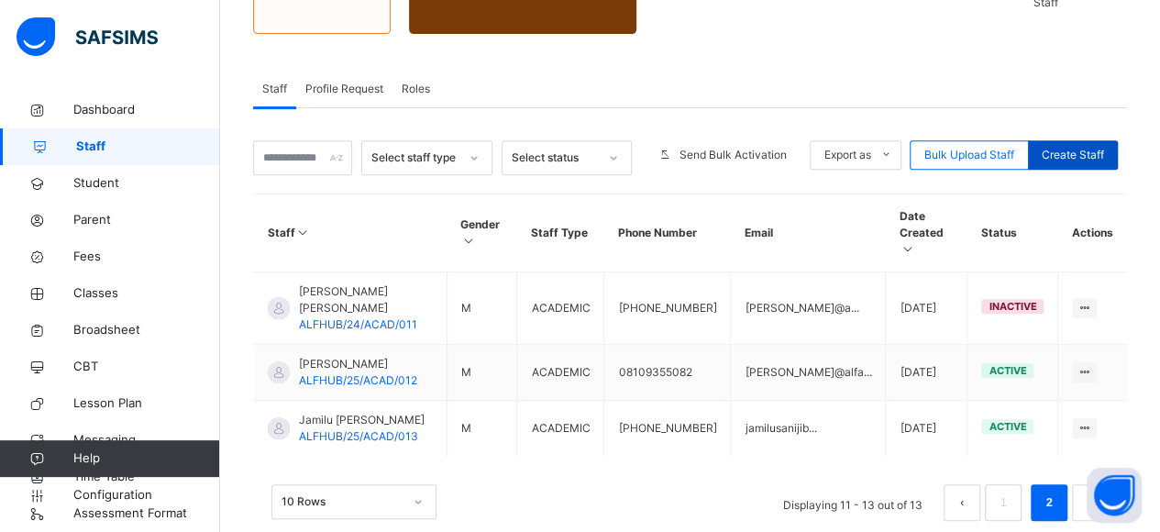
click at [1078, 147] on span "Create Staff" at bounding box center [1073, 155] width 62 height 17
select select "**"
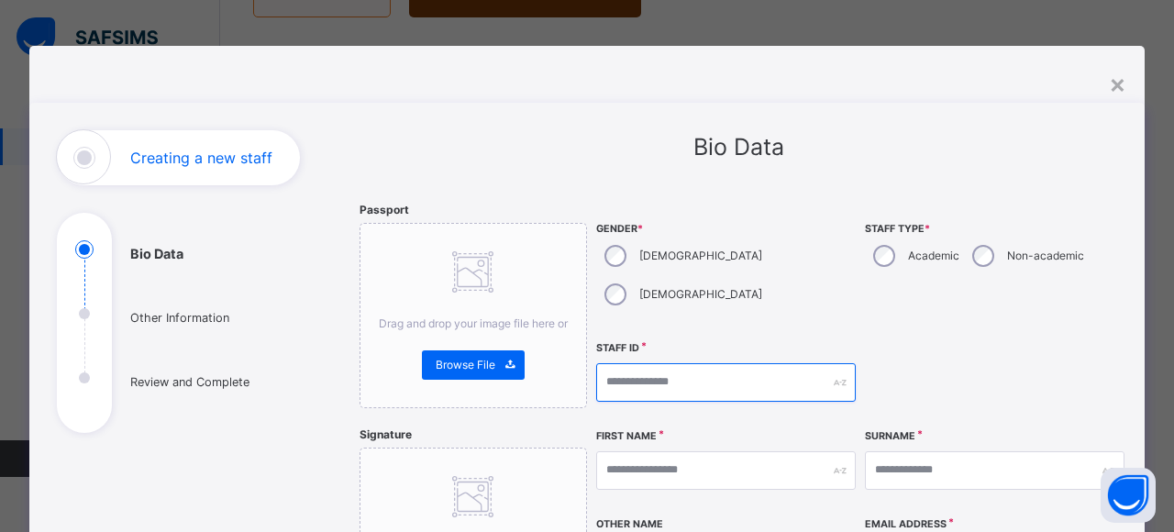
click at [636, 363] on input "text" at bounding box center [725, 382] width 259 height 39
type input "**********"
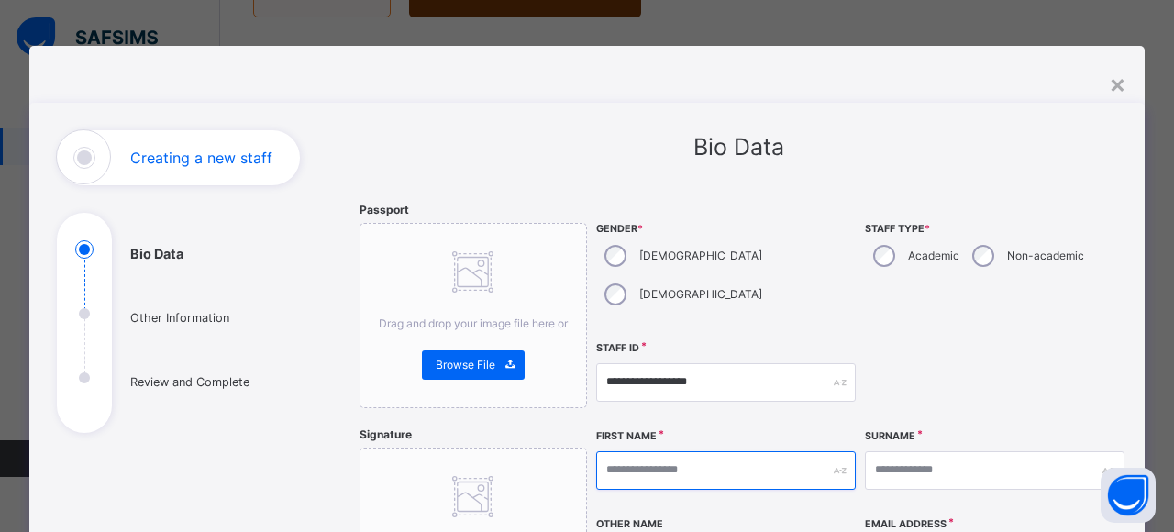
click at [656, 451] on input "text" at bounding box center [725, 470] width 259 height 39
click at [875, 299] on div "**********" at bounding box center [861, 531] width 530 height 658
click at [715, 451] on input "text" at bounding box center [725, 470] width 259 height 39
type input "*"
type input "*****"
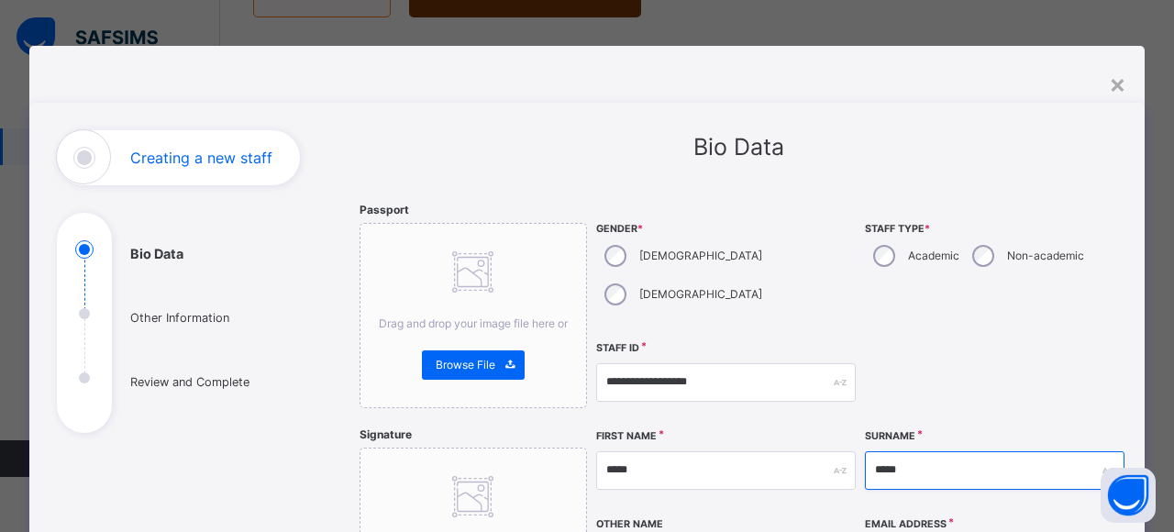
type input "*****"
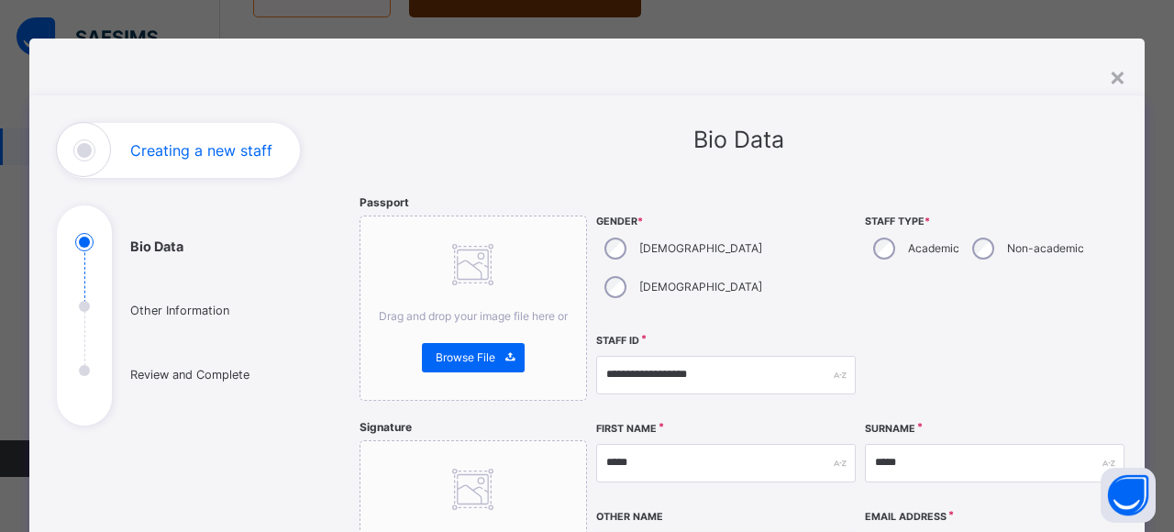
type input "*****"
type input "**********"
click at [917, 251] on label "Academic" at bounding box center [933, 248] width 51 height 17
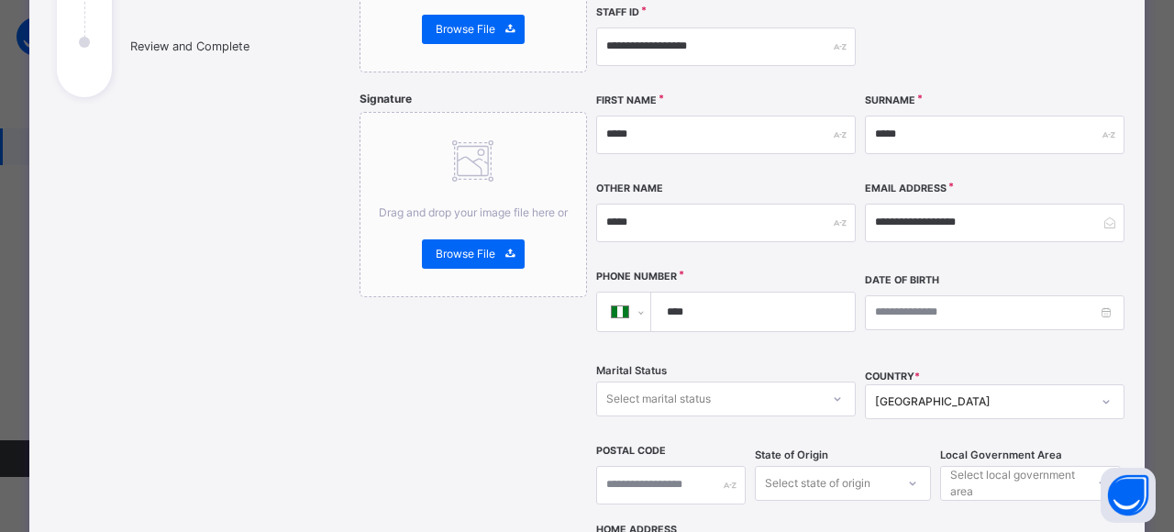
scroll to position [340, 0]
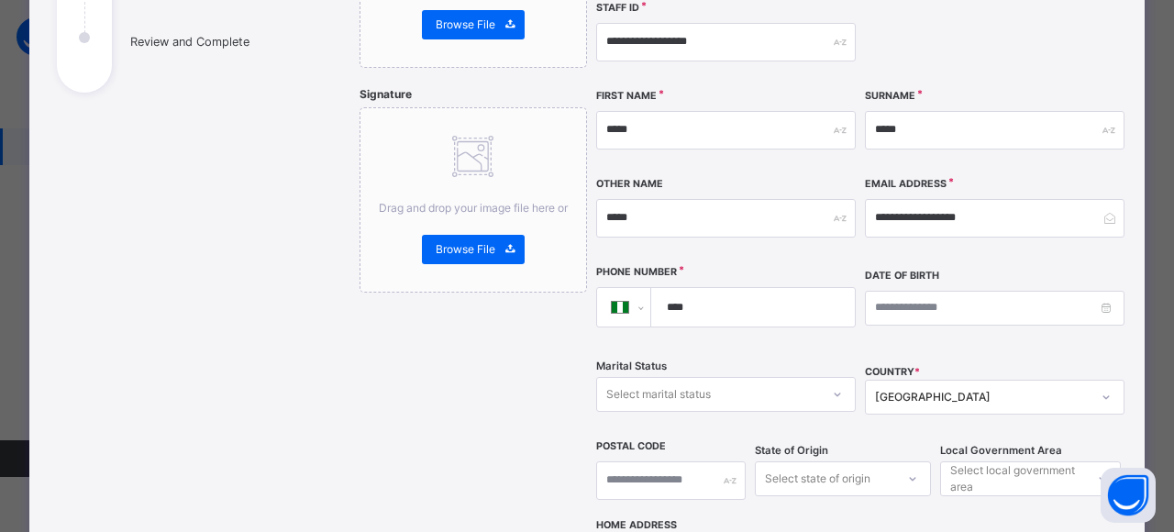
click at [692, 288] on input "****" at bounding box center [750, 307] width 189 height 39
click at [811, 357] on div "Marital Status Select marital status" at bounding box center [725, 394] width 259 height 75
click at [757, 288] on input "****" at bounding box center [750, 307] width 189 height 39
type input "**********"
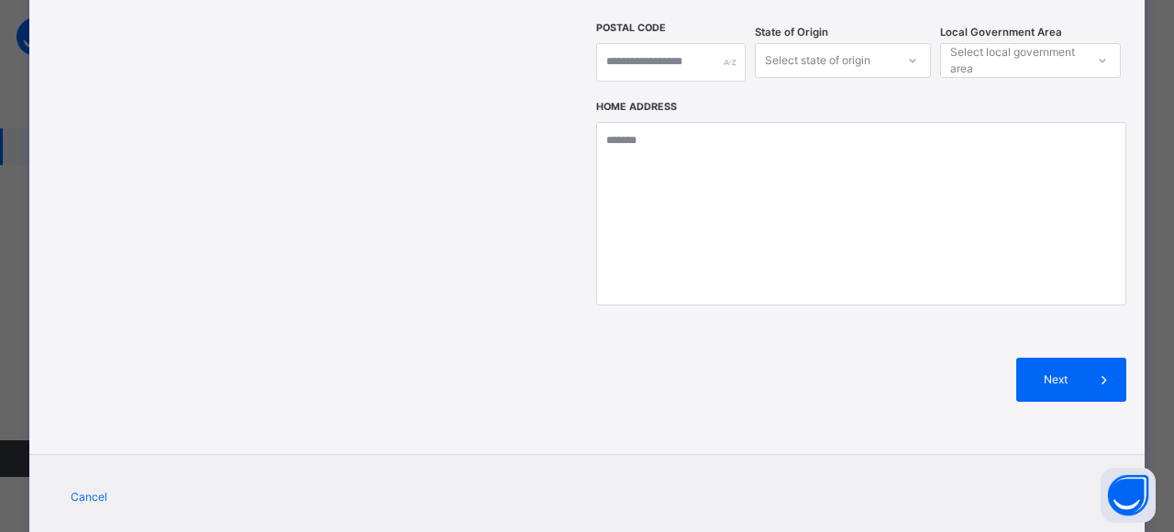
scroll to position [772, 0]
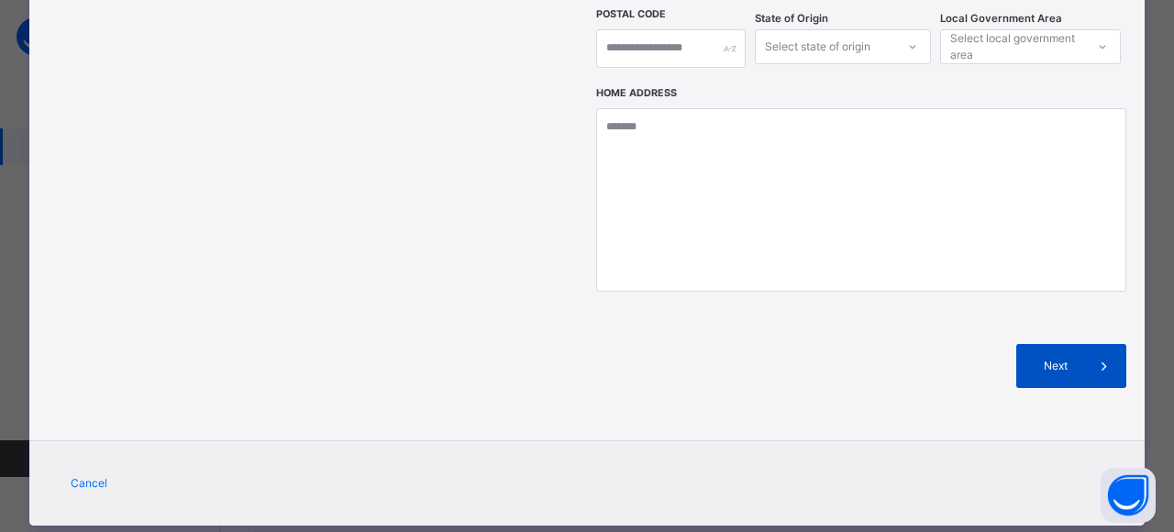
click at [1094, 355] on icon at bounding box center [1104, 366] width 20 height 22
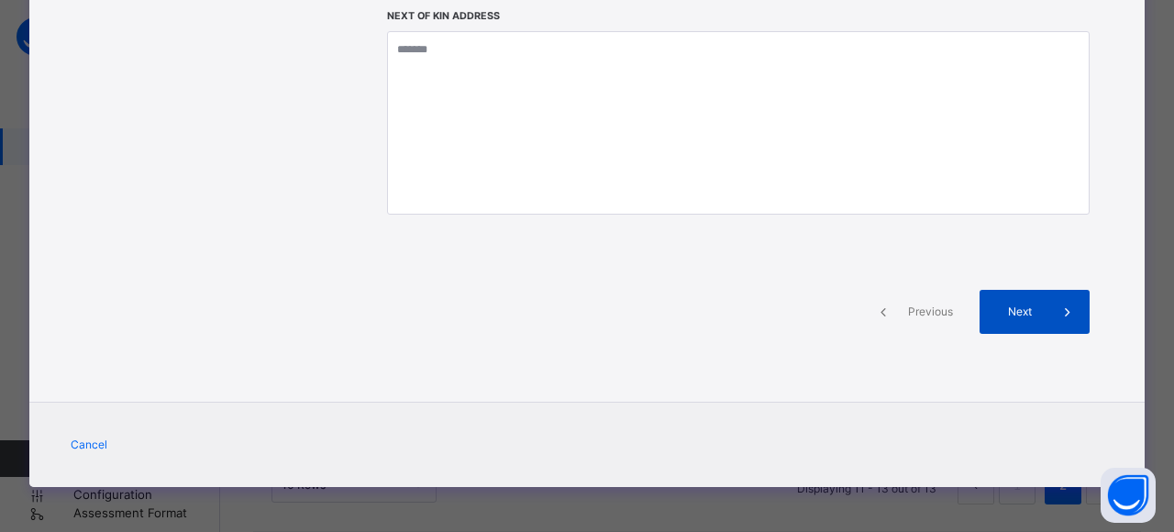
click at [1033, 304] on span "Next" at bounding box center [1019, 312] width 52 height 17
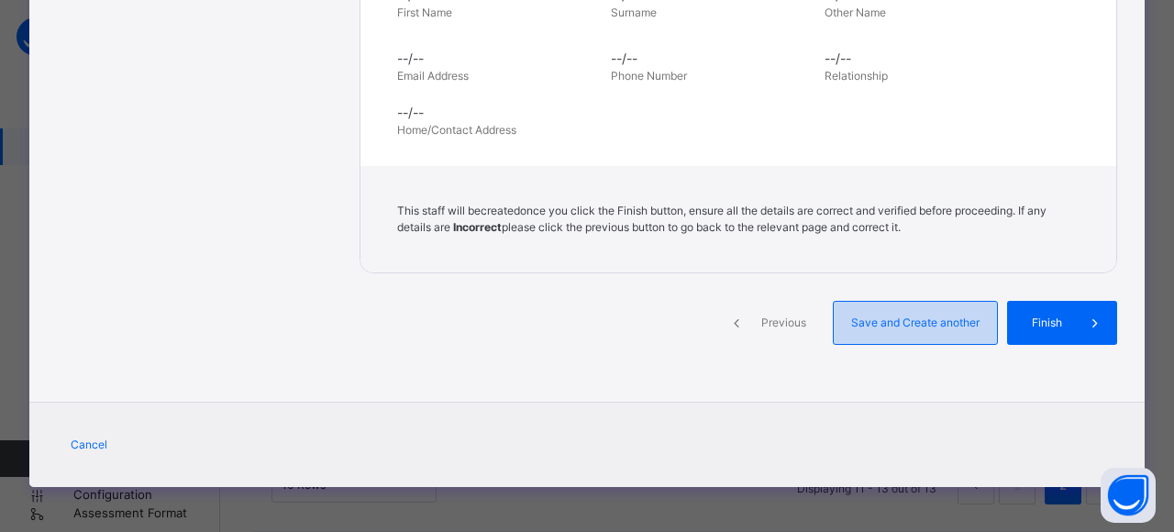
click at [936, 324] on span "Save and Create another" at bounding box center [915, 323] width 136 height 17
select select "**"
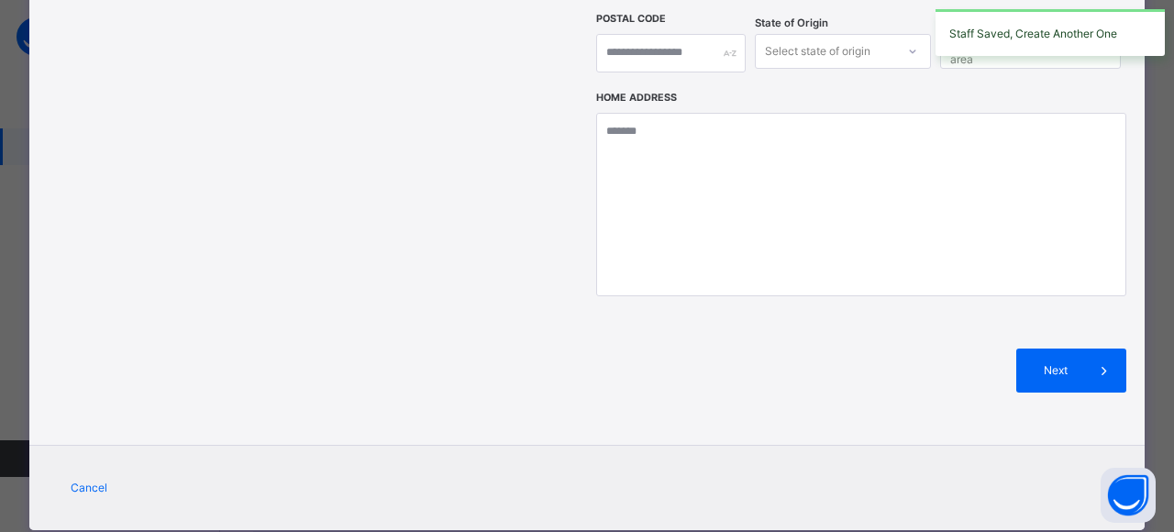
scroll to position [772, 0]
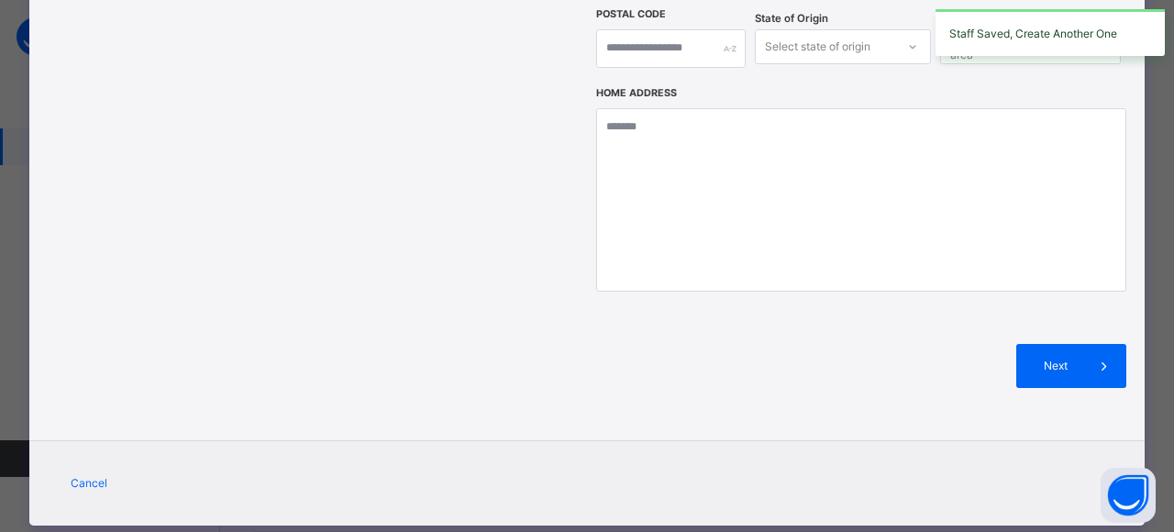
click at [1155, 257] on div "**********" at bounding box center [587, 266] width 1174 height 532
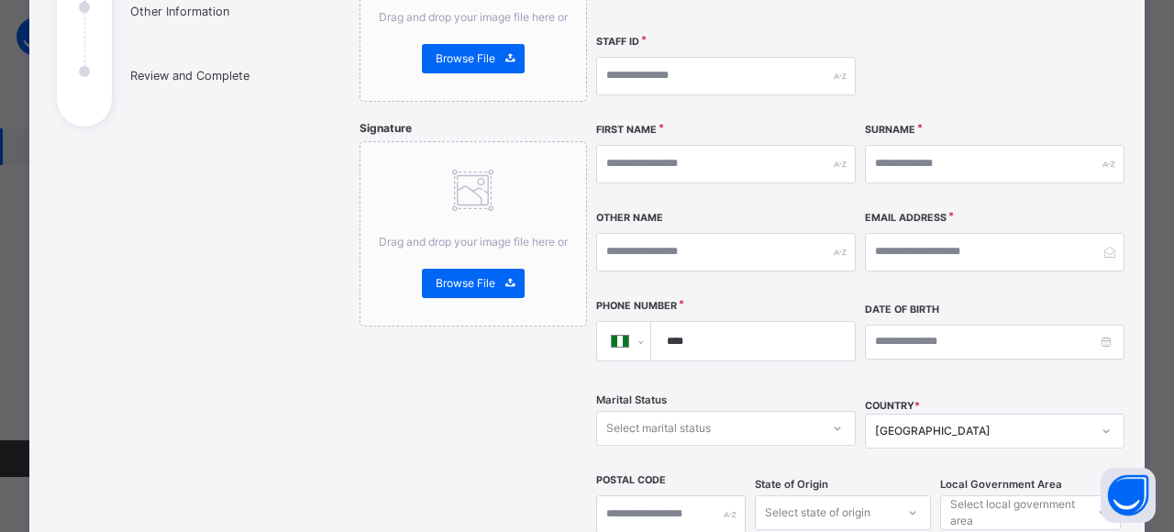
scroll to position [0, 0]
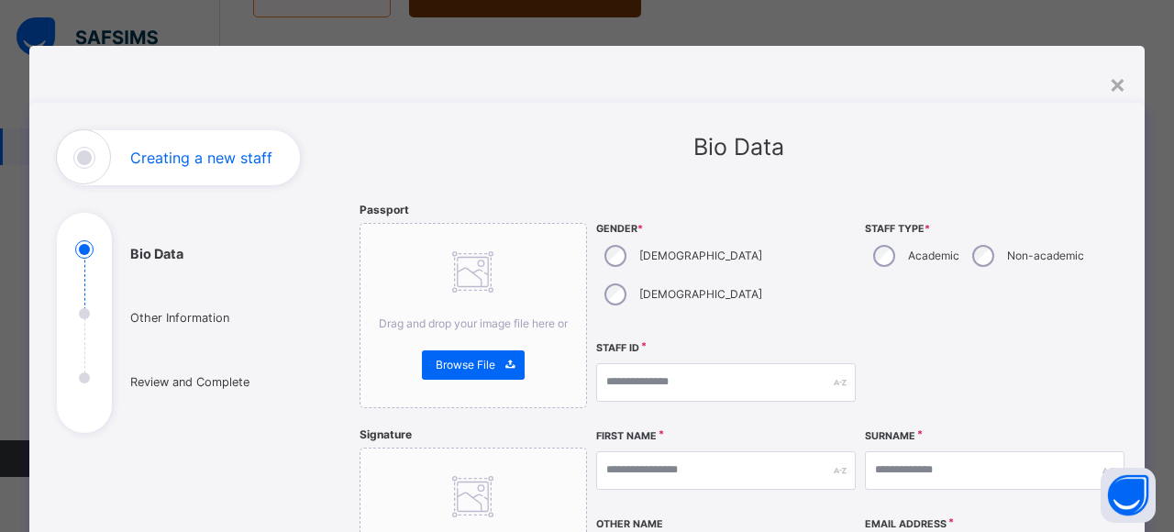
click at [631, 252] on div "[DEMOGRAPHIC_DATA]" at bounding box center [681, 256] width 171 height 39
click at [673, 363] on input "text" at bounding box center [725, 382] width 259 height 39
type input "**********"
click at [688, 451] on input "text" at bounding box center [725, 470] width 259 height 39
click at [800, 158] on div "Bio Data" at bounding box center [737, 147] width 757 height 35
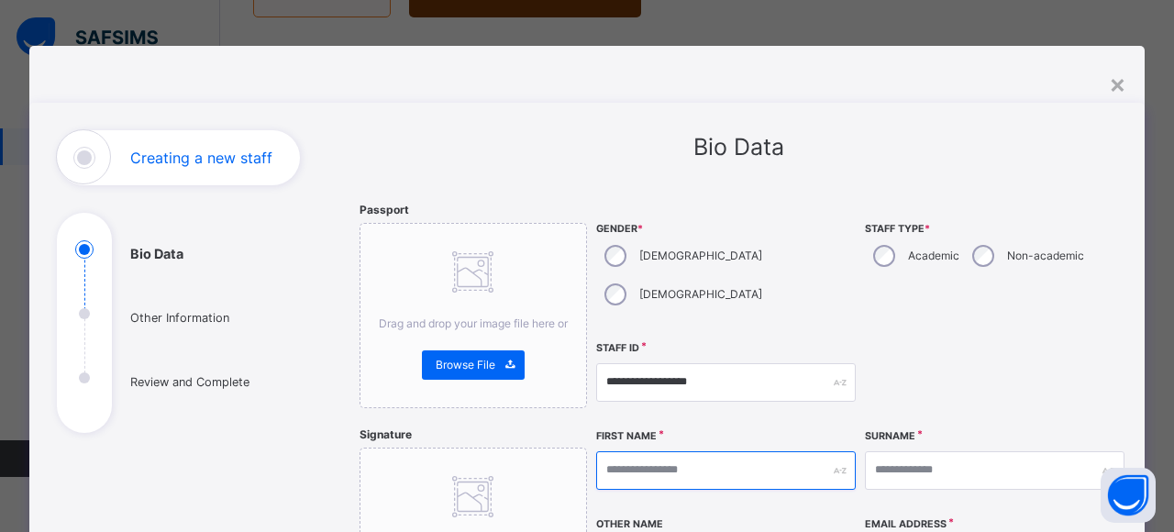
click at [660, 451] on input "text" at bounding box center [725, 470] width 259 height 39
type input "*"
type input "**********"
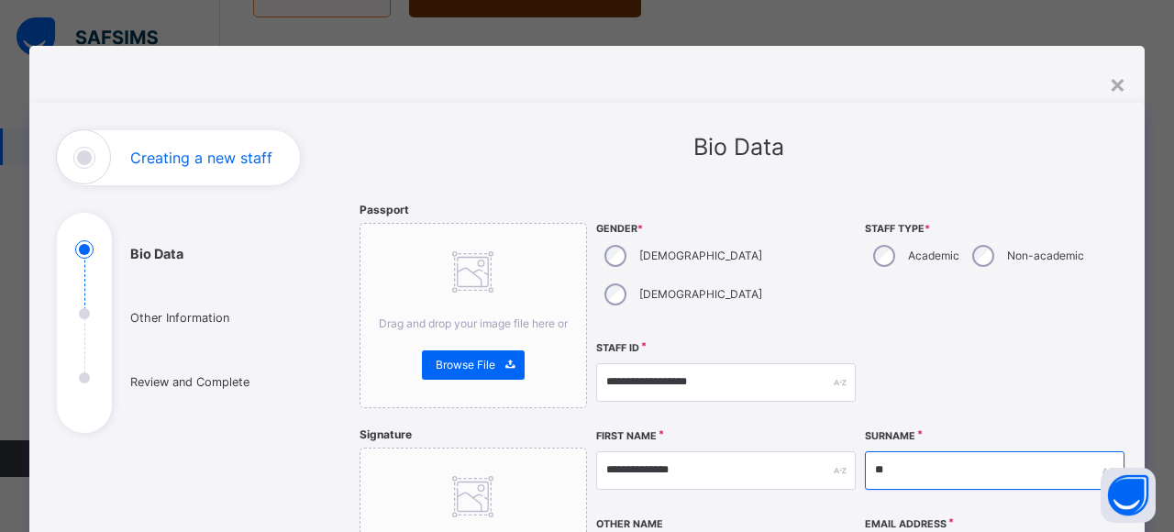
type input "*"
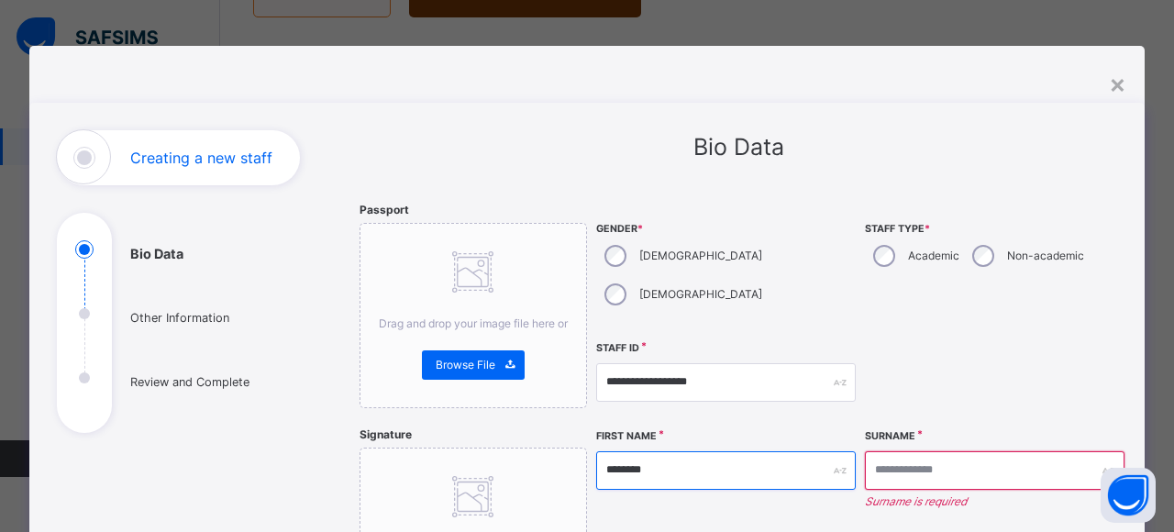
type input "********"
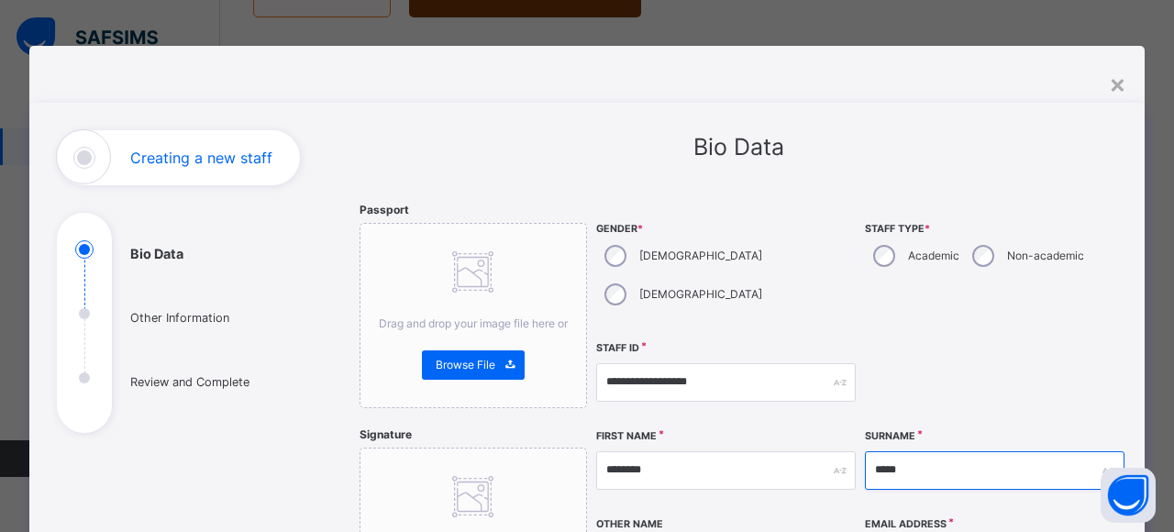
type input "*****"
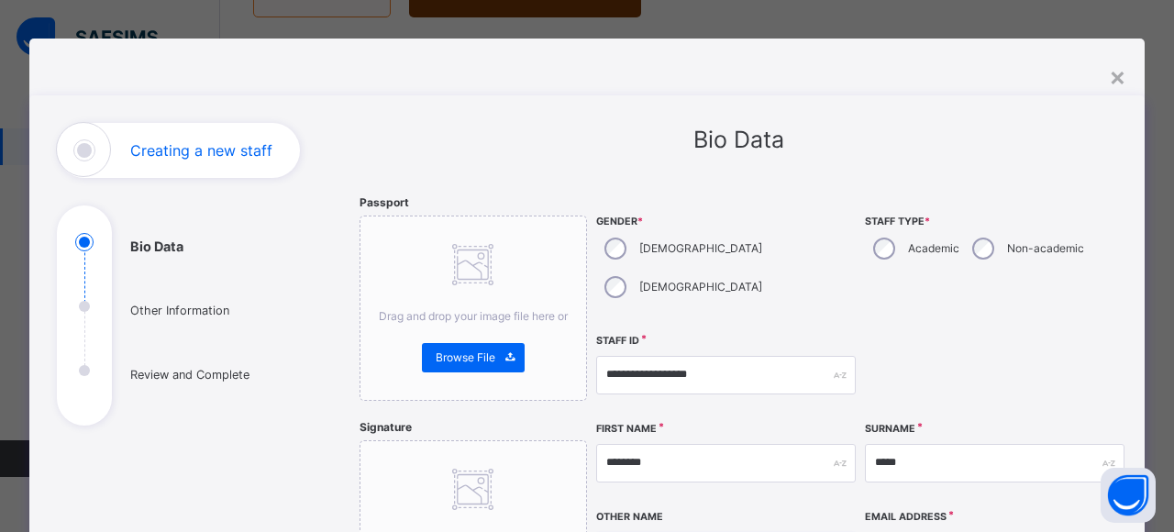
type input "*********"
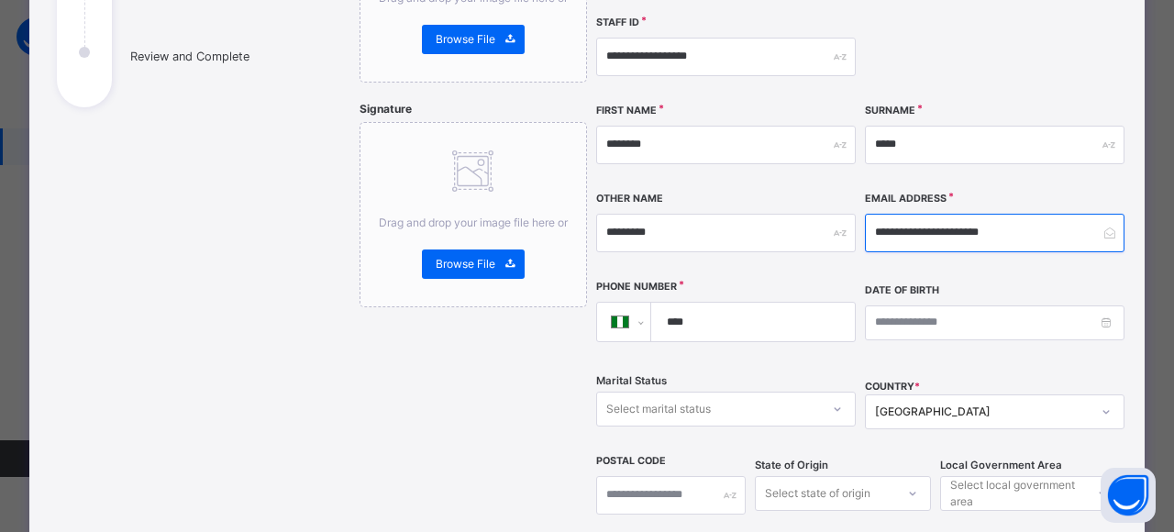
scroll to position [328, 0]
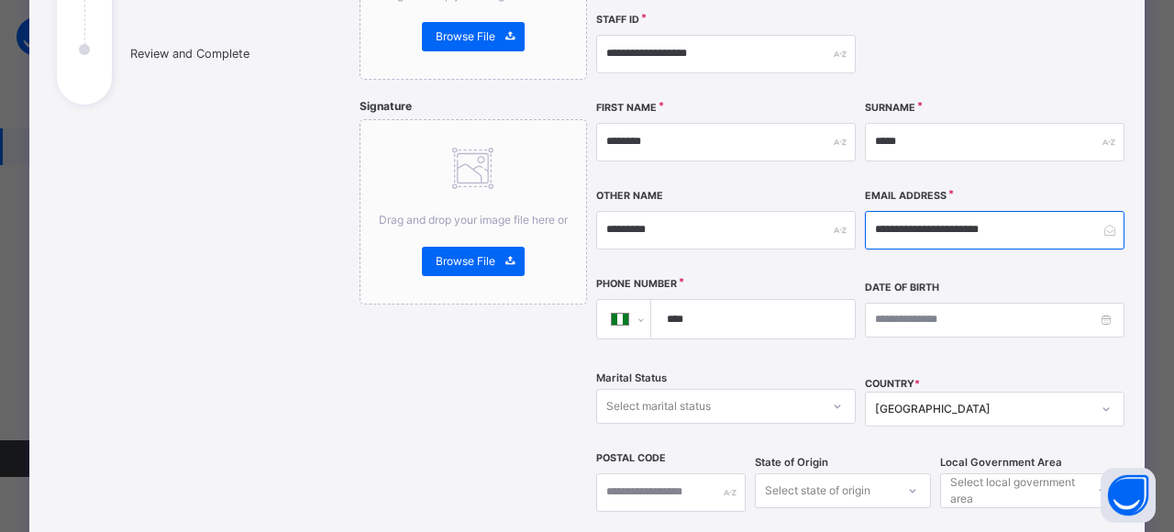
type input "**********"
click at [710, 300] on input "****" at bounding box center [750, 319] width 189 height 39
click at [791, 142] on div "First Name ********" at bounding box center [725, 142] width 259 height 79
click at [791, 191] on div "Other Name *********" at bounding box center [725, 230] width 259 height 79
click at [716, 300] on input "****" at bounding box center [750, 319] width 189 height 39
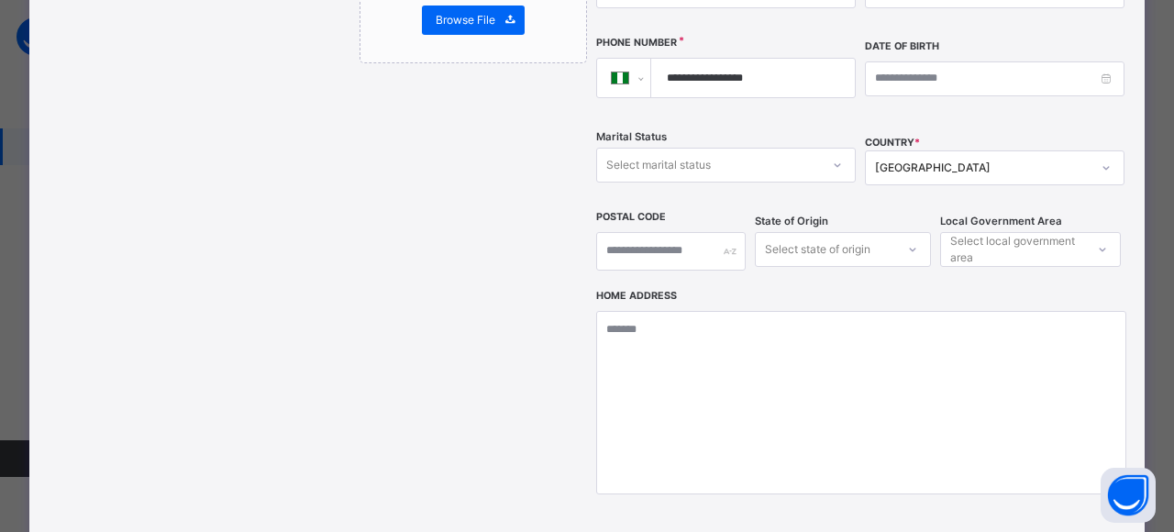
scroll to position [684, 0]
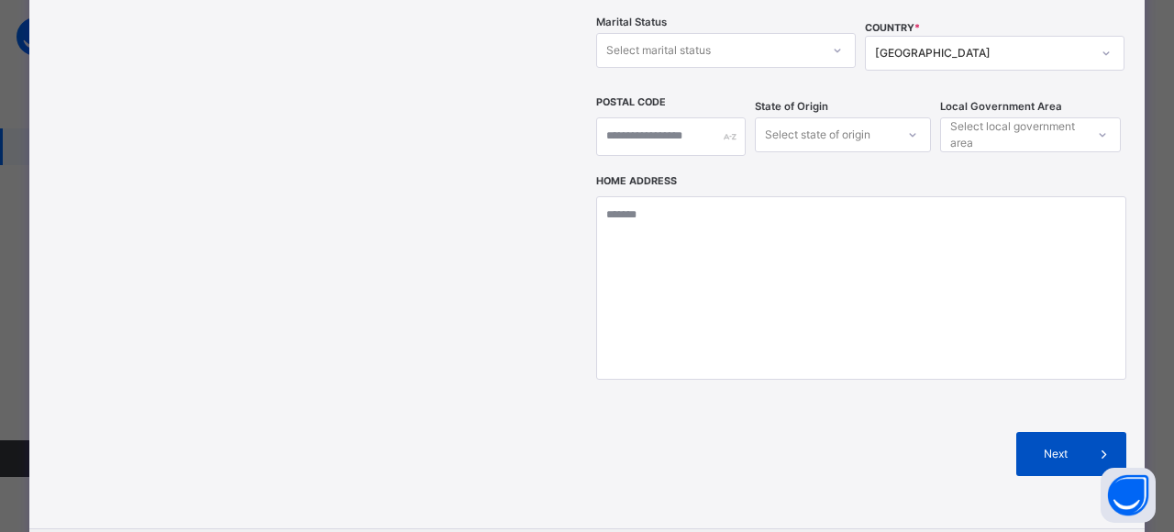
type input "**********"
click at [1074, 446] on span "Next" at bounding box center [1056, 454] width 52 height 17
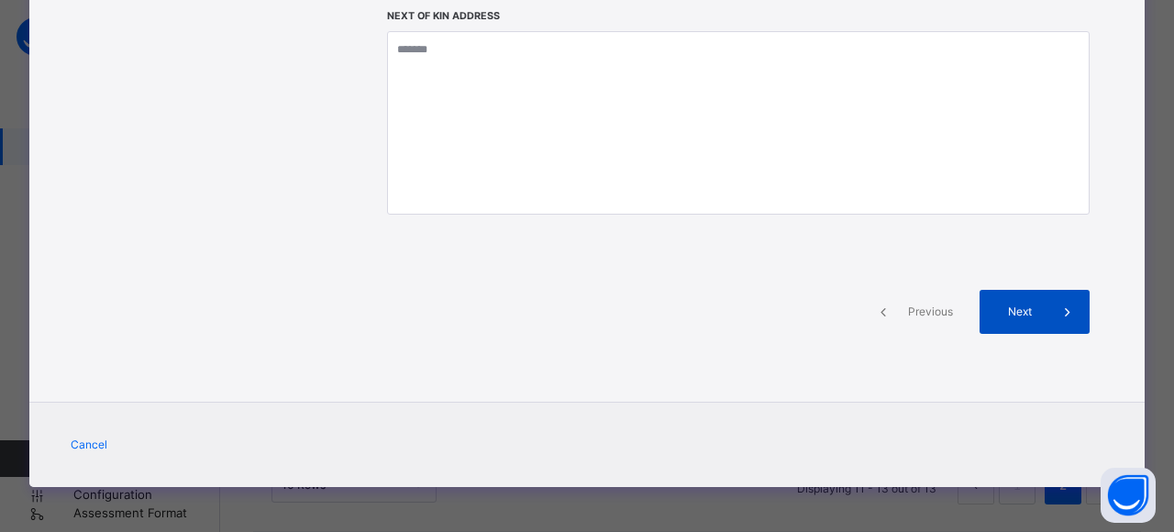
click at [1022, 309] on span "Next" at bounding box center [1019, 312] width 52 height 17
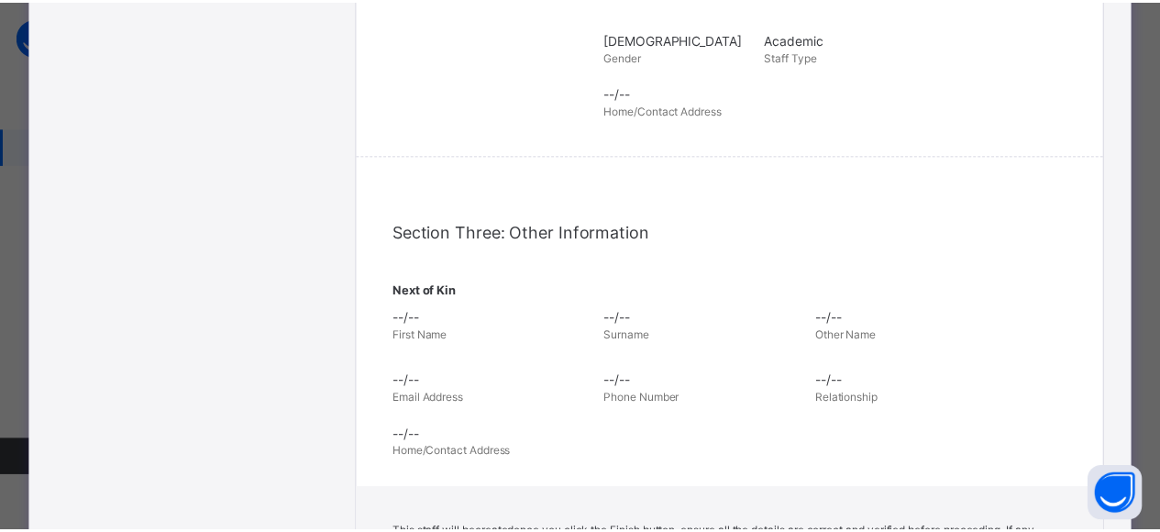
scroll to position [684, 0]
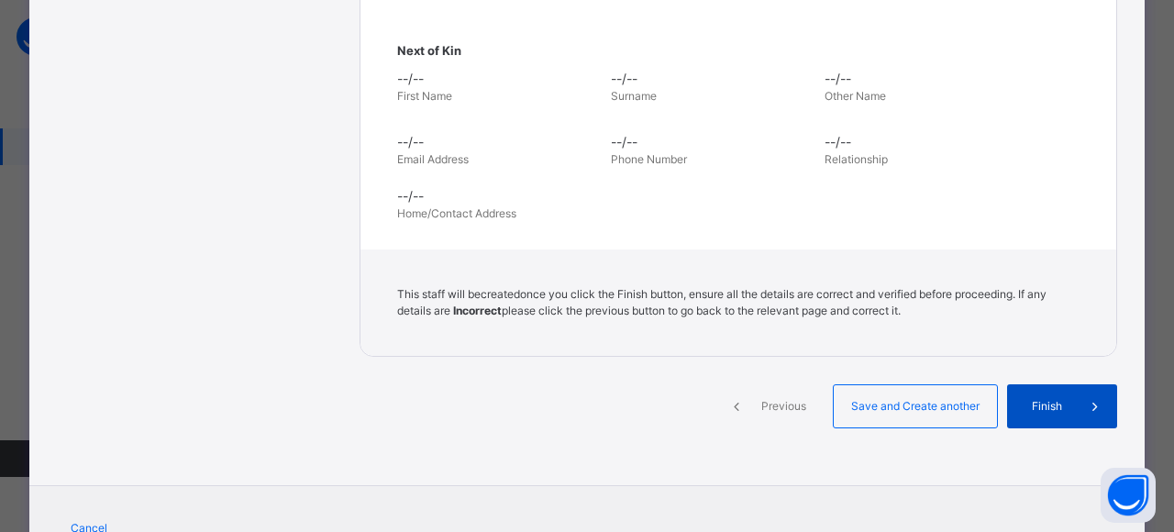
click at [1040, 418] on div "Finish" at bounding box center [1062, 406] width 110 height 44
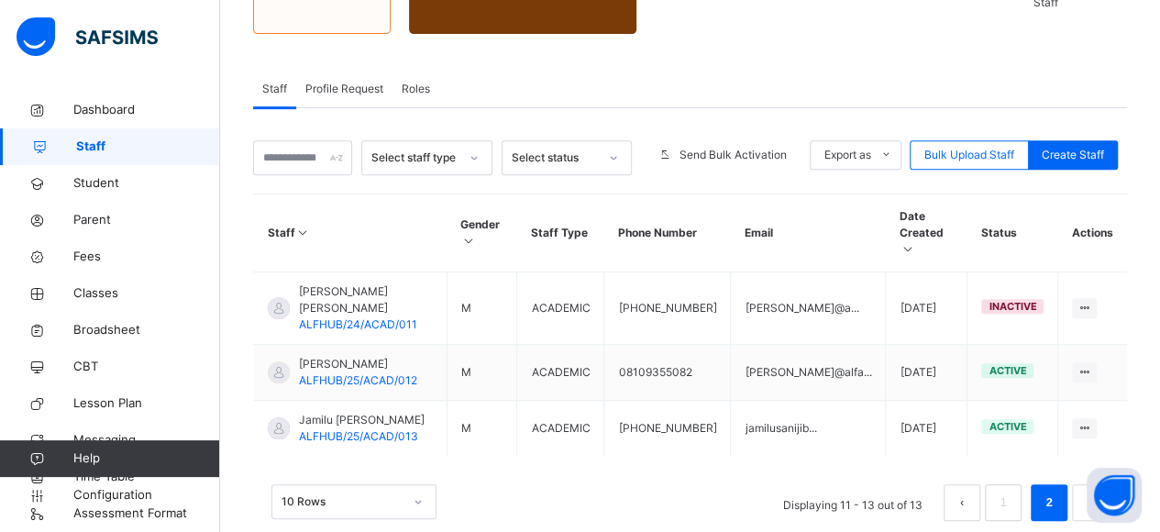
click at [980, 484] on button "prev page" at bounding box center [962, 502] width 37 height 37
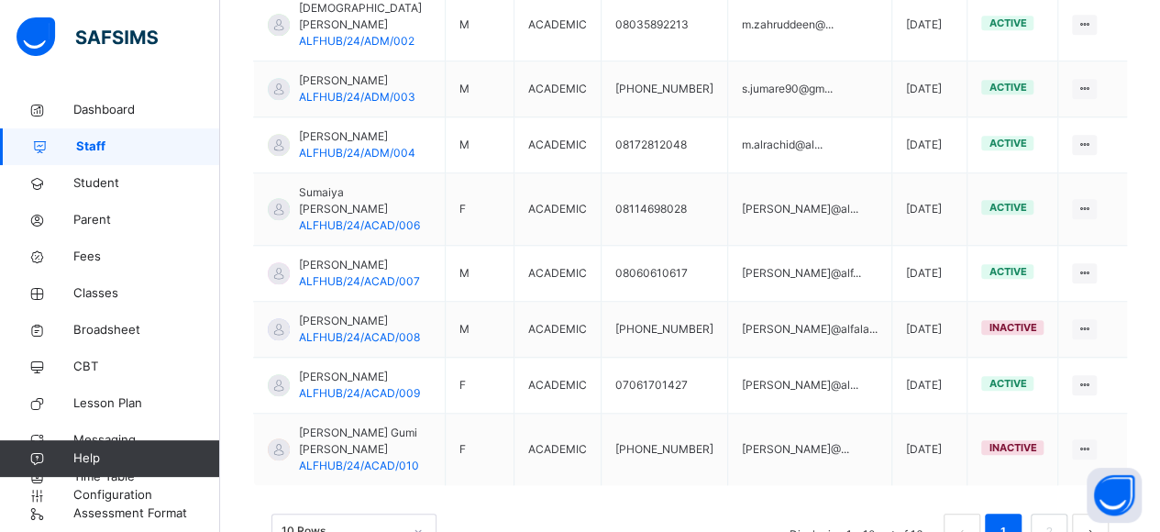
scroll to position [713, 0]
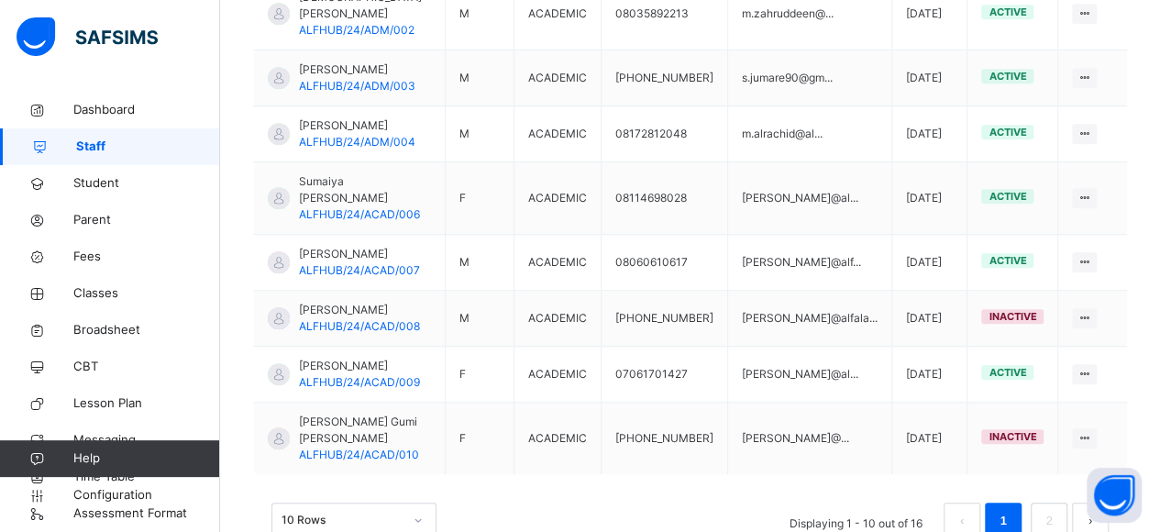
click at [1101, 502] on button "next page" at bounding box center [1090, 520] width 37 height 37
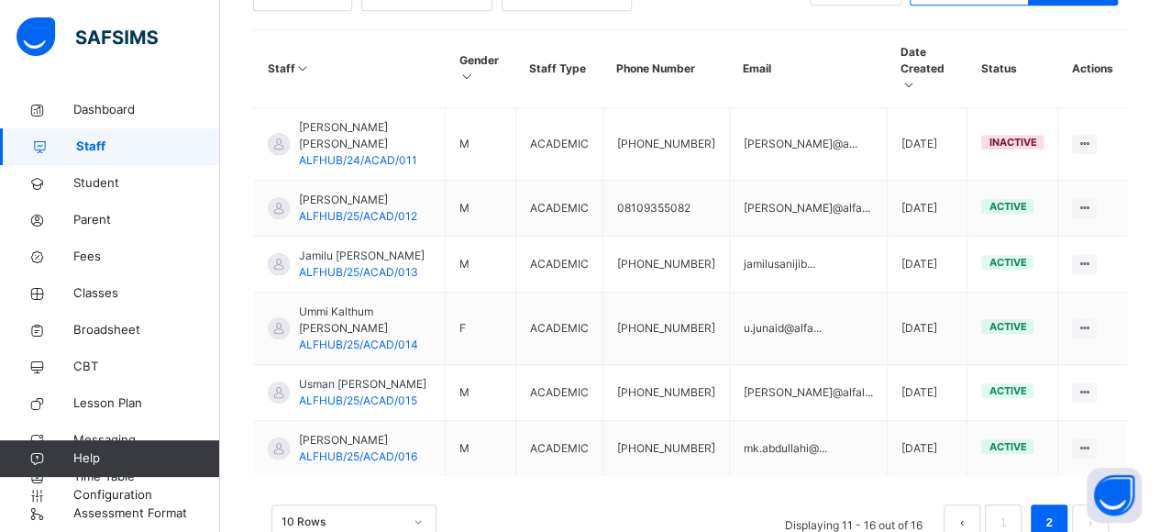
scroll to position [474, 0]
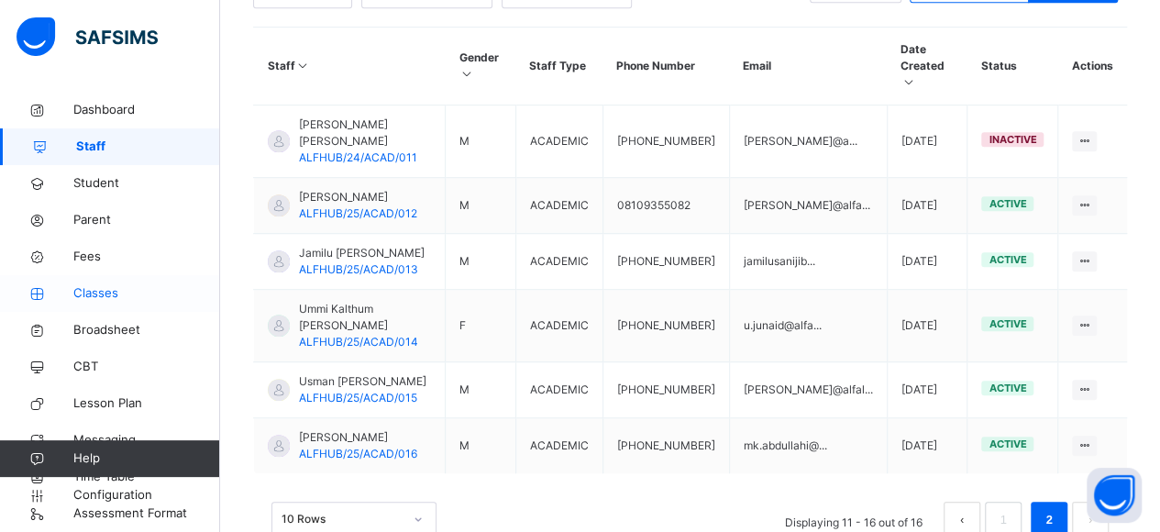
click at [88, 282] on link "Classes" at bounding box center [110, 293] width 220 height 37
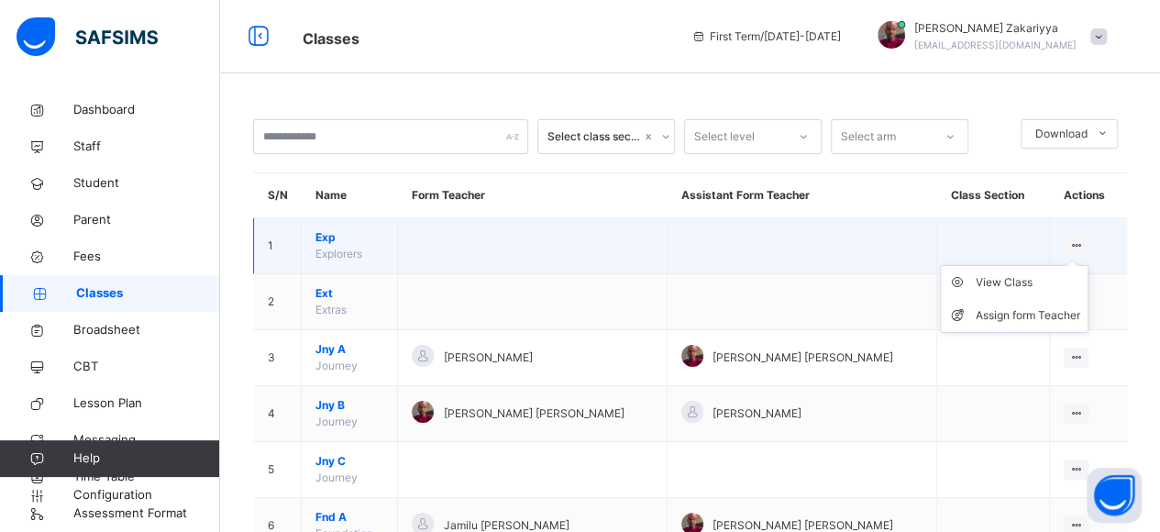
click at [1083, 242] on icon at bounding box center [1076, 245] width 16 height 14
click at [1025, 318] on div "Assign form Teacher" at bounding box center [1028, 315] width 105 height 18
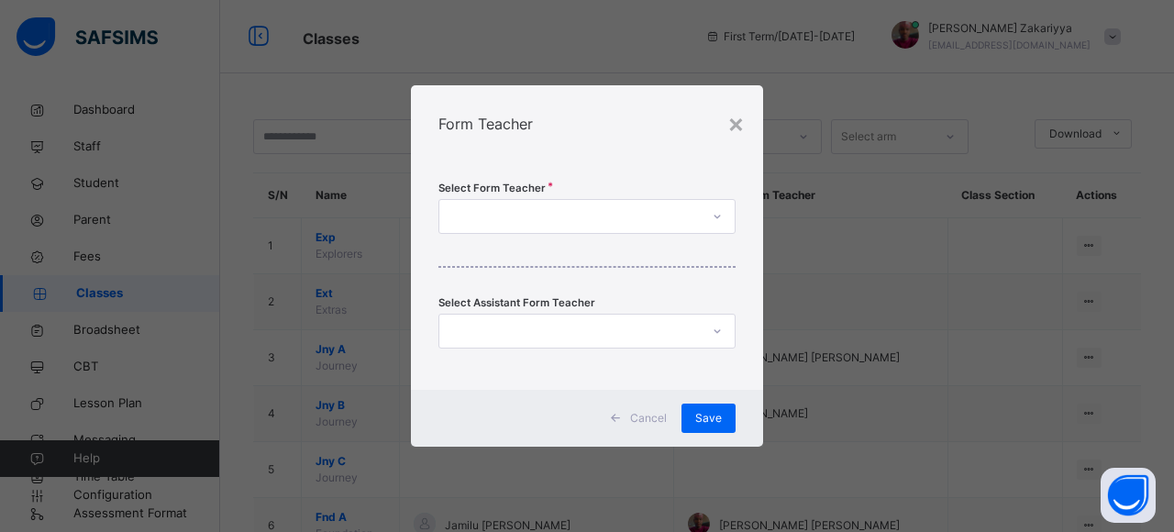
click at [668, 223] on div at bounding box center [569, 217] width 260 height 28
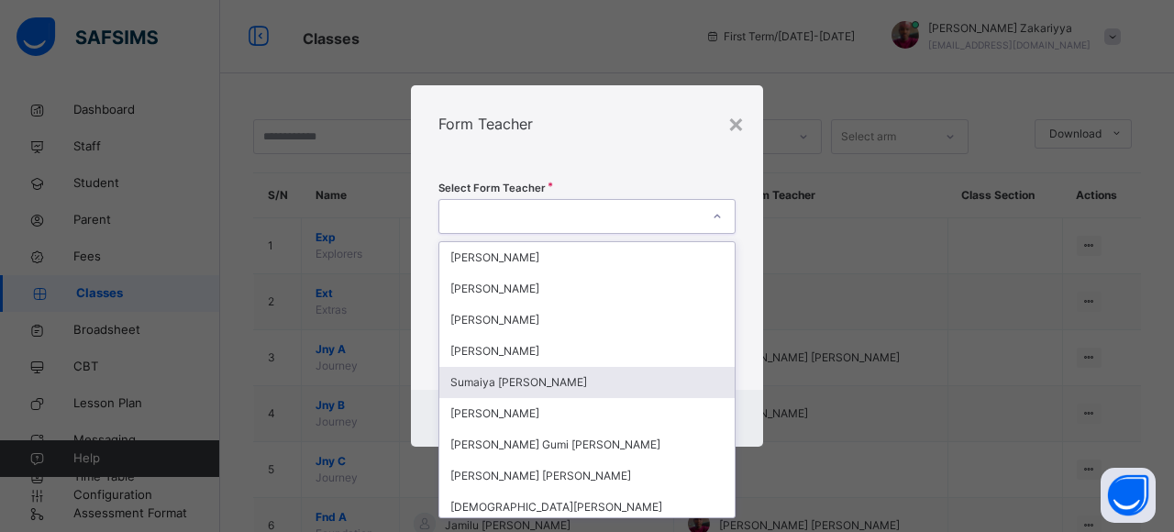
click at [557, 380] on div "Sumaiya Adam Suleiman" at bounding box center [586, 382] width 295 height 31
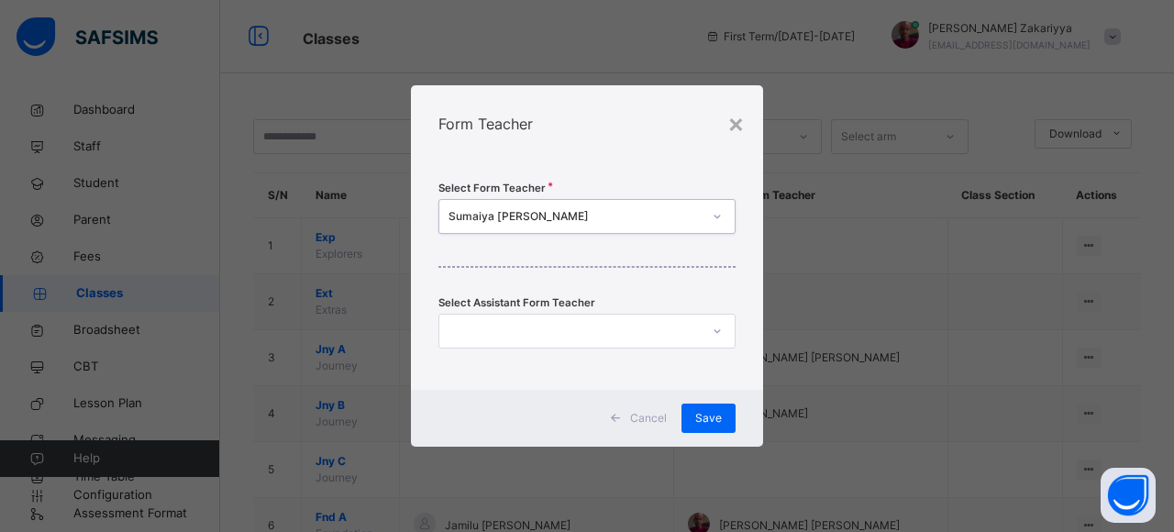
click at [589, 328] on div at bounding box center [569, 331] width 260 height 28
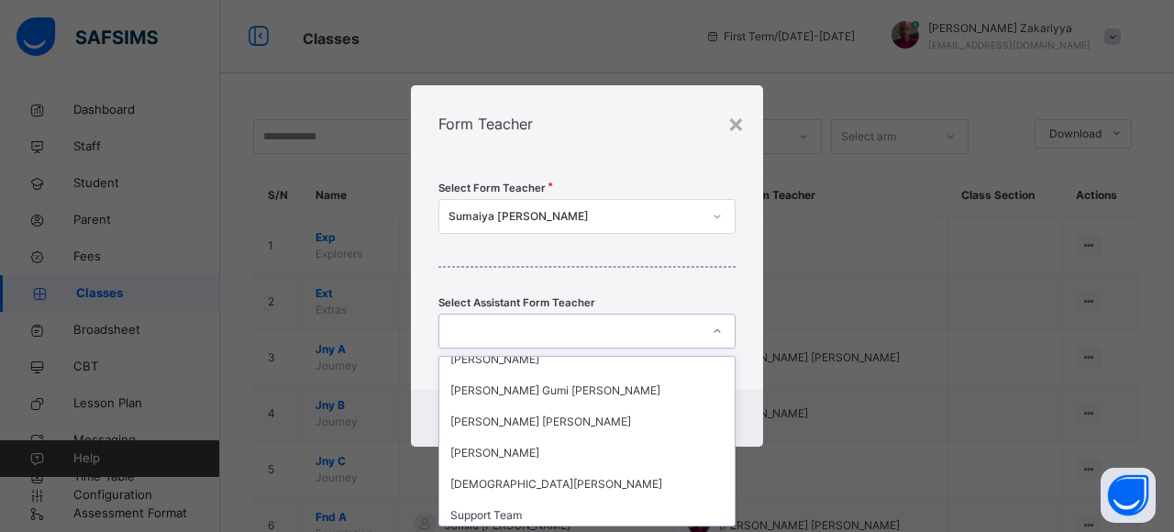
scroll to position [145, 0]
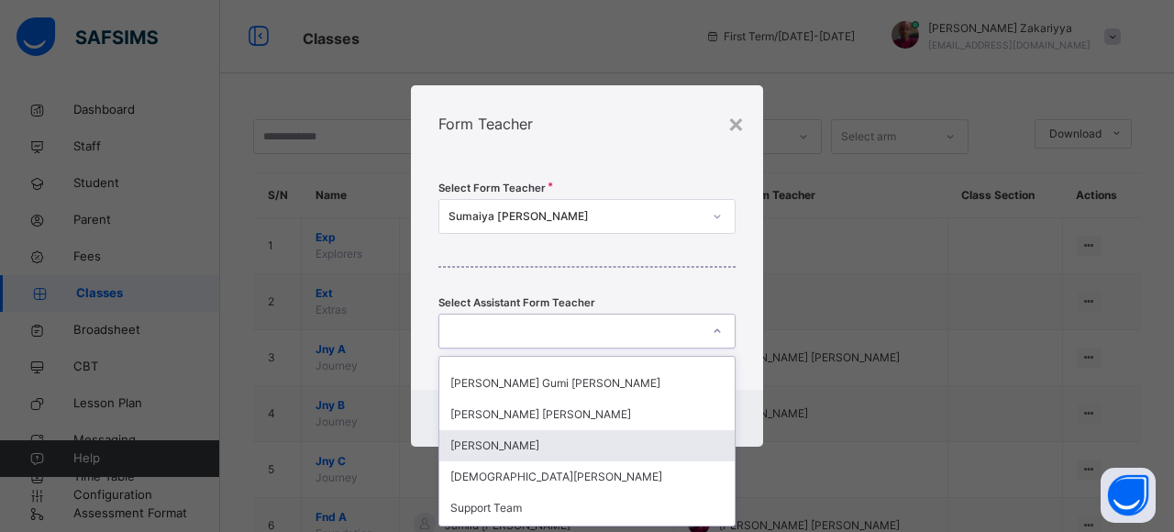
click at [535, 445] on div "Ibrahim Abdullahi Zakariyya" at bounding box center [586, 445] width 295 height 31
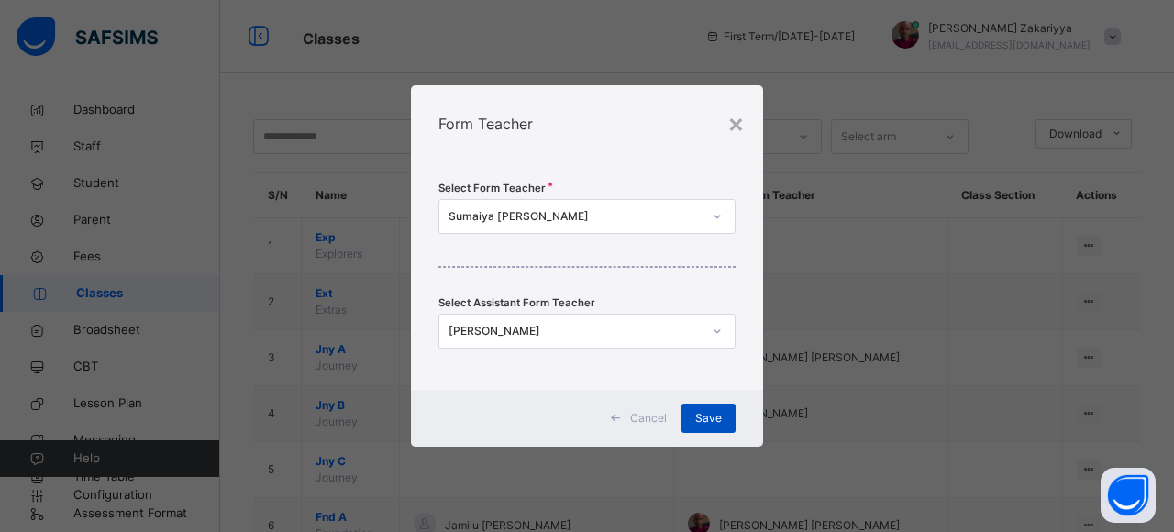
click at [713, 411] on span "Save" at bounding box center [708, 418] width 27 height 17
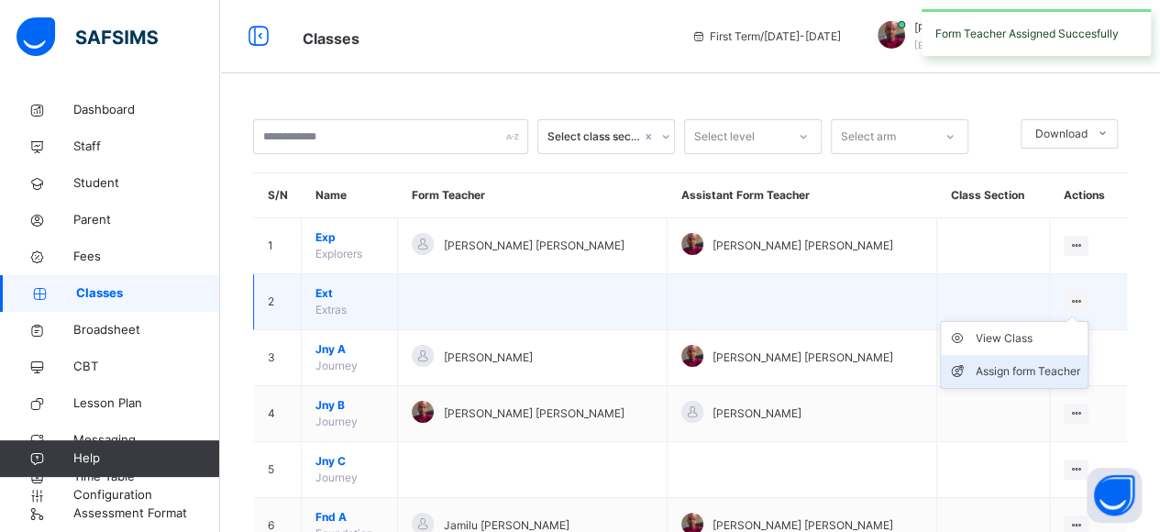
click at [1041, 372] on div "Assign form Teacher" at bounding box center [1028, 371] width 105 height 18
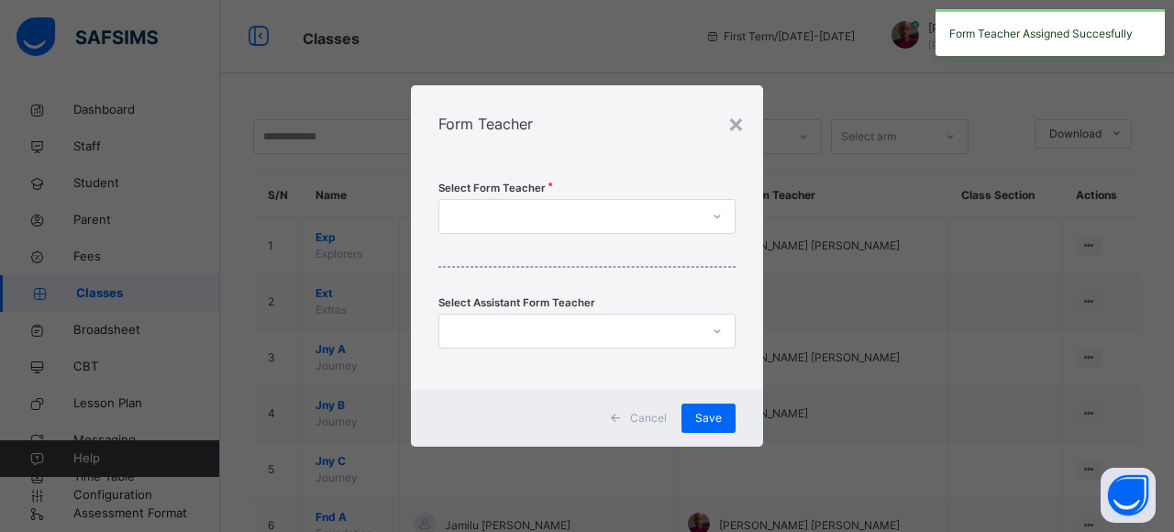
click at [695, 232] on div at bounding box center [586, 216] width 297 height 35
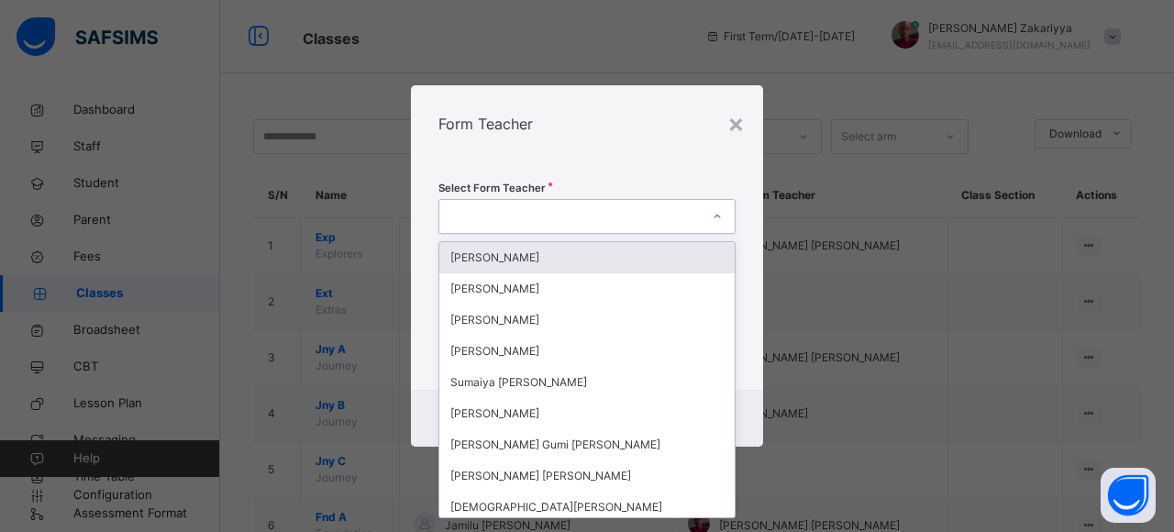
click at [612, 259] on div "Fatima Muhammad Abubakar" at bounding box center [586, 257] width 295 height 31
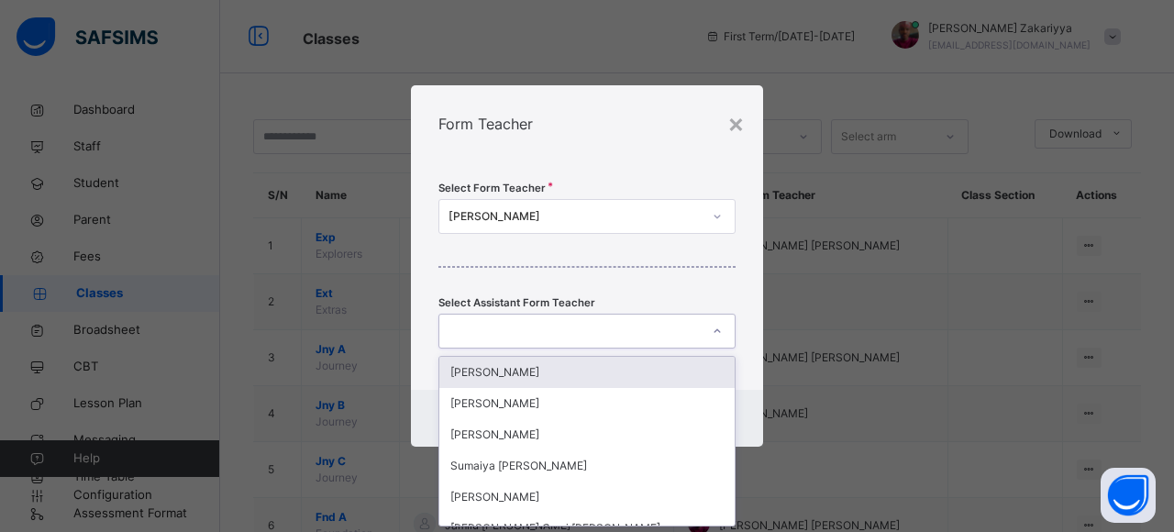
scroll to position [0, 0]
click at [638, 329] on div at bounding box center [569, 331] width 260 height 28
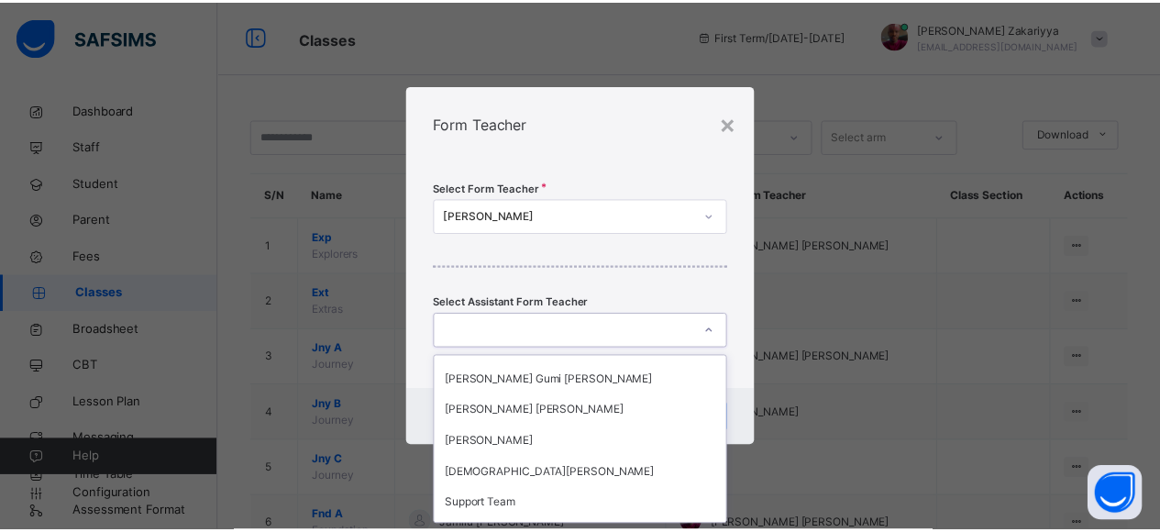
scroll to position [171, 0]
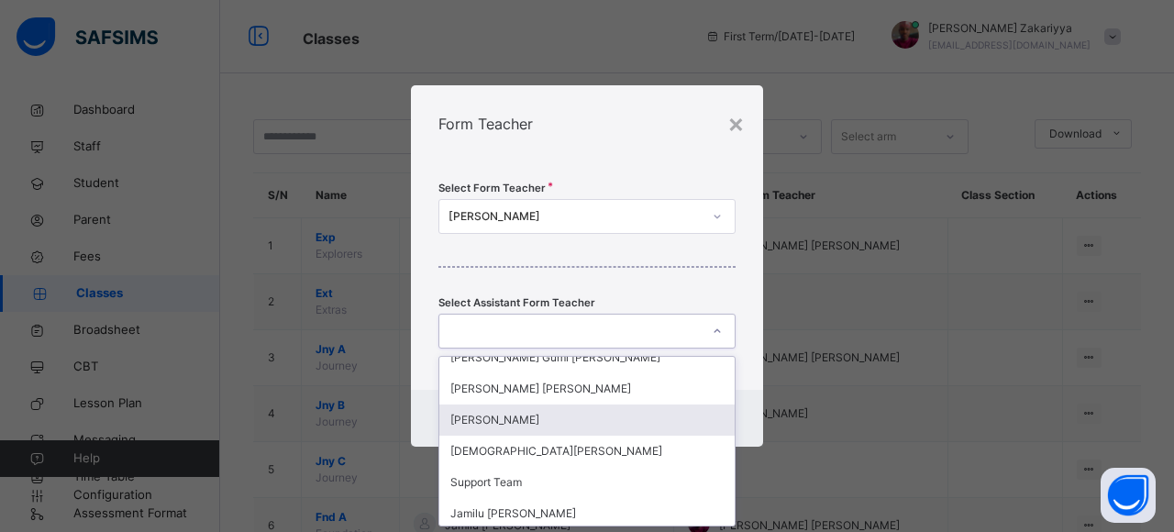
click at [596, 425] on div "Ibrahim Abdullahi Zakariyya" at bounding box center [586, 419] width 295 height 31
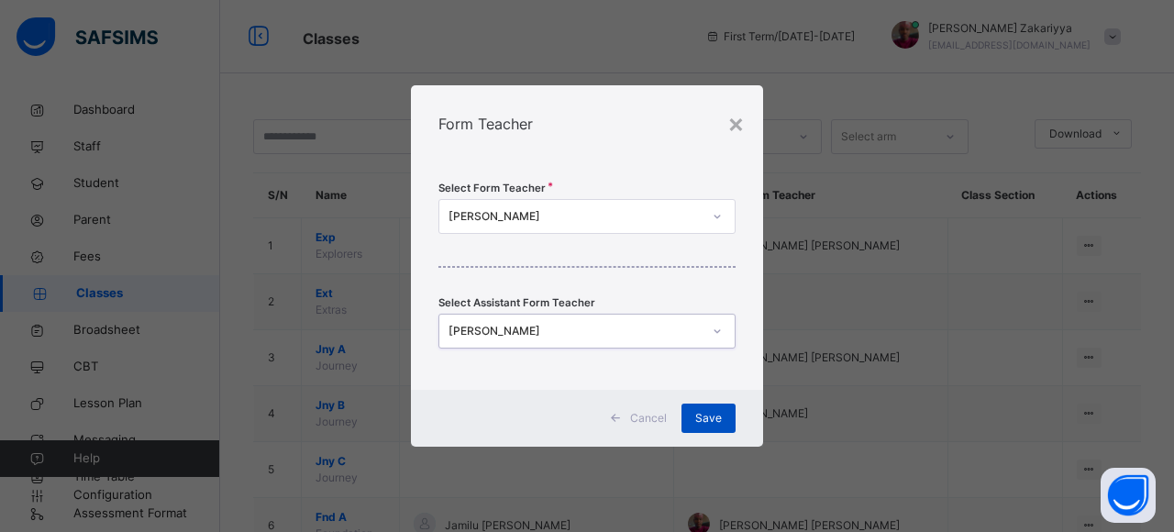
click at [698, 417] on span "Save" at bounding box center [708, 418] width 27 height 17
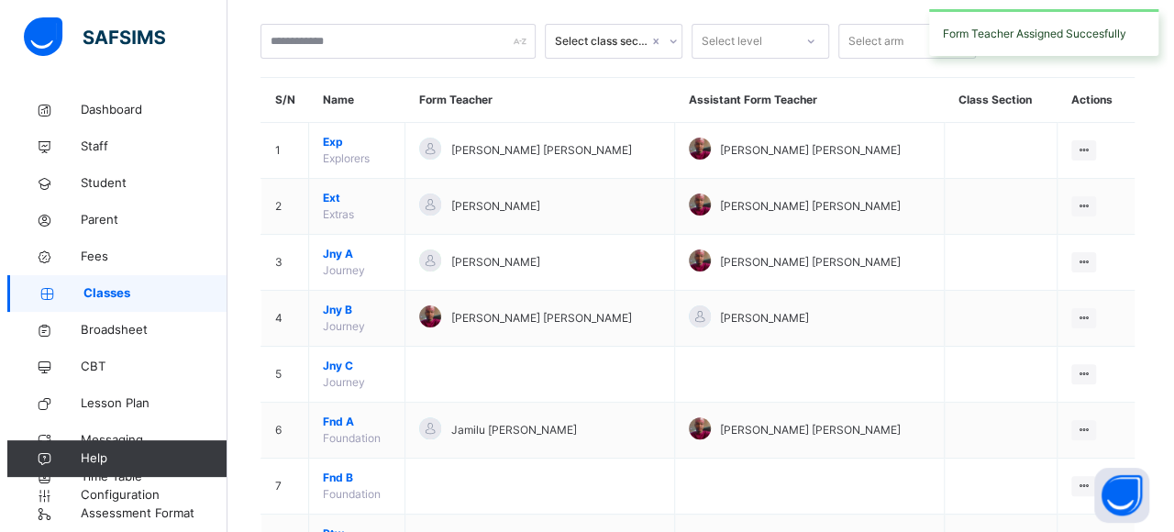
scroll to position [97, 0]
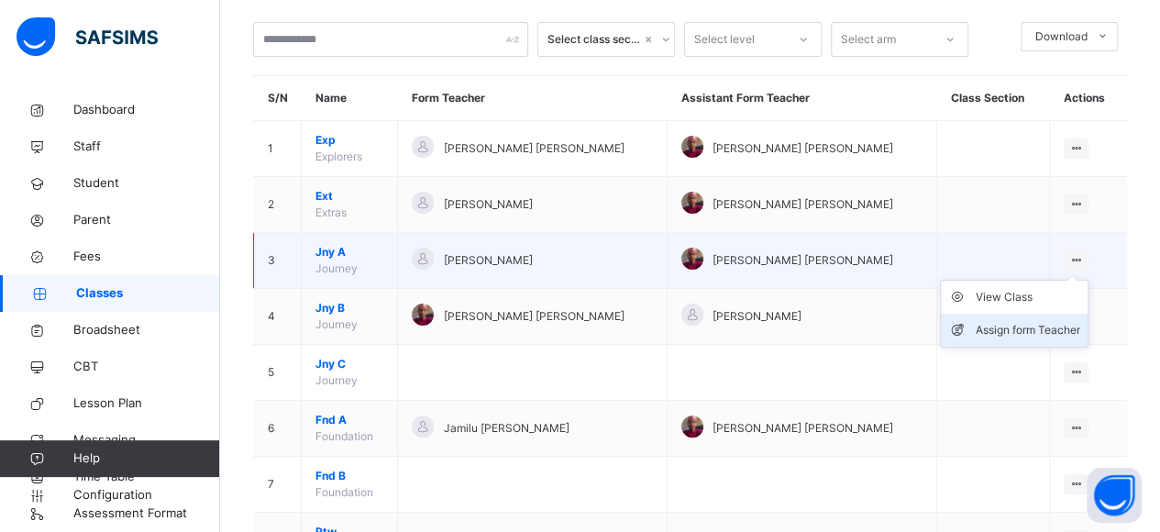
click at [1043, 324] on div "Assign form Teacher" at bounding box center [1028, 330] width 105 height 18
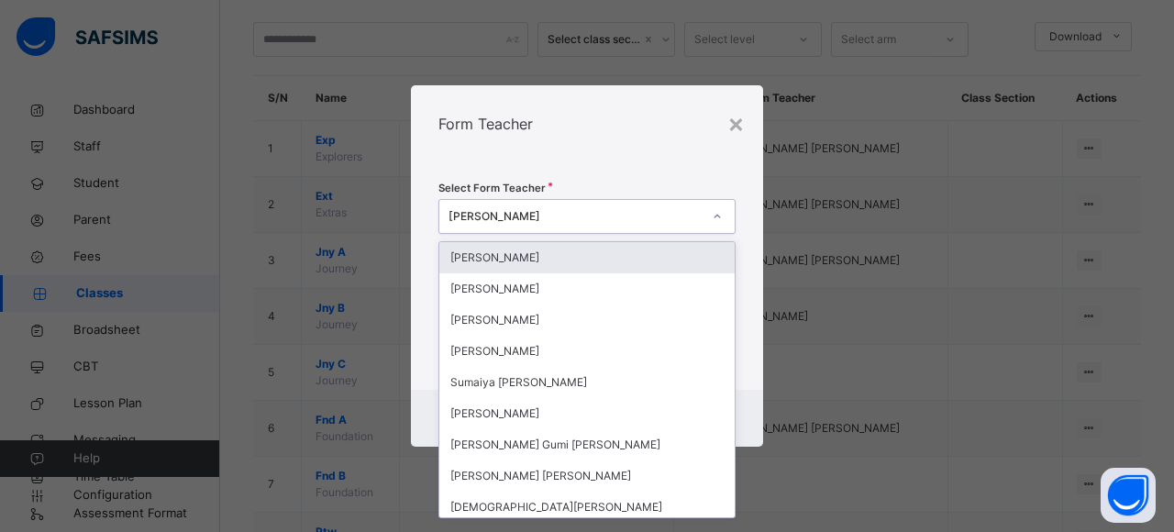
click at [712, 220] on icon at bounding box center [717, 216] width 11 height 18
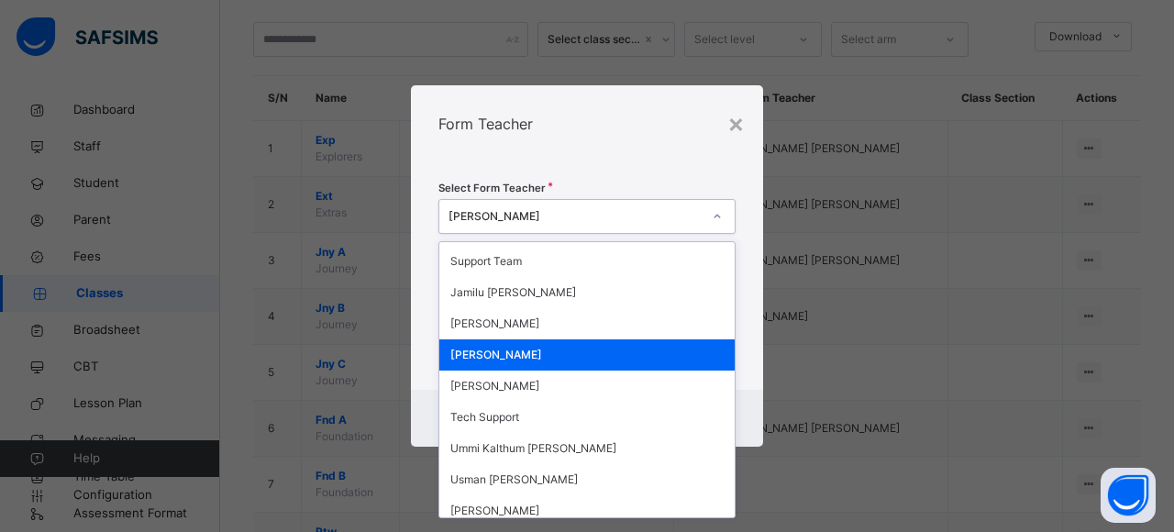
scroll to position [286, 0]
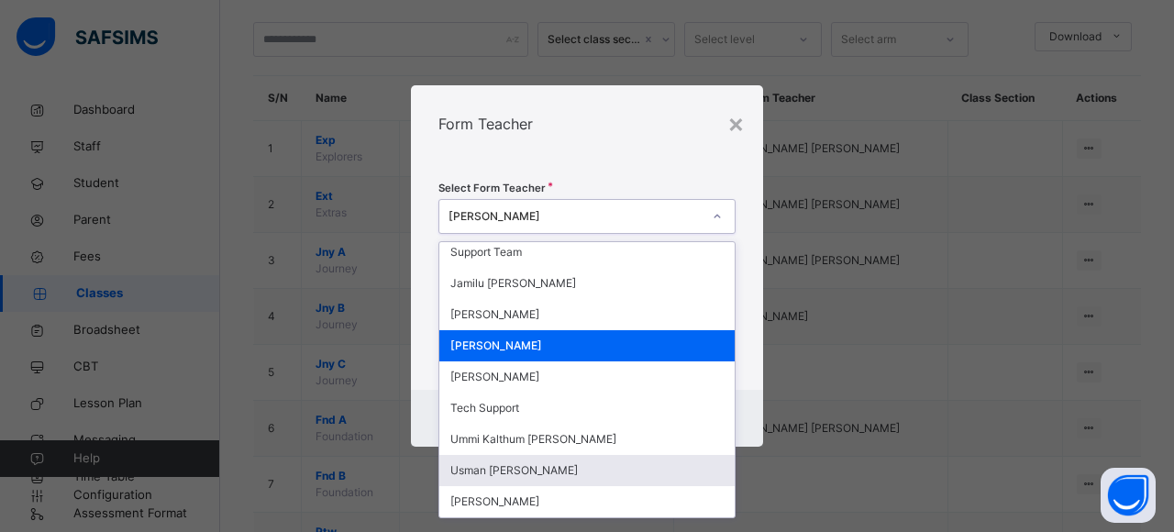
click at [566, 472] on div "Usman Hamza Ahmad" at bounding box center [586, 470] width 295 height 31
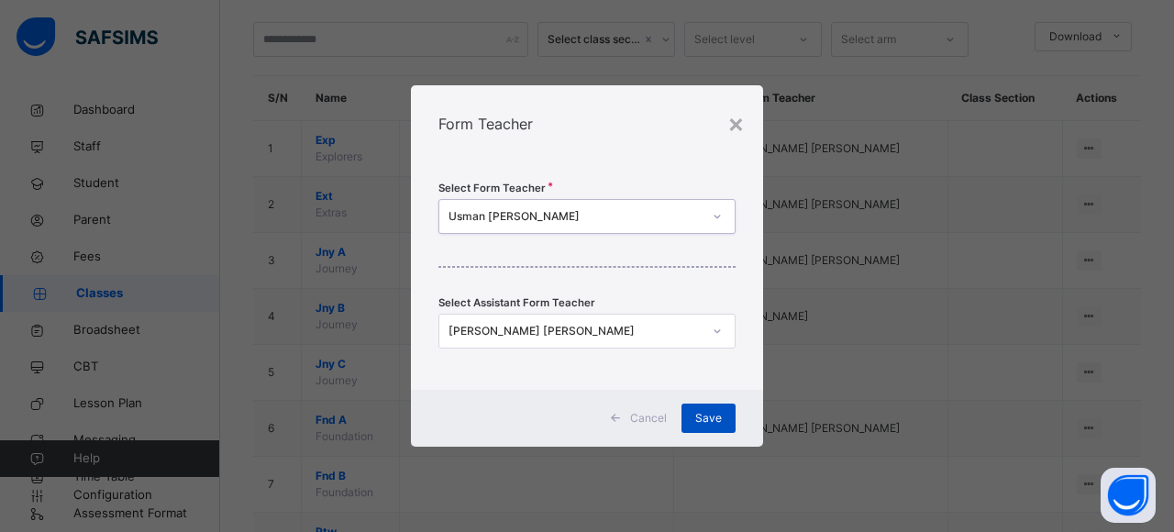
click at [715, 410] on span "Save" at bounding box center [708, 418] width 27 height 17
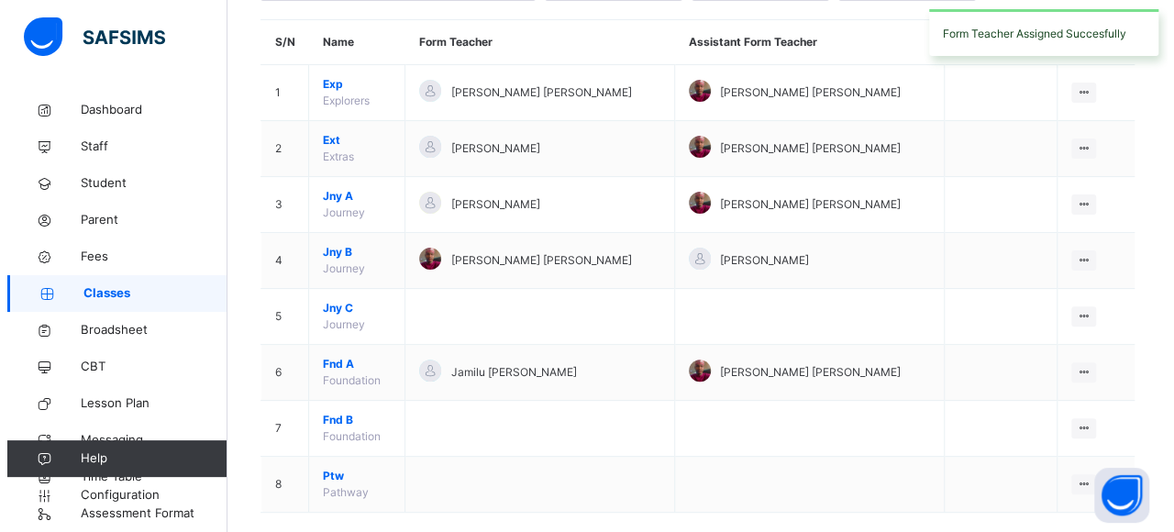
scroll to position [158, 0]
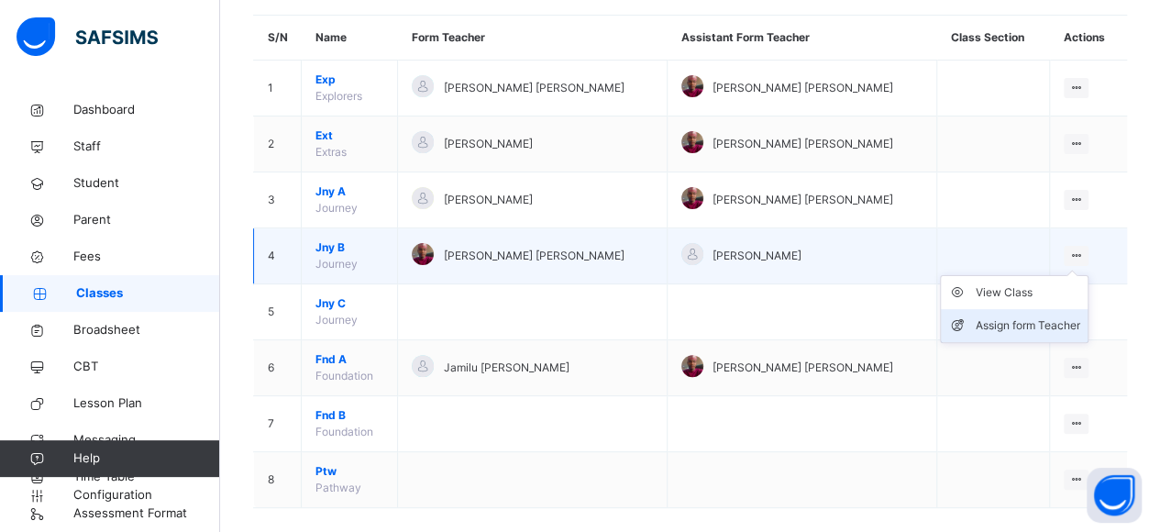
click at [1044, 320] on div "Assign form Teacher" at bounding box center [1028, 325] width 105 height 18
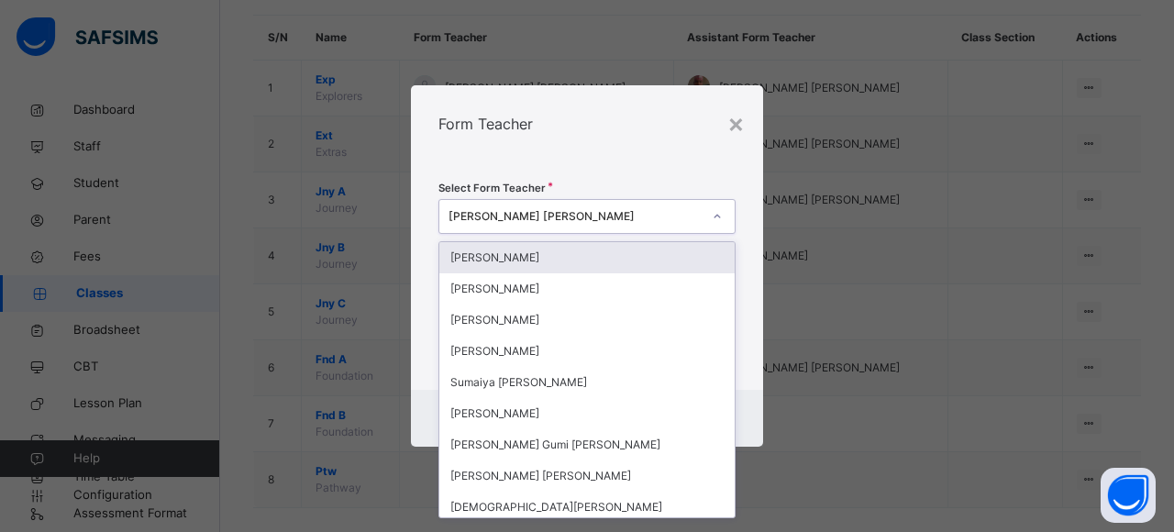
click at [716, 211] on icon at bounding box center [717, 216] width 11 height 18
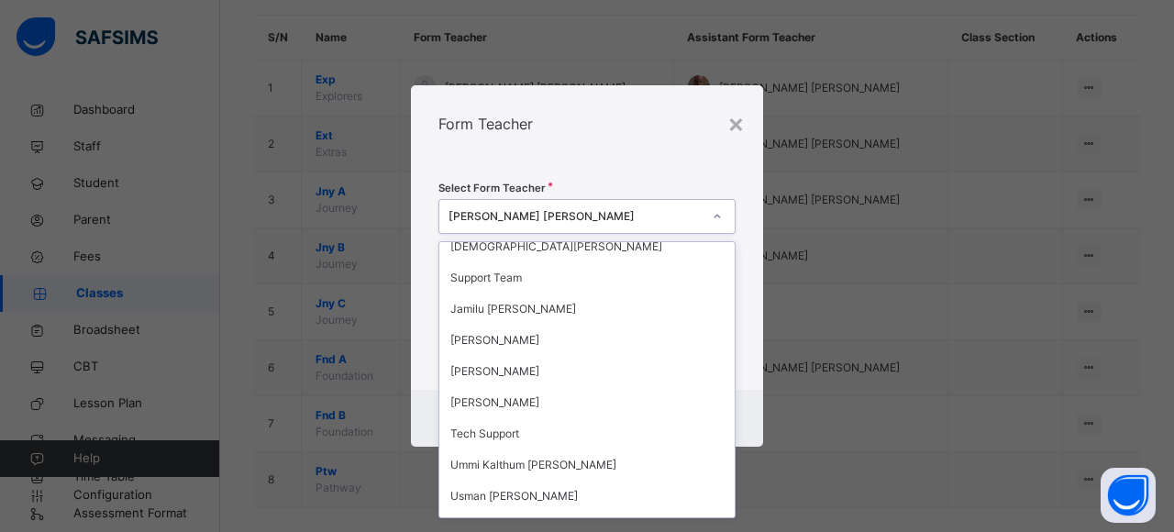
scroll to position [286, 0]
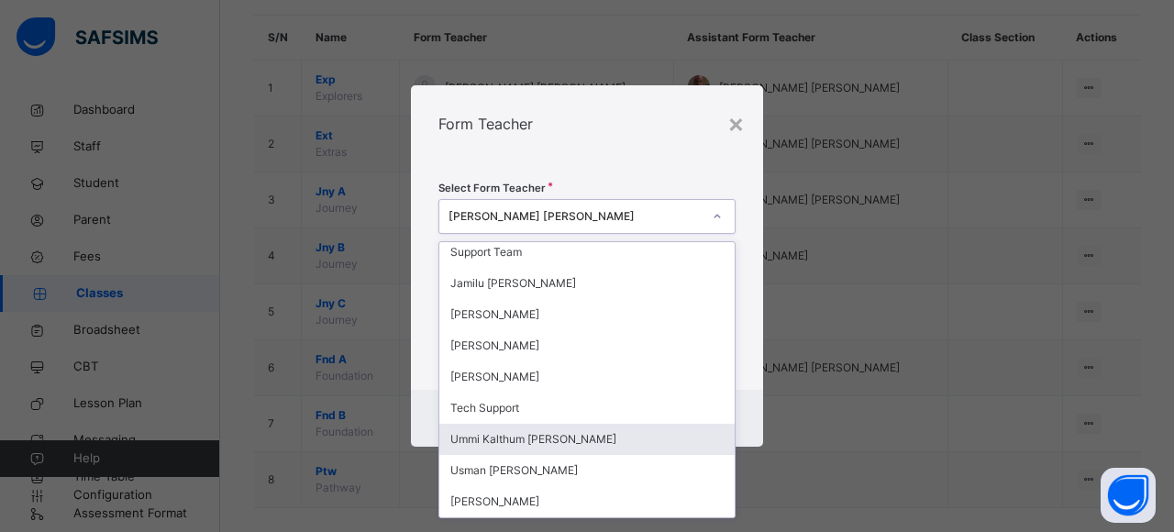
click at [603, 436] on div "Ummi Kalthum Kadi Junaid" at bounding box center [586, 439] width 295 height 31
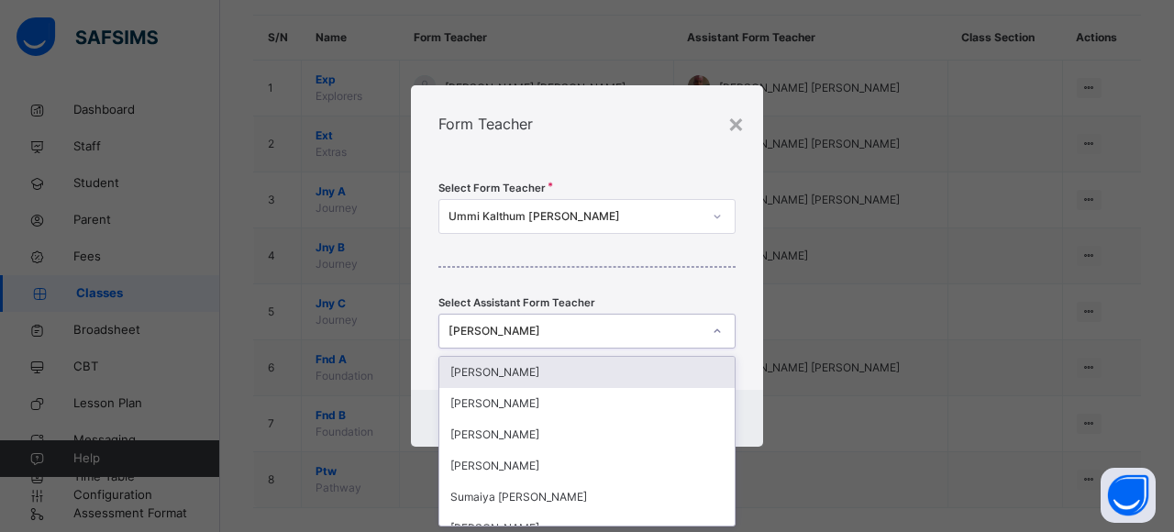
scroll to position [0, 0]
click at [680, 334] on div "Ibrahim Abdullahi Muhammad" at bounding box center [574, 331] width 253 height 17
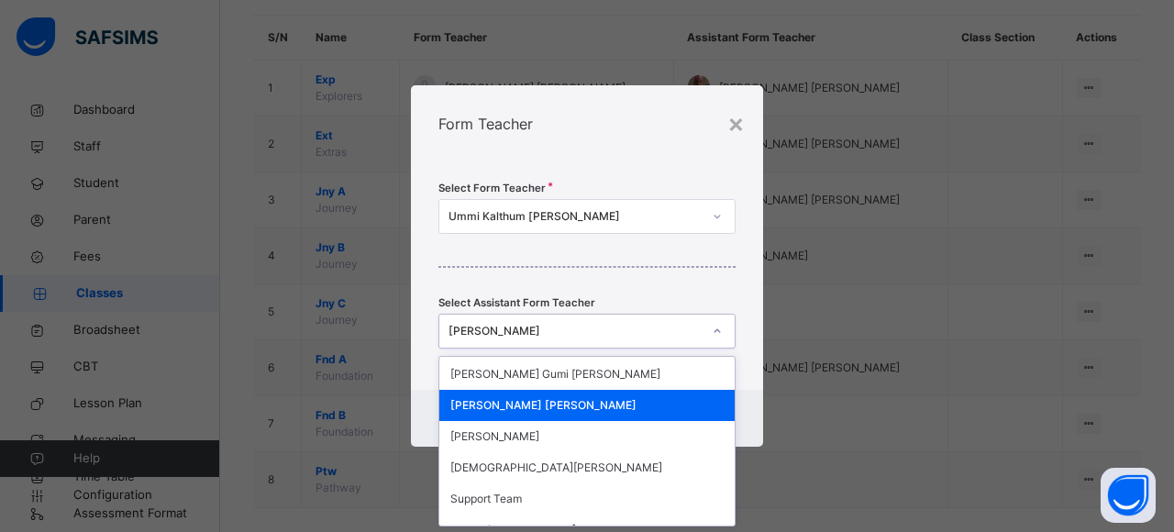
scroll to position [191, 0]
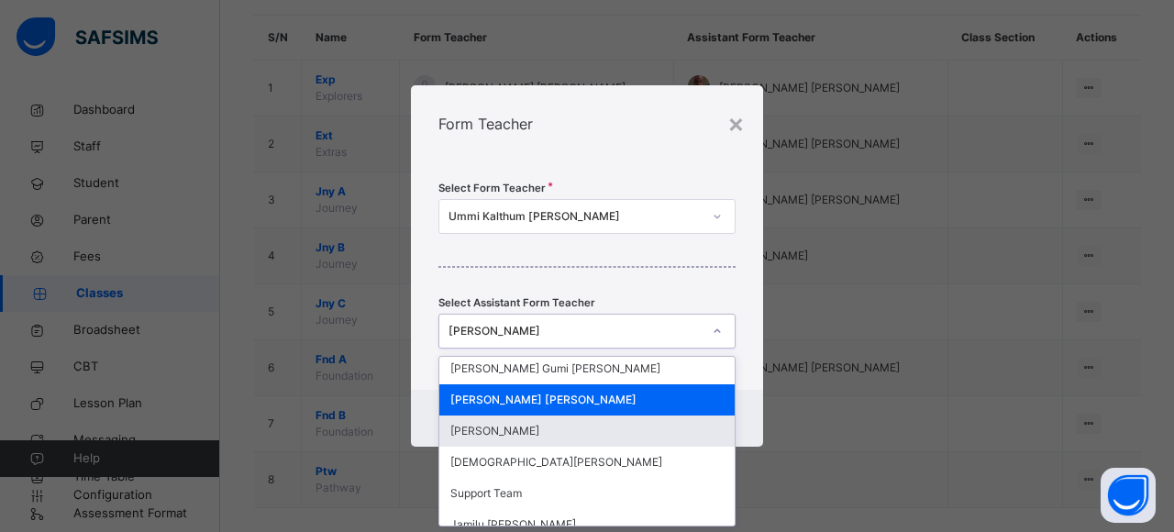
click at [638, 434] on div "Ibrahim Abdullahi Zakariyya" at bounding box center [586, 430] width 295 height 31
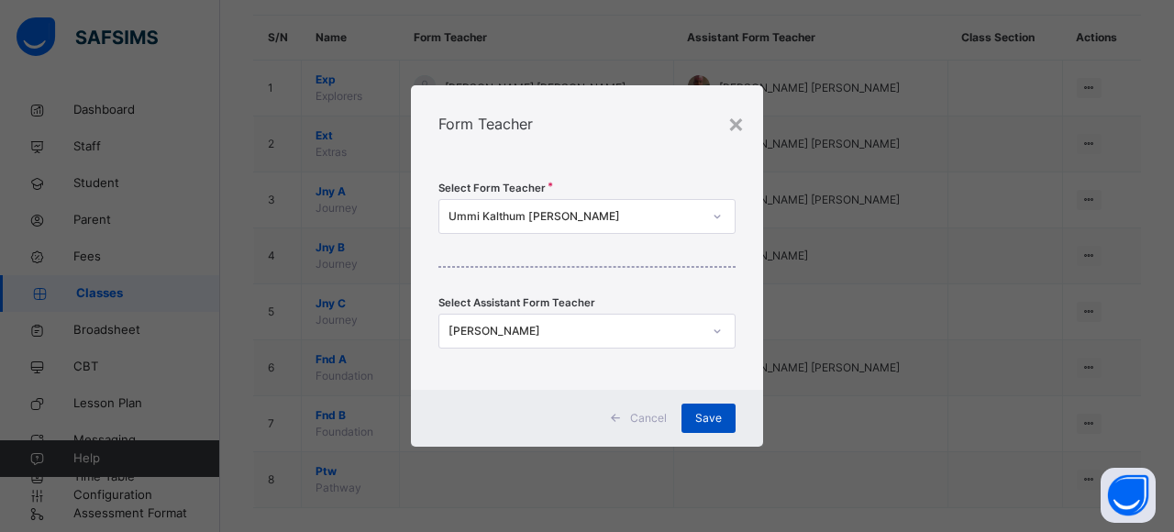
drag, startPoint x: 721, startPoint y: 404, endPoint x: 712, endPoint y: 419, distance: 17.3
click at [719, 405] on div "Save" at bounding box center [708, 417] width 54 height 29
click at [712, 419] on div "Select class section Select level Select arm Download Pdf Report Excel Report S…" at bounding box center [697, 244] width 954 height 620
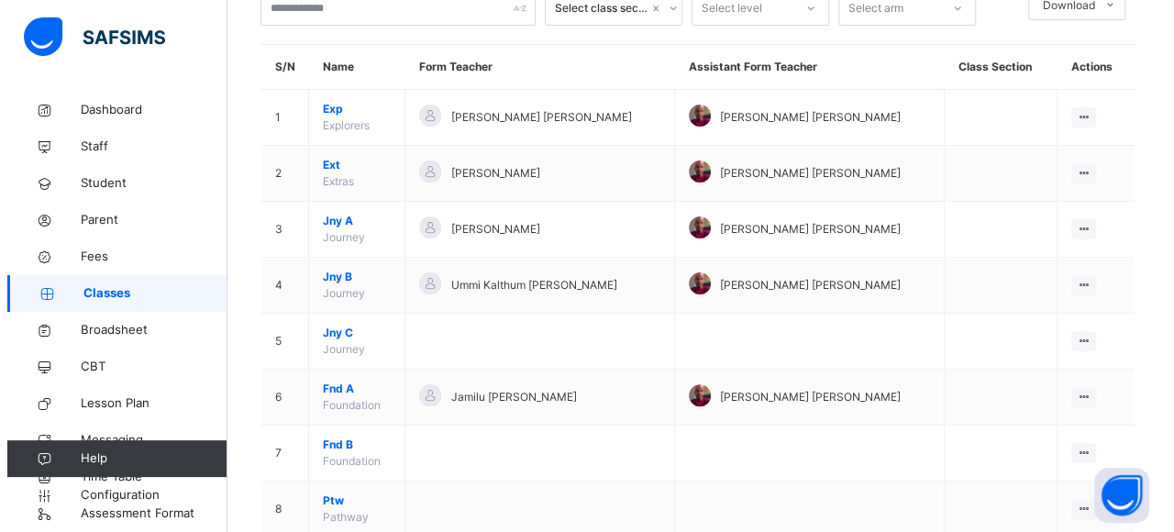
scroll to position [138, 0]
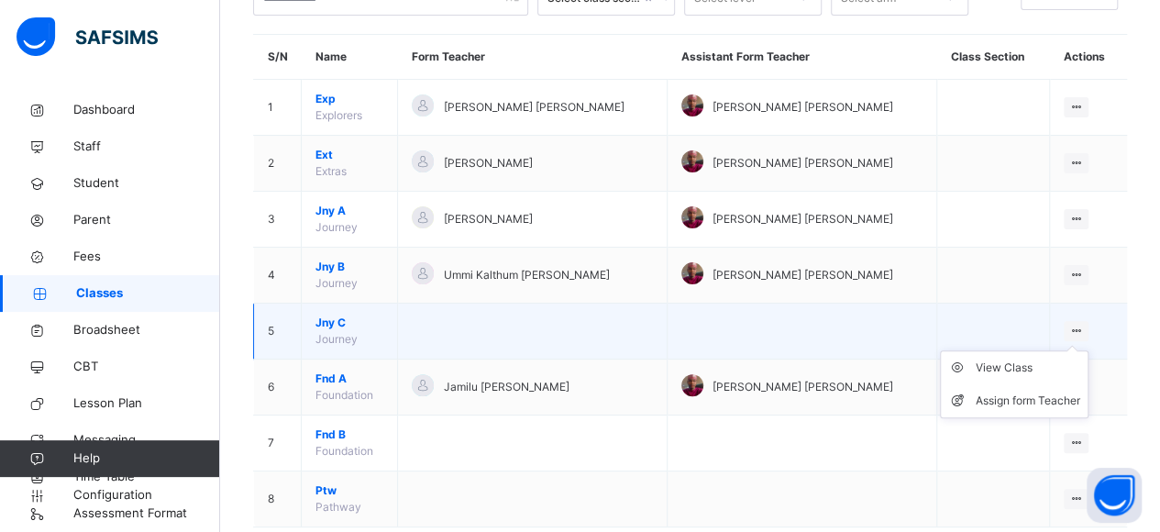
click at [1078, 350] on ul "View Class Assign form Teacher" at bounding box center [1014, 384] width 149 height 68
click at [1047, 392] on div "Assign form Teacher" at bounding box center [1028, 401] width 105 height 18
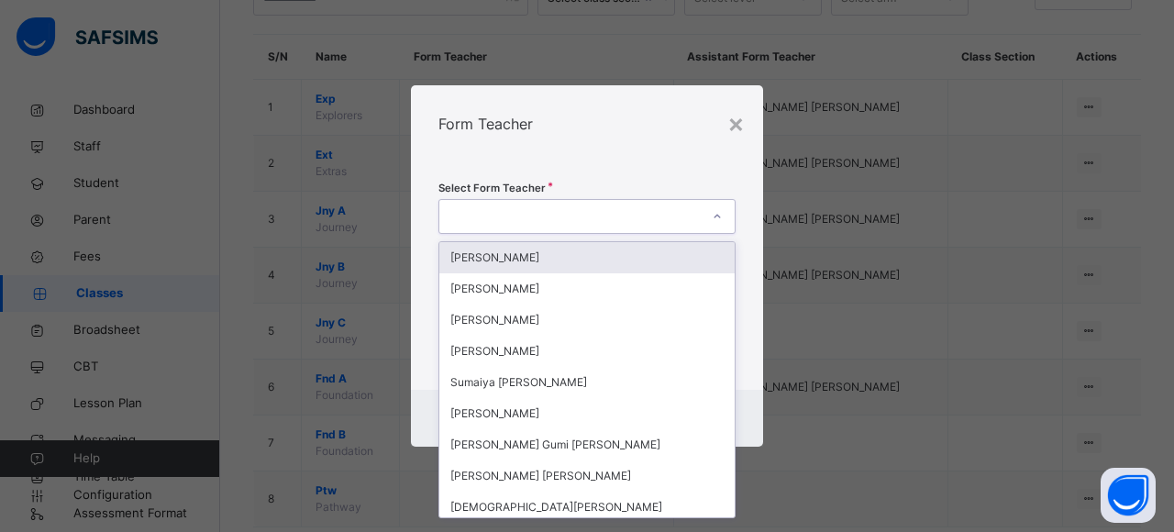
click at [691, 217] on div at bounding box center [569, 217] width 260 height 28
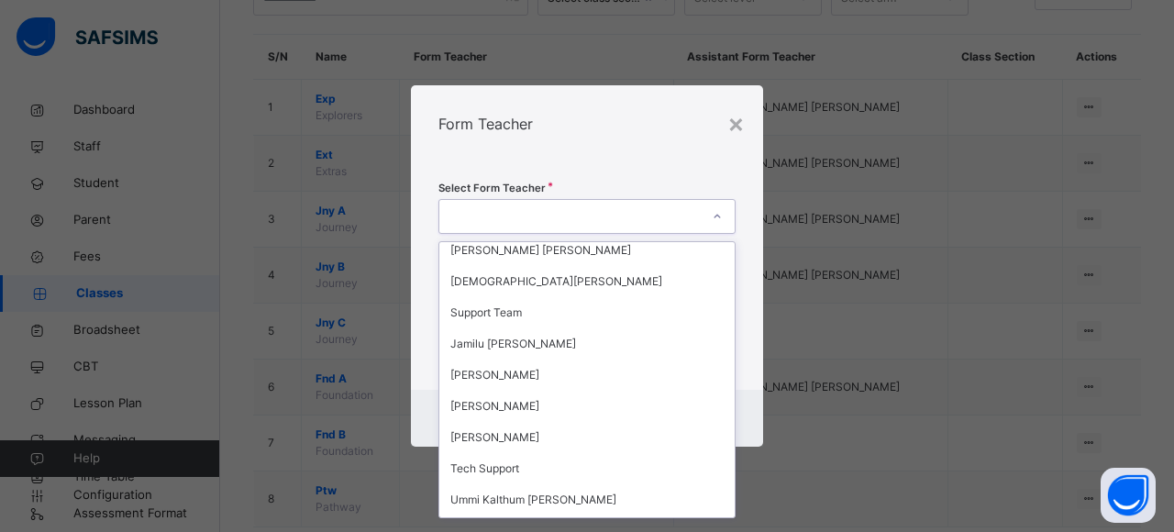
scroll to position [233, 0]
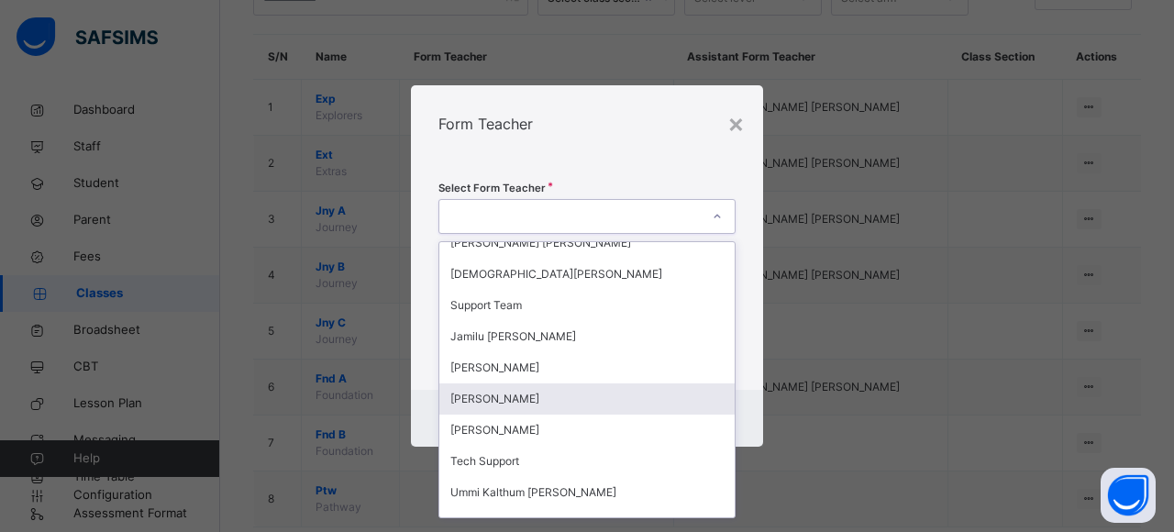
click at [524, 401] on div "Ahmad Labaran" at bounding box center [586, 398] width 295 height 31
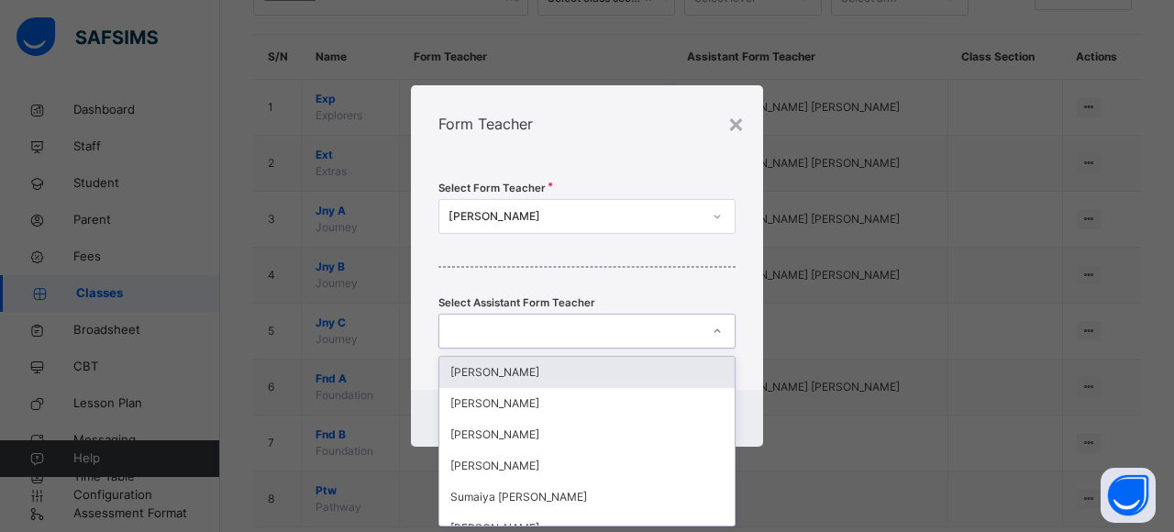
scroll to position [0, 0]
click at [595, 346] on div at bounding box center [586, 331] width 297 height 35
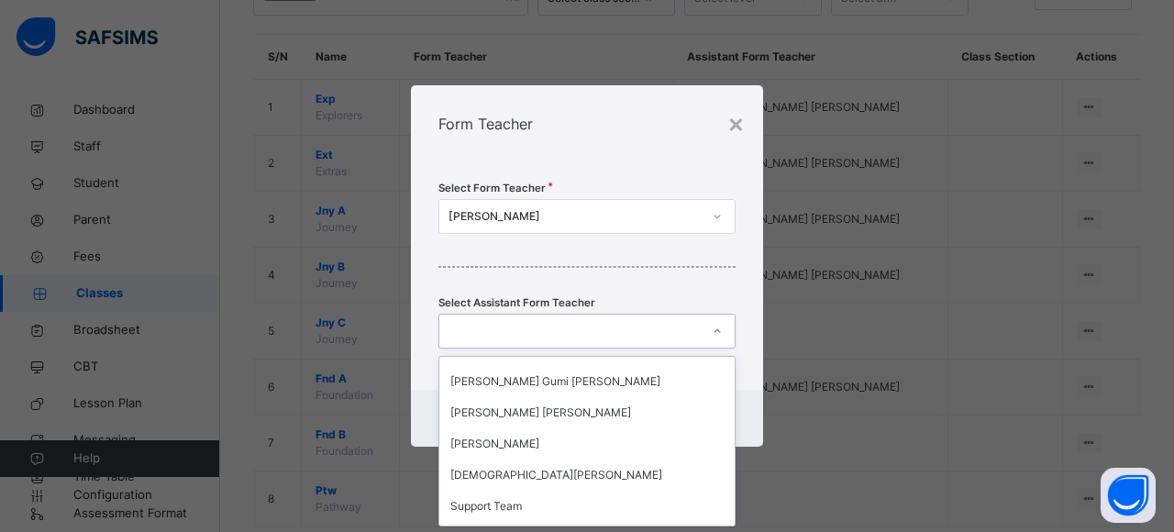
scroll to position [185, 0]
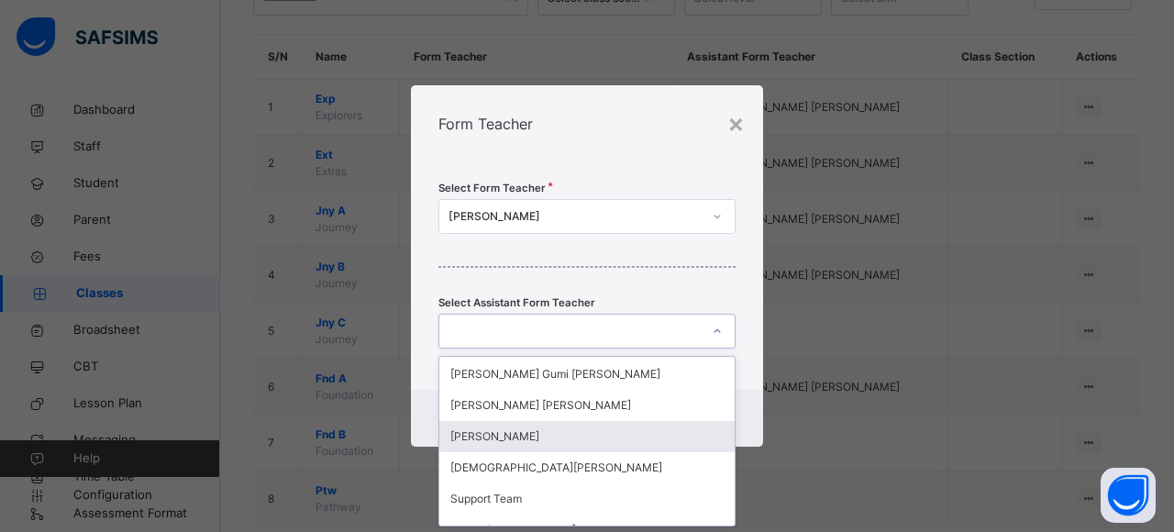
click at [597, 425] on div "Ibrahim Abdullahi Zakariyya" at bounding box center [586, 436] width 295 height 31
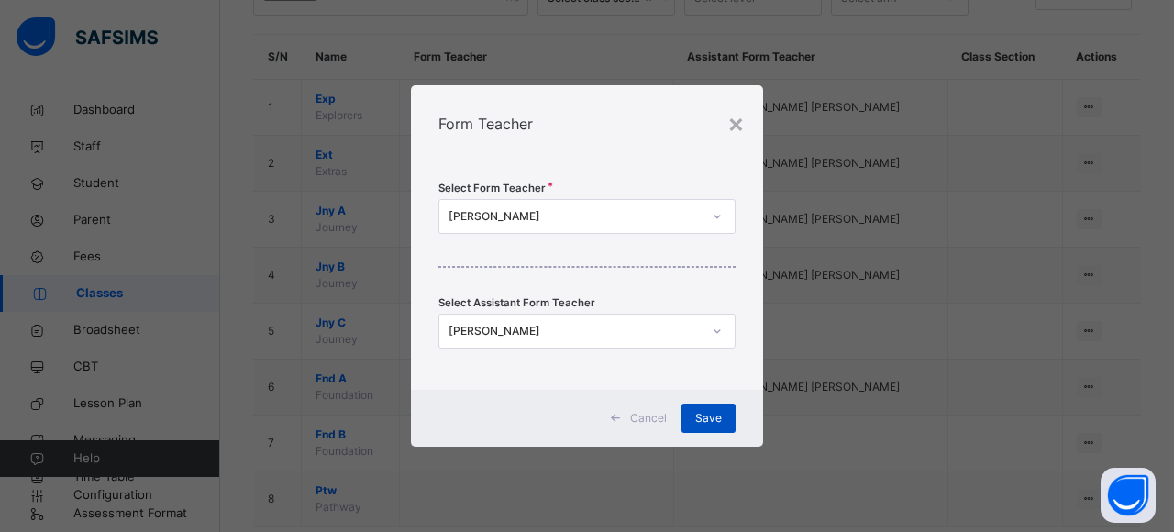
click at [705, 411] on span "Save" at bounding box center [708, 418] width 27 height 17
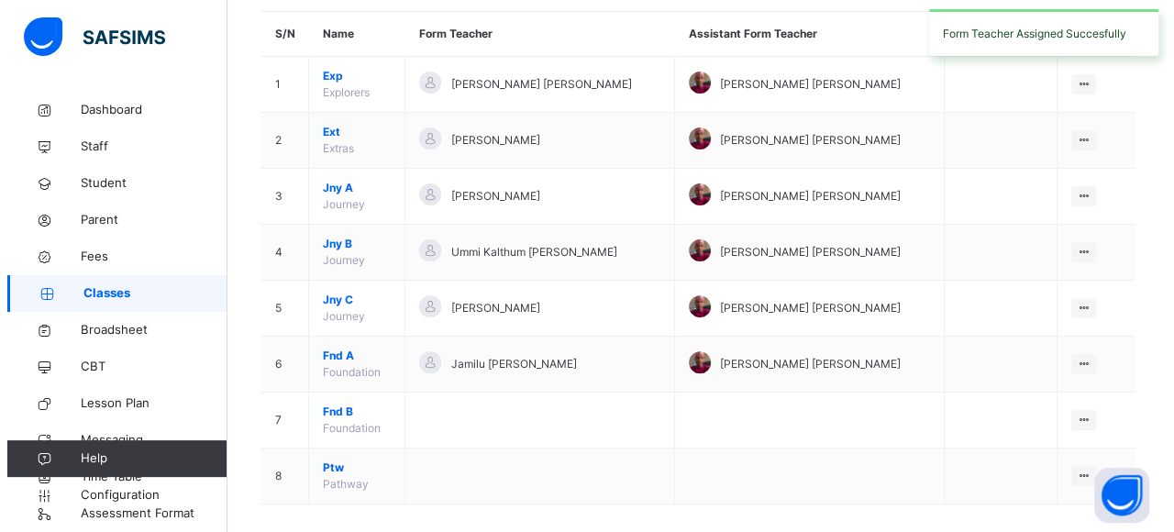
scroll to position [176, 0]
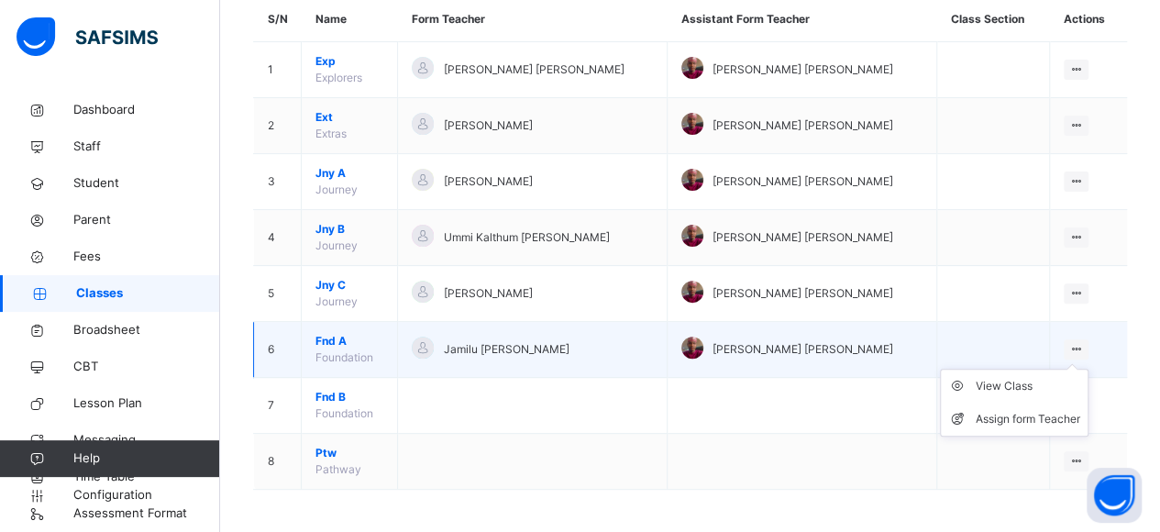
click at [1081, 346] on icon at bounding box center [1076, 349] width 16 height 14
click at [1046, 420] on div "Assign form Teacher" at bounding box center [1028, 419] width 105 height 18
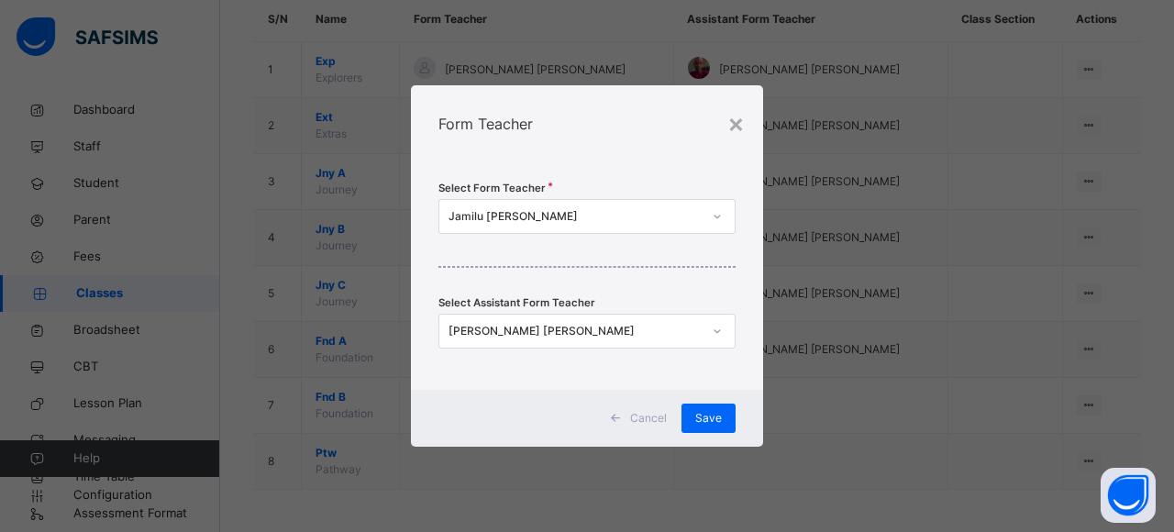
click at [673, 216] on div "Jamilu Sani Jibril" at bounding box center [574, 216] width 253 height 17
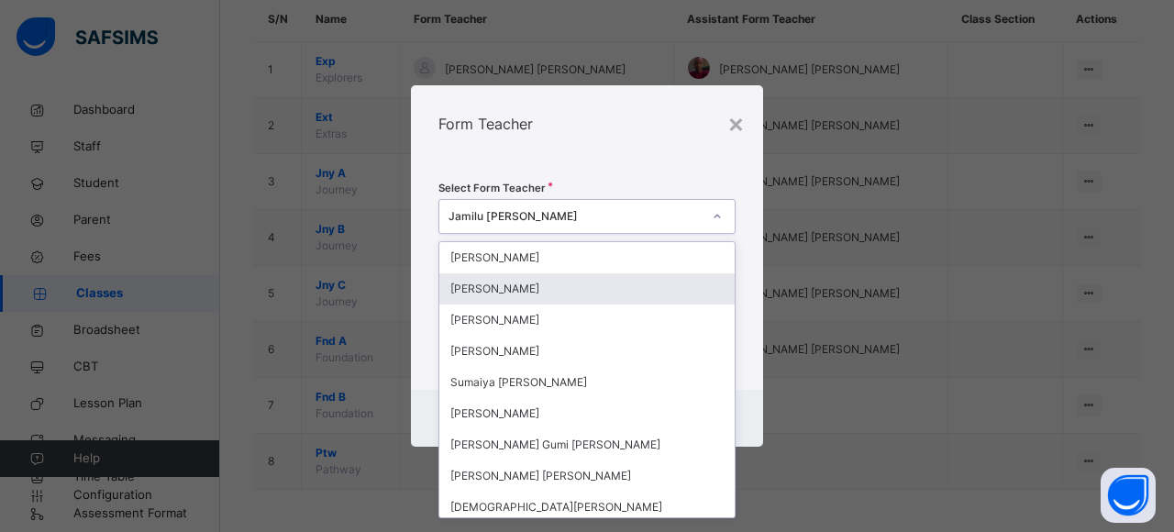
click at [591, 283] on div "Salis Saleh Yakubu" at bounding box center [586, 288] width 295 height 31
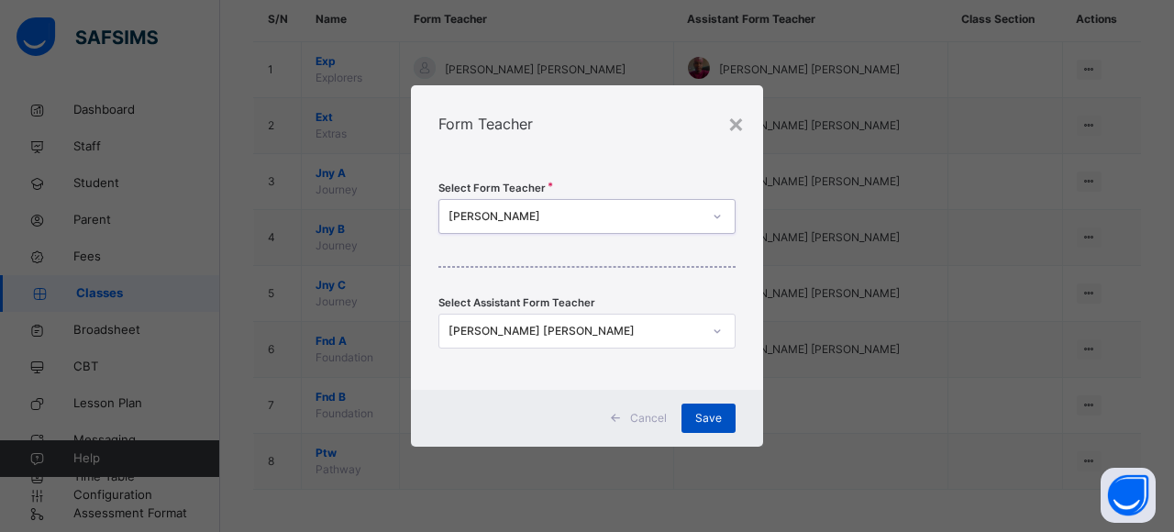
click at [701, 419] on span "Save" at bounding box center [708, 418] width 27 height 17
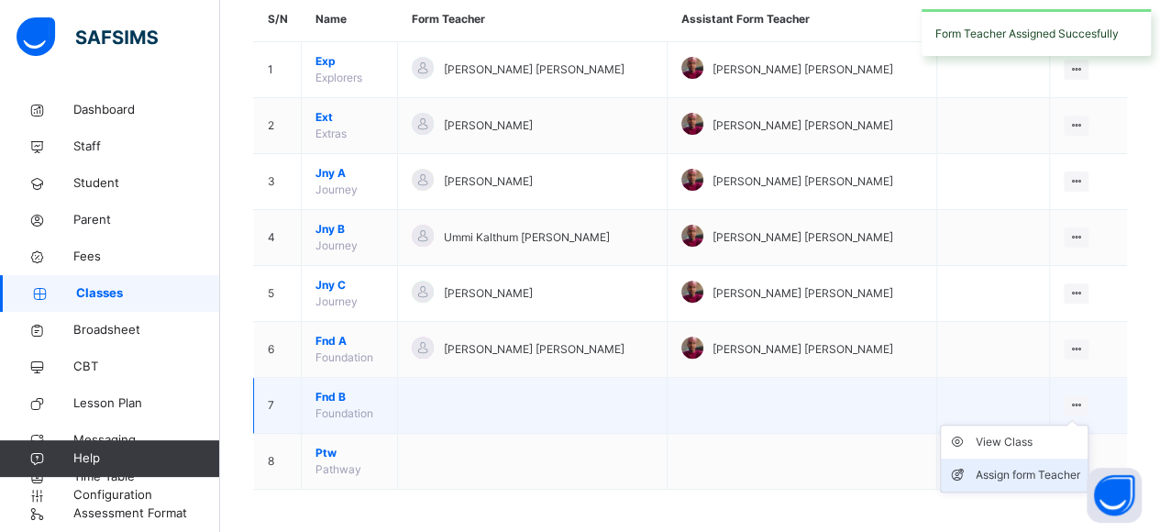
click at [1055, 474] on div "Assign form Teacher" at bounding box center [1028, 475] width 105 height 18
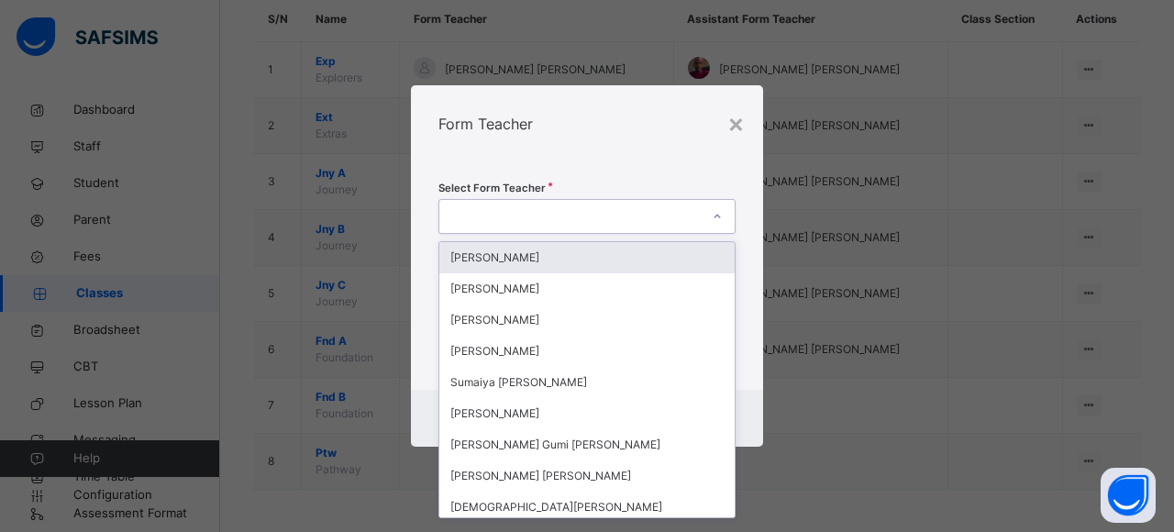
click at [700, 228] on div at bounding box center [717, 216] width 35 height 33
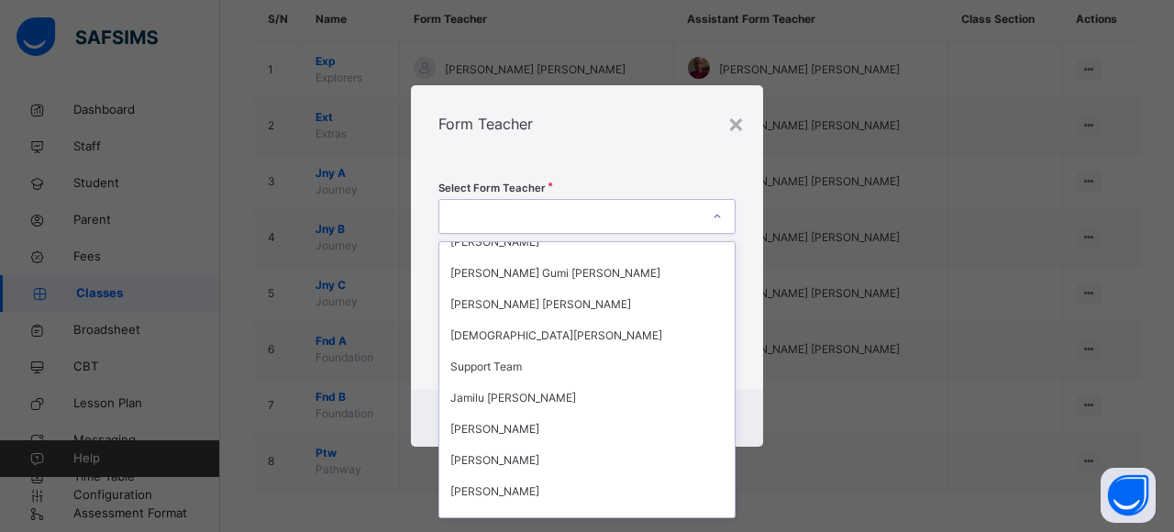
scroll to position [186, 0]
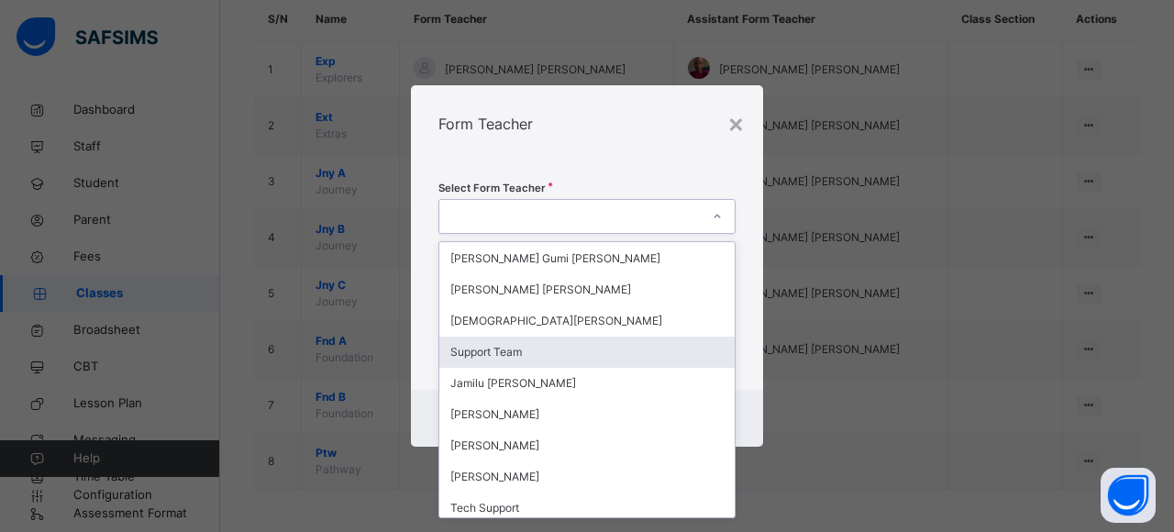
click at [633, 363] on div "Support Team" at bounding box center [586, 352] width 295 height 31
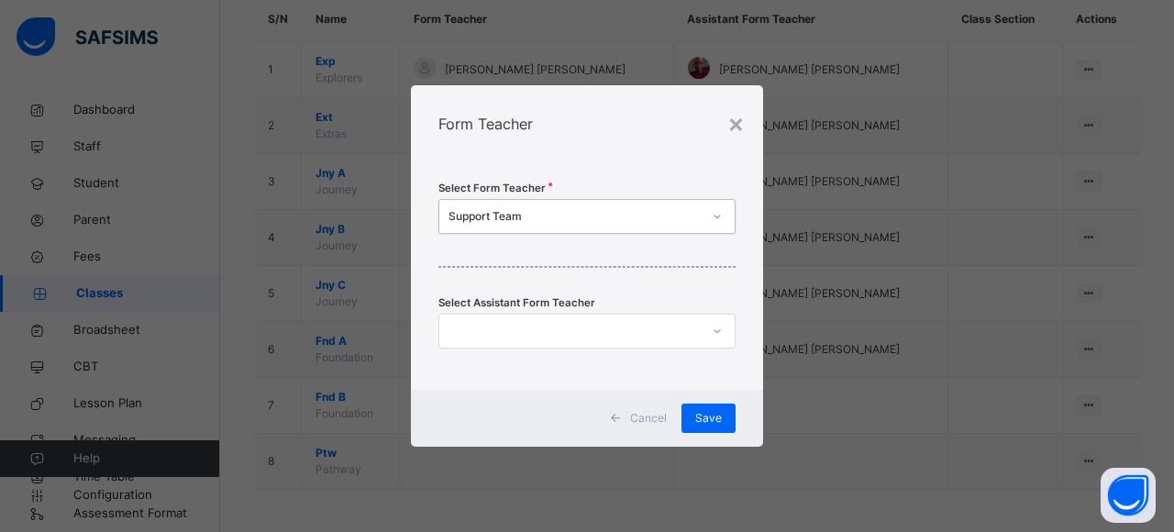
click at [680, 228] on div "Support Team" at bounding box center [569, 217] width 260 height 28
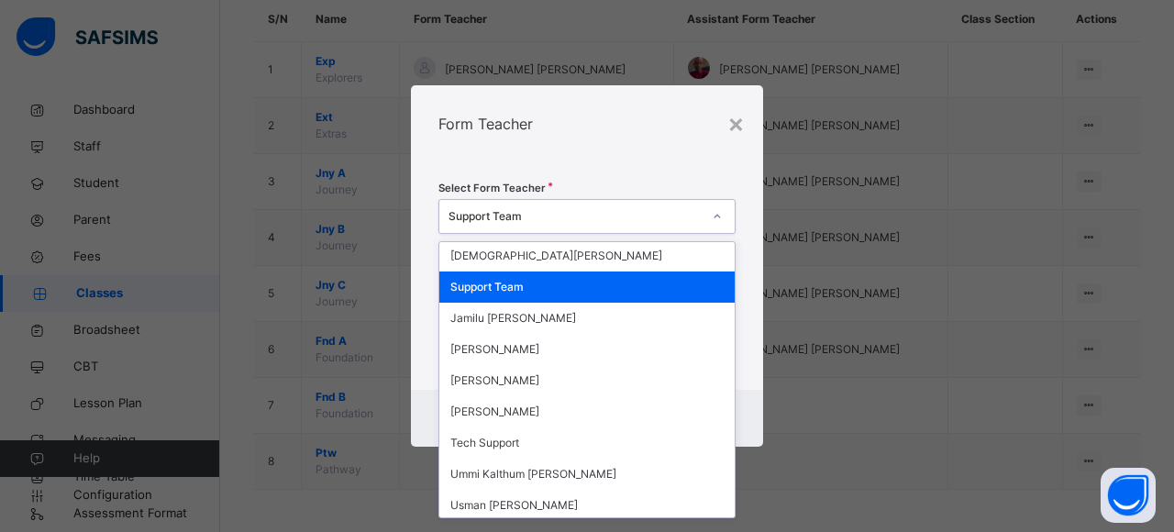
scroll to position [248, 0]
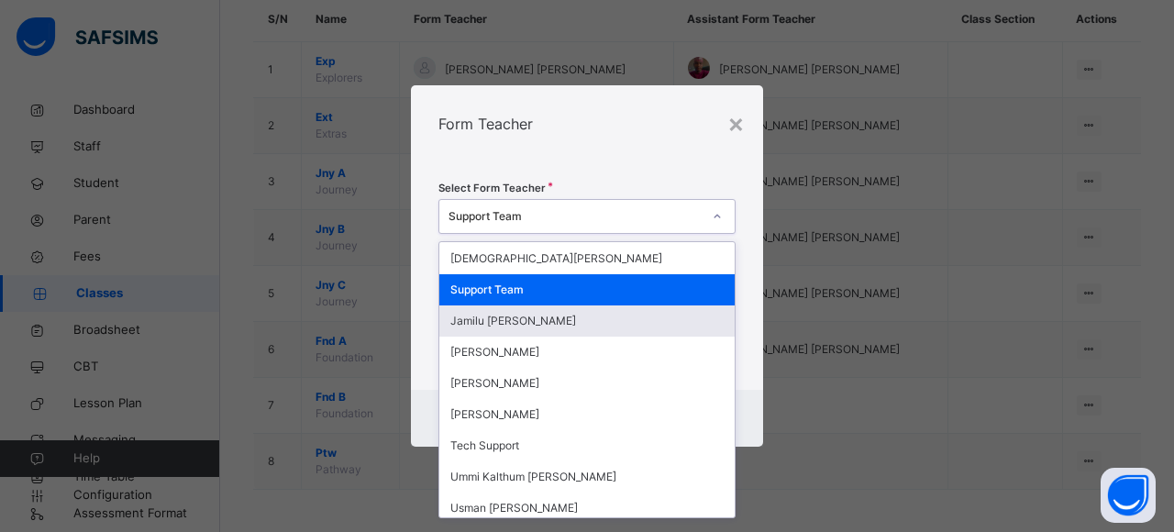
click at [535, 314] on div "Jamilu Jibril Sani" at bounding box center [586, 320] width 295 height 31
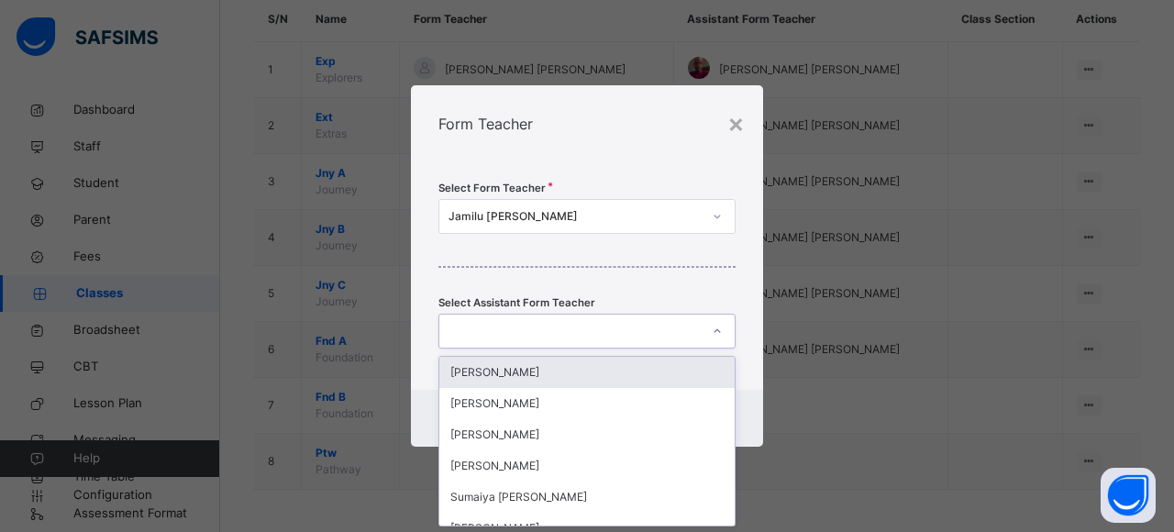
click at [607, 333] on div at bounding box center [569, 331] width 260 height 28
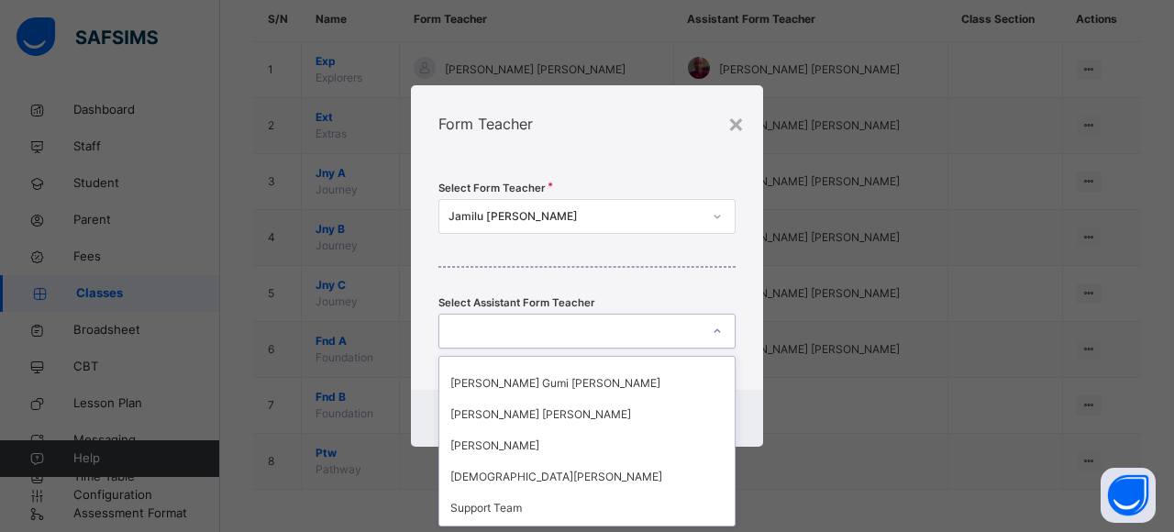
scroll to position [189, 0]
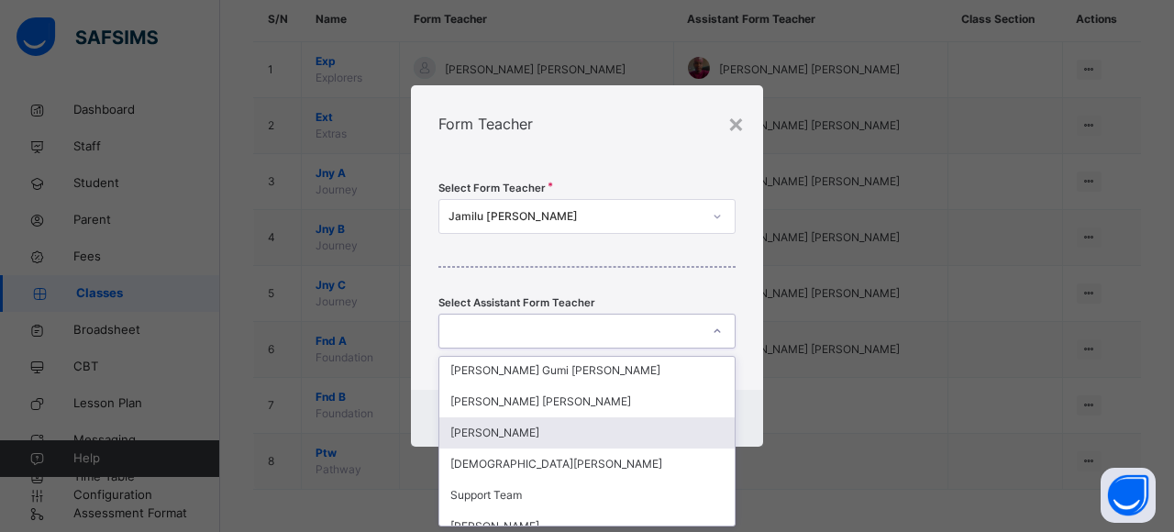
click at [588, 431] on div "Ibrahim Abdullahi Zakariyya" at bounding box center [586, 432] width 295 height 31
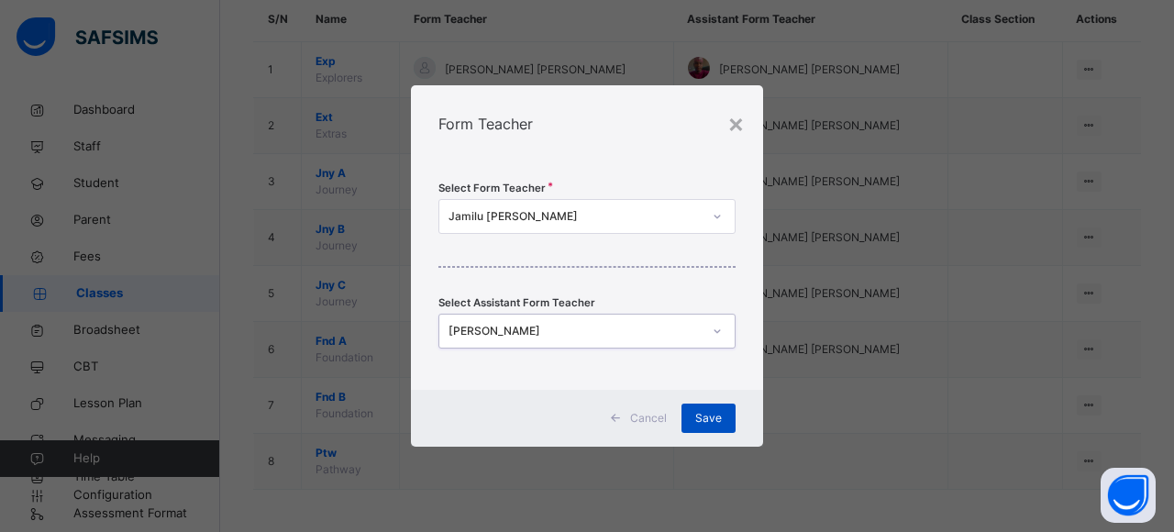
click at [730, 410] on div "Save" at bounding box center [708, 417] width 54 height 29
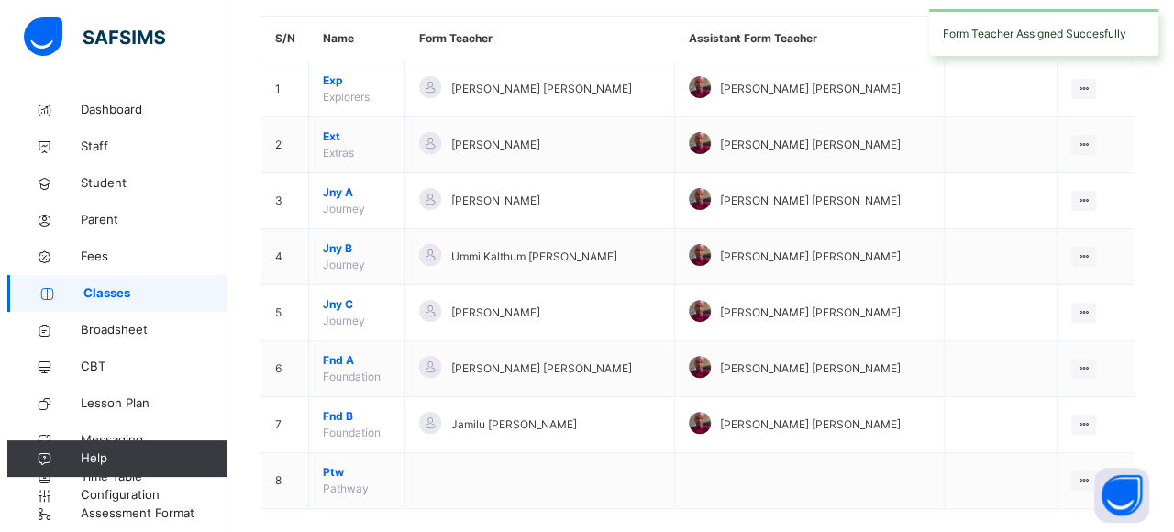
scroll to position [176, 0]
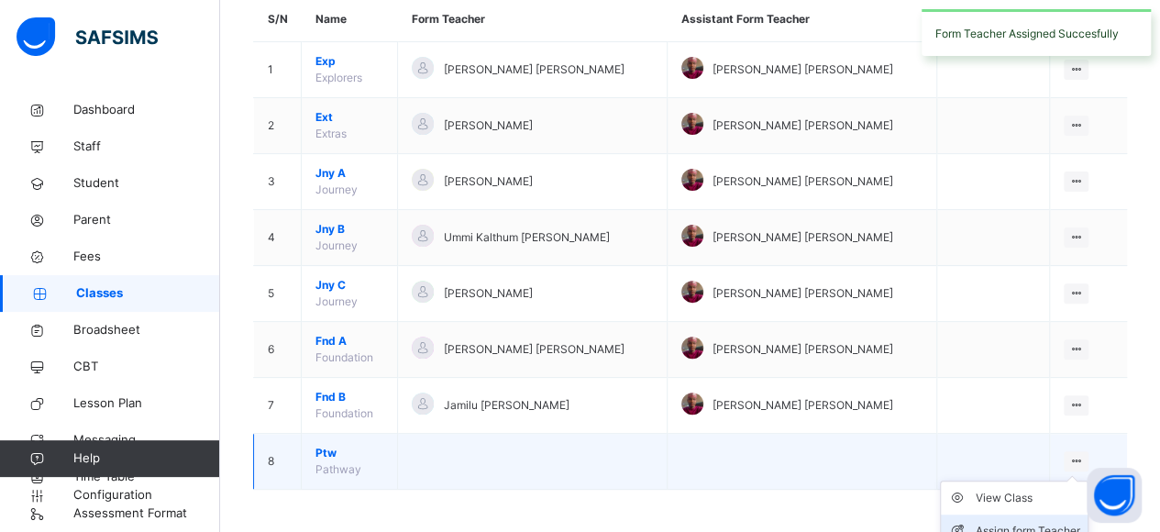
click at [1052, 524] on div "Assign form Teacher" at bounding box center [1028, 531] width 105 height 18
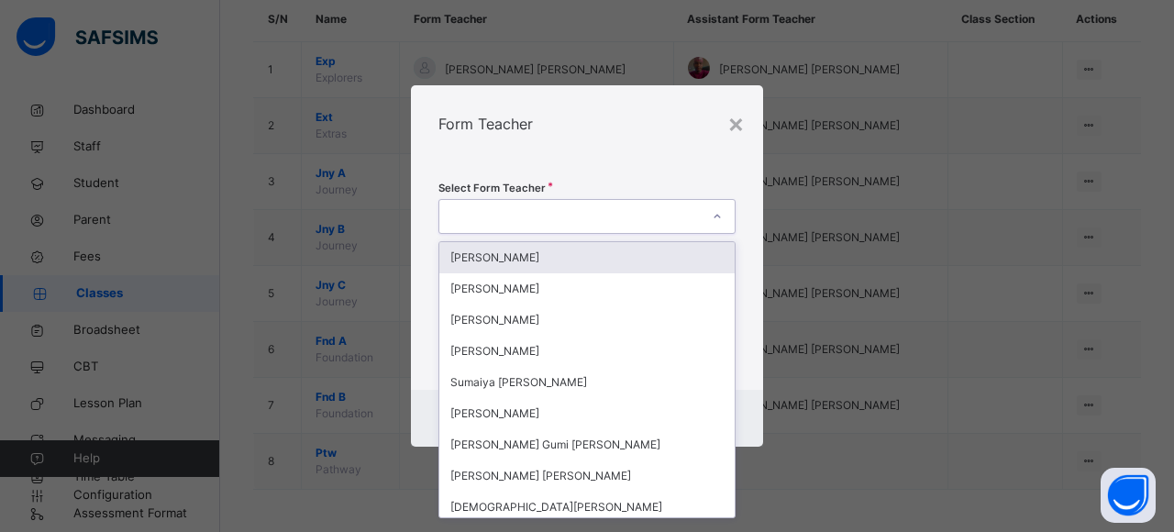
click at [710, 228] on div at bounding box center [716, 216] width 31 height 29
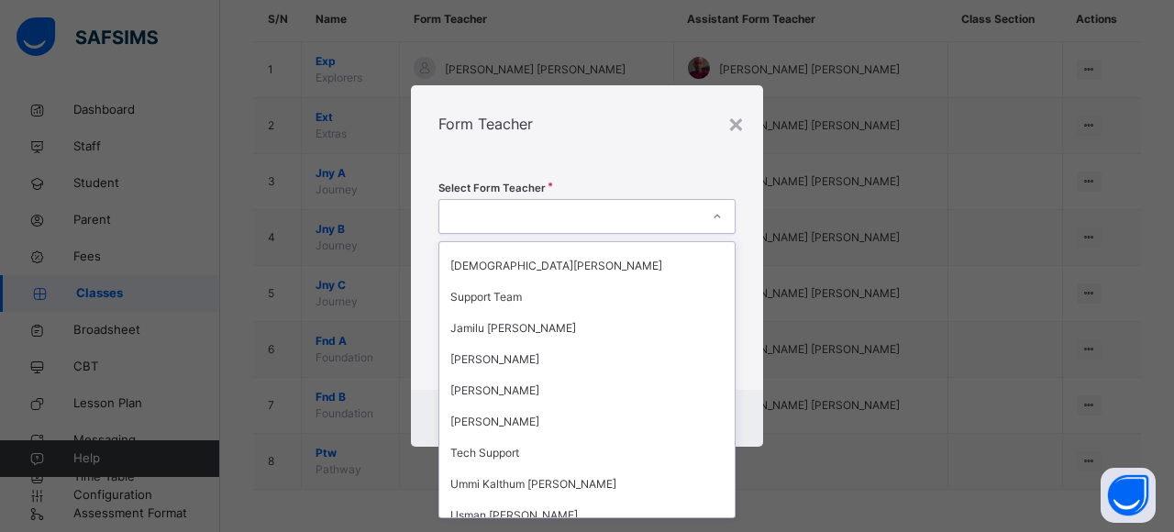
scroll to position [286, 0]
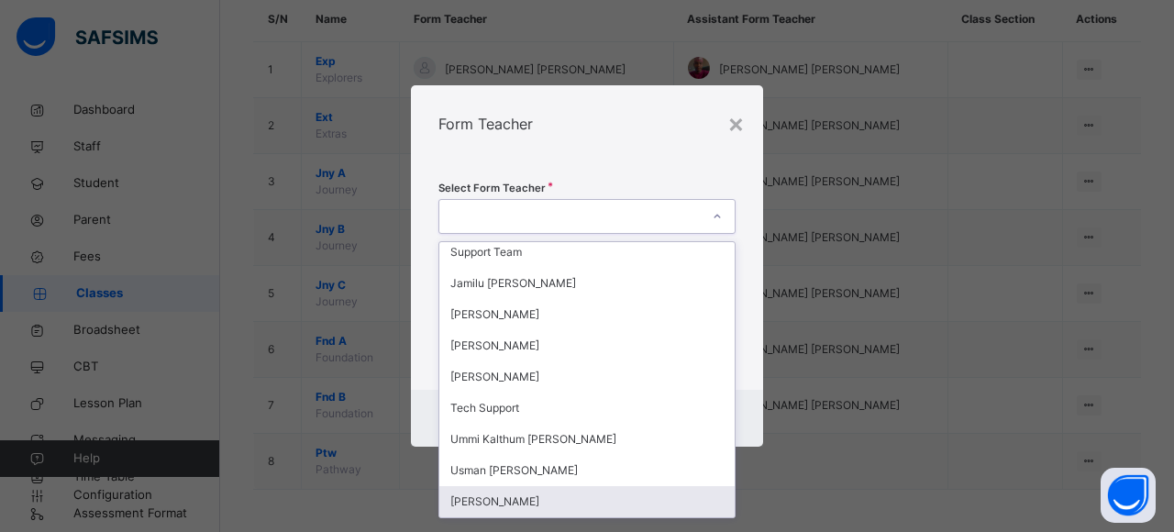
click at [592, 496] on div "Muhammad Abdullahi Kabir" at bounding box center [586, 501] width 295 height 31
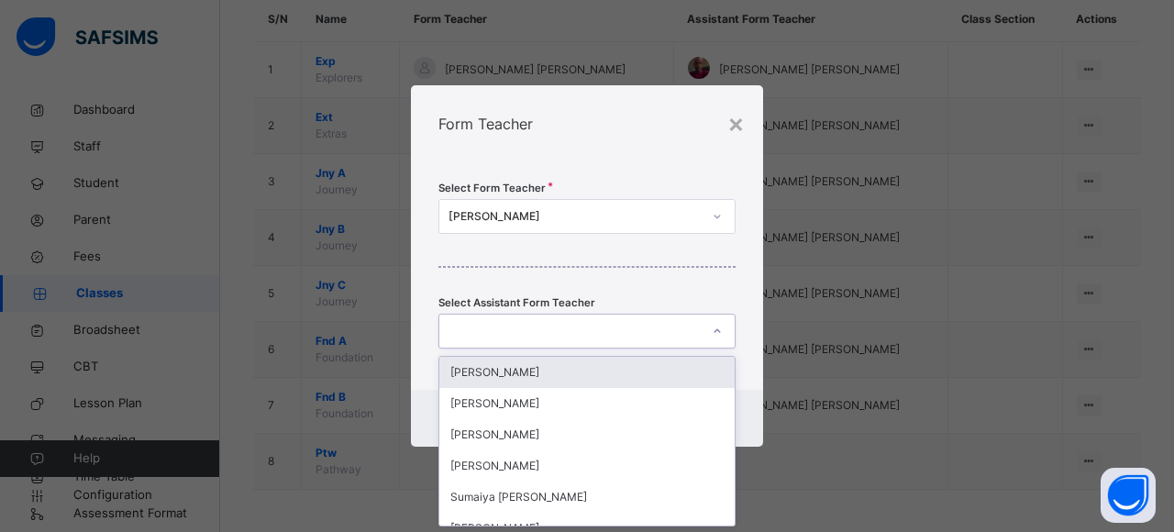
scroll to position [0, 0]
click at [706, 335] on div at bounding box center [716, 330] width 31 height 29
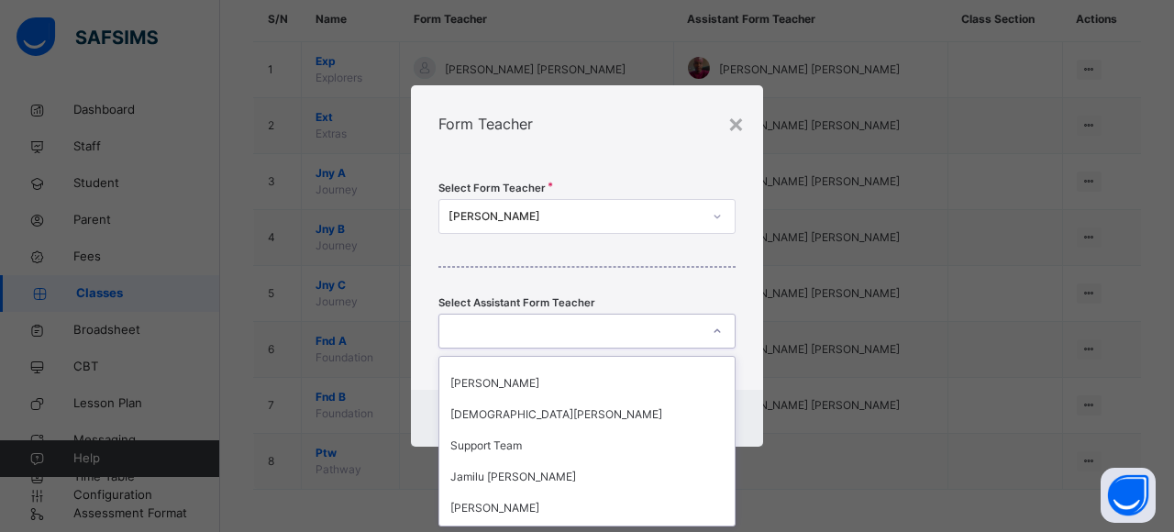
scroll to position [237, 0]
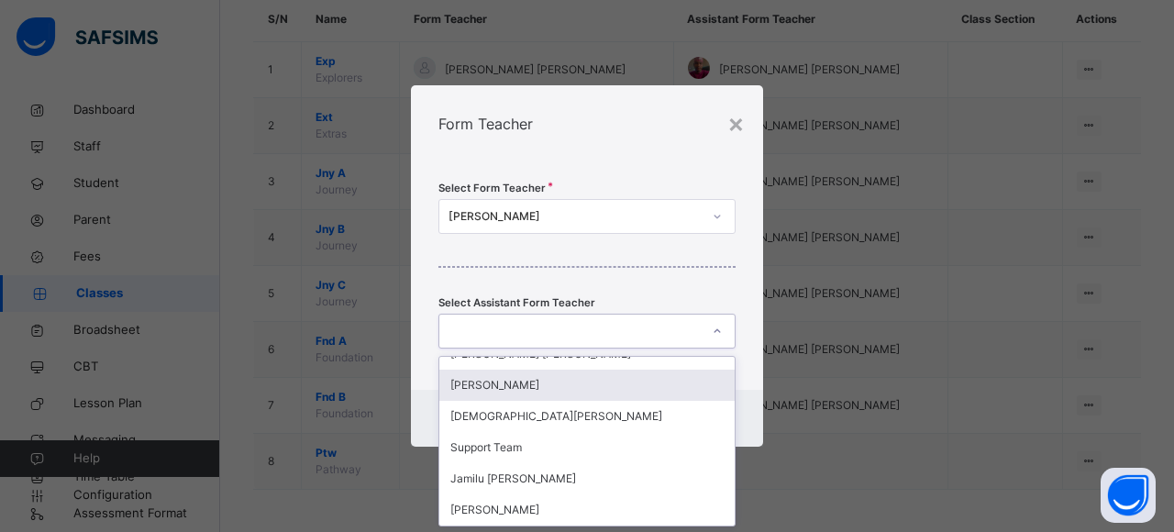
click at [640, 396] on div "Ibrahim Abdullahi Zakariyya" at bounding box center [586, 385] width 295 height 31
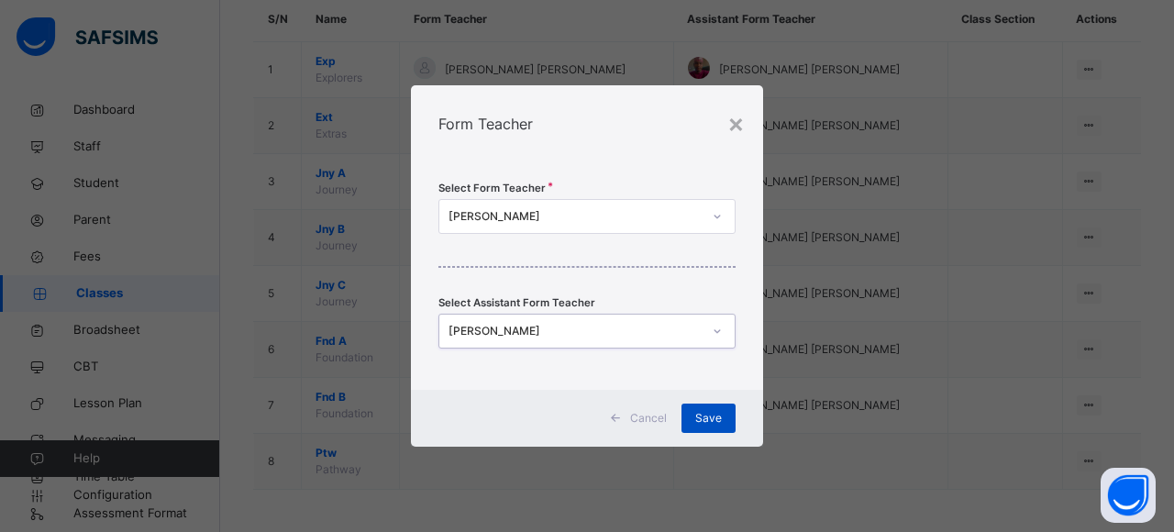
click at [699, 422] on span "Save" at bounding box center [708, 418] width 27 height 17
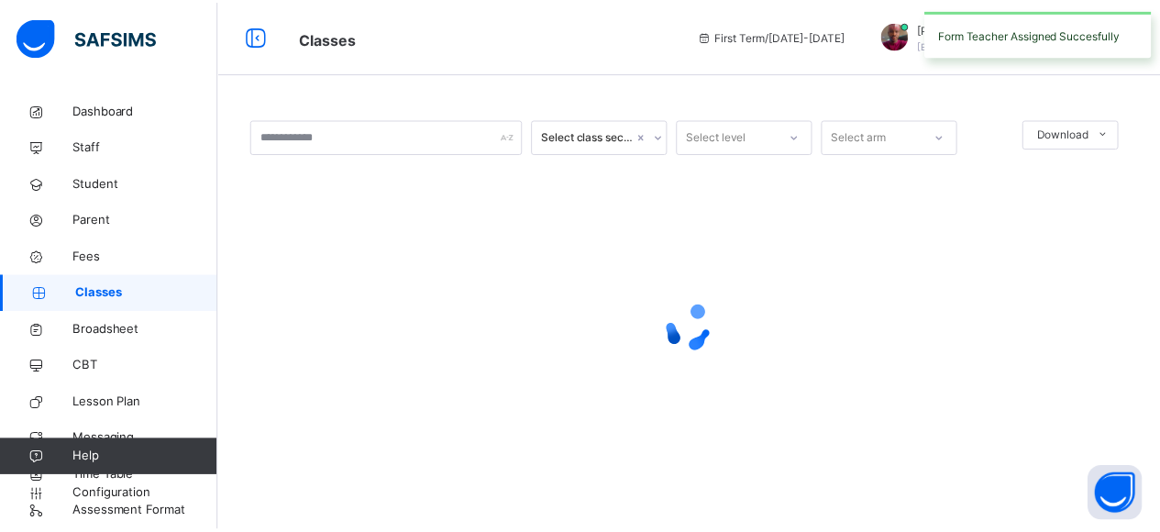
scroll to position [0, 0]
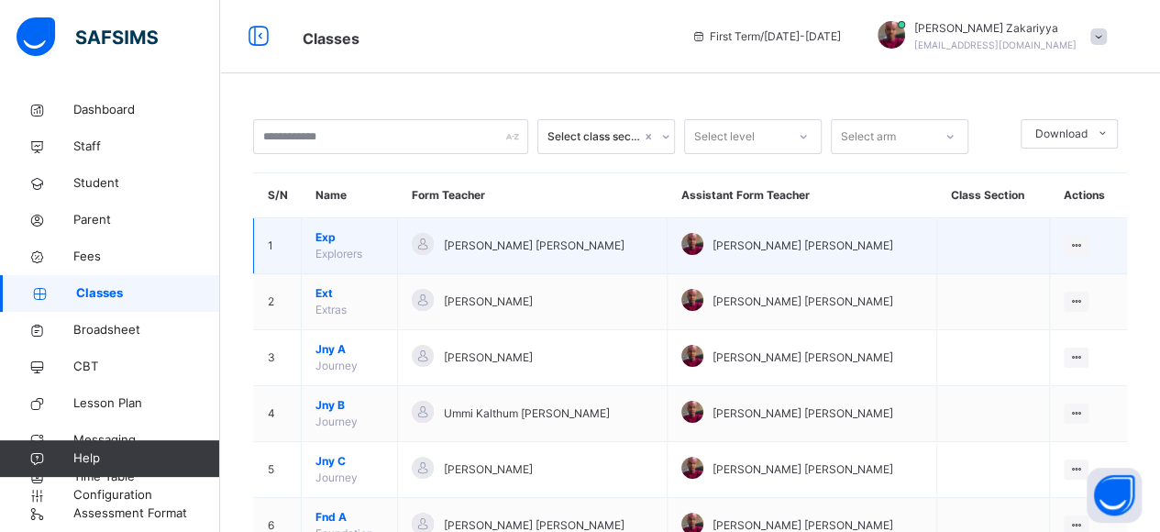
click at [326, 239] on span "Exp" at bounding box center [349, 237] width 68 height 17
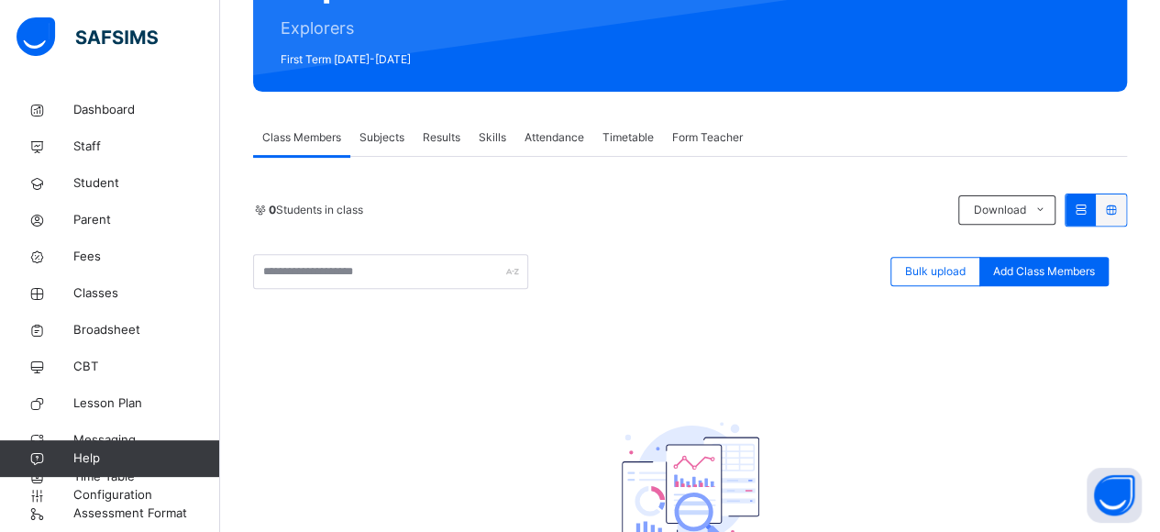
scroll to position [240, 0]
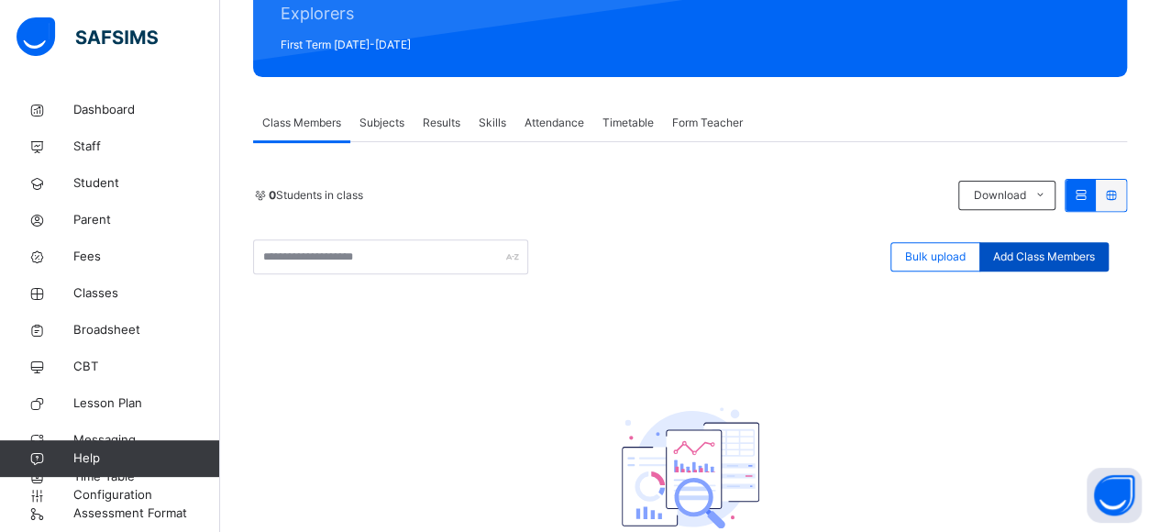
click at [1051, 246] on div "Add Class Members" at bounding box center [1043, 256] width 129 height 29
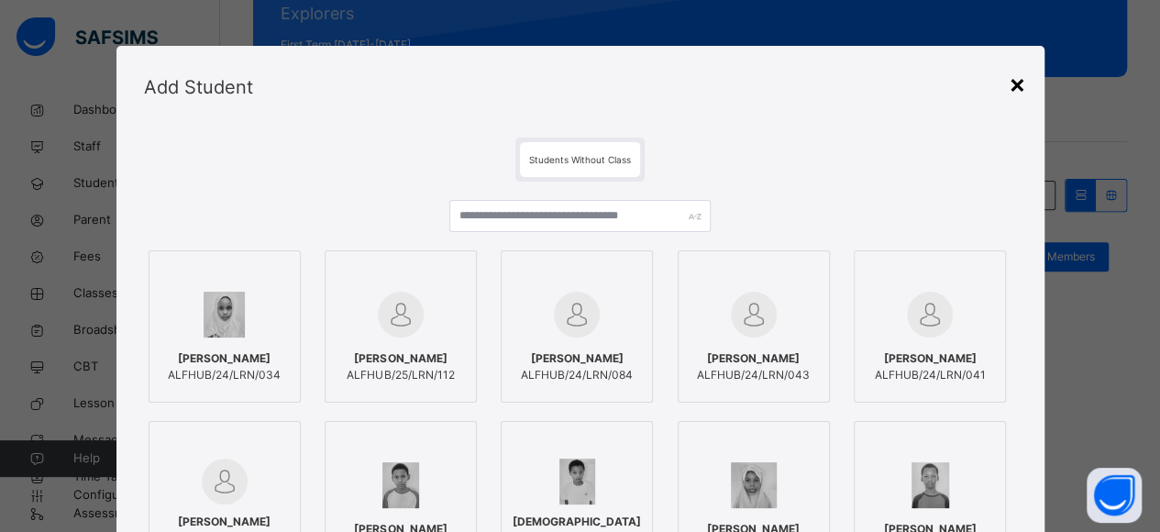
click at [1018, 83] on div "×" at bounding box center [1017, 83] width 17 height 39
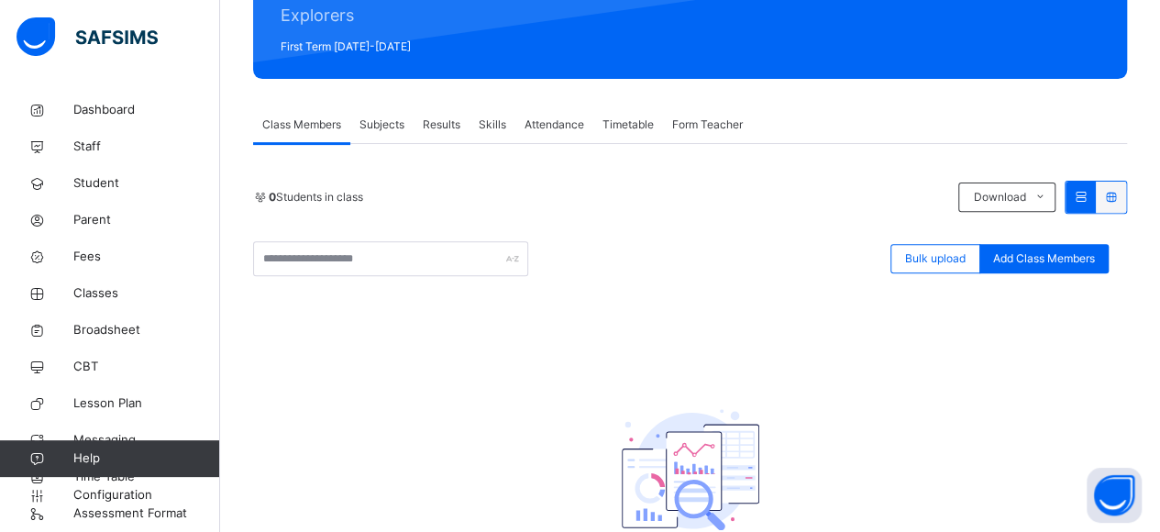
scroll to position [0, 0]
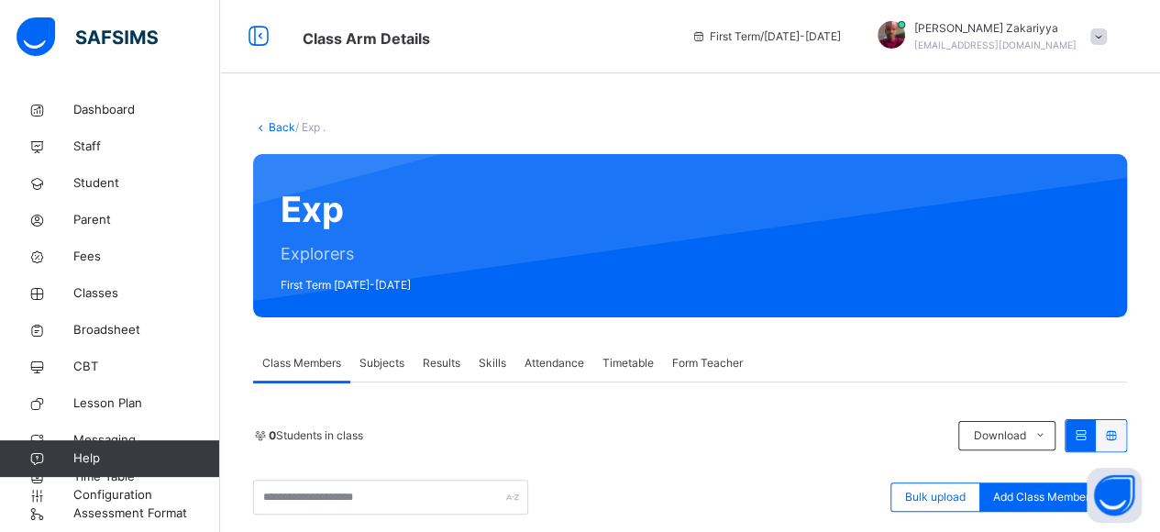
click at [285, 126] on link "Back" at bounding box center [282, 127] width 27 height 14
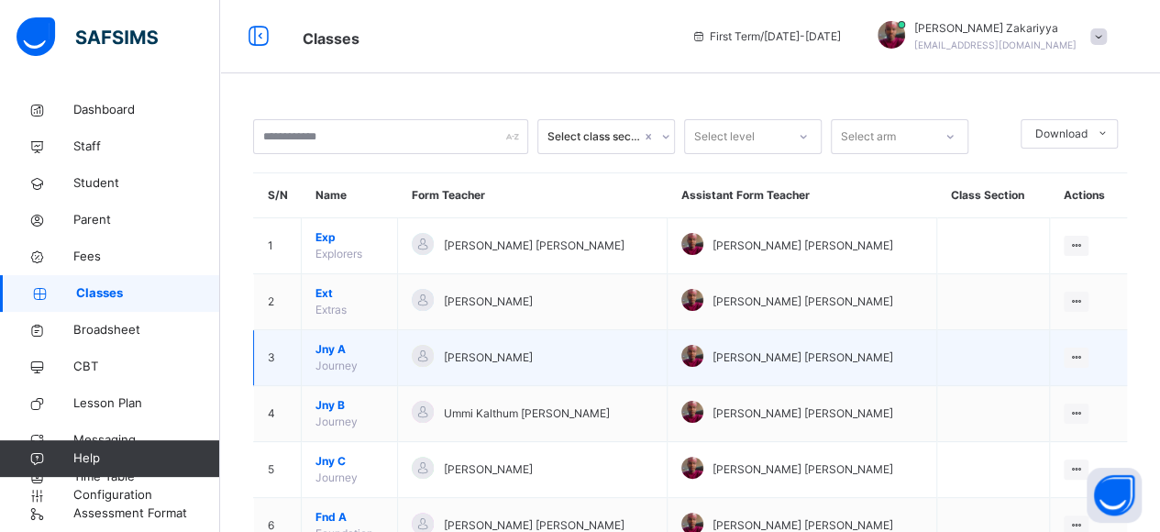
click at [321, 348] on span "Jny A" at bounding box center [349, 349] width 68 height 17
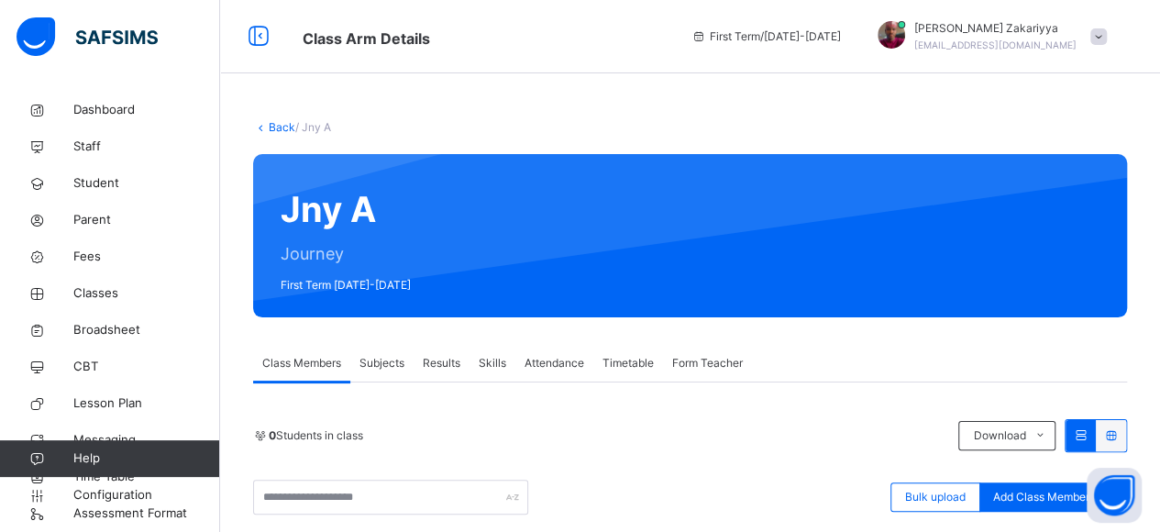
click at [282, 127] on link "Back" at bounding box center [282, 127] width 27 height 14
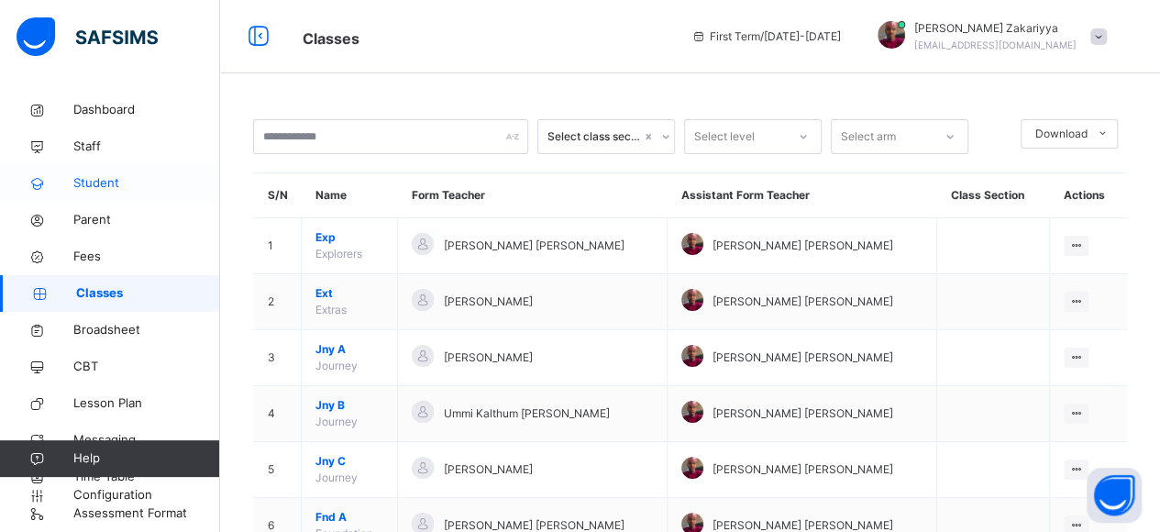
click at [83, 180] on span "Student" at bounding box center [146, 183] width 147 height 18
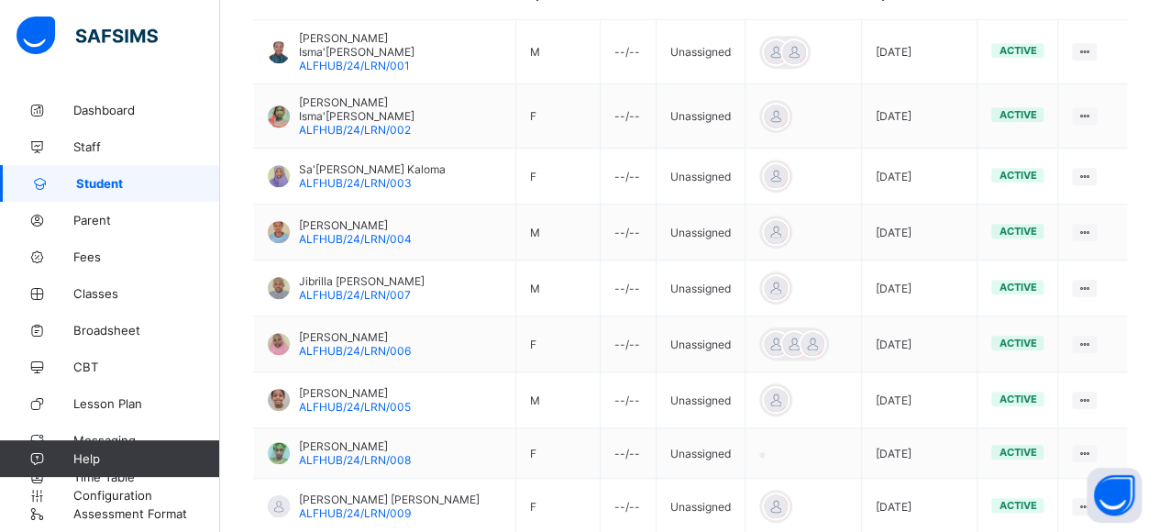
scroll to position [623, 0]
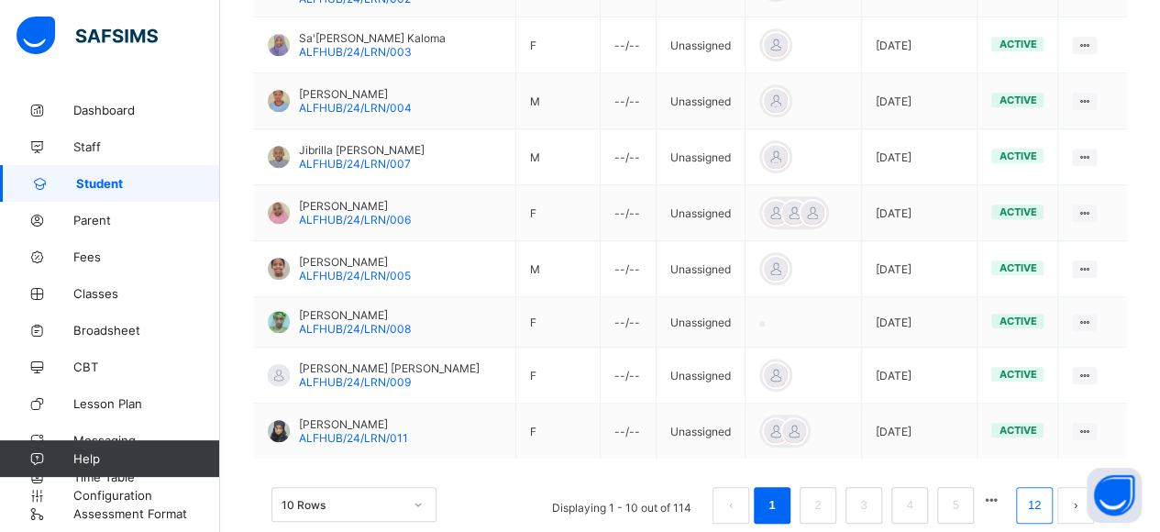
click at [1046, 493] on link "12" at bounding box center [1034, 505] width 24 height 24
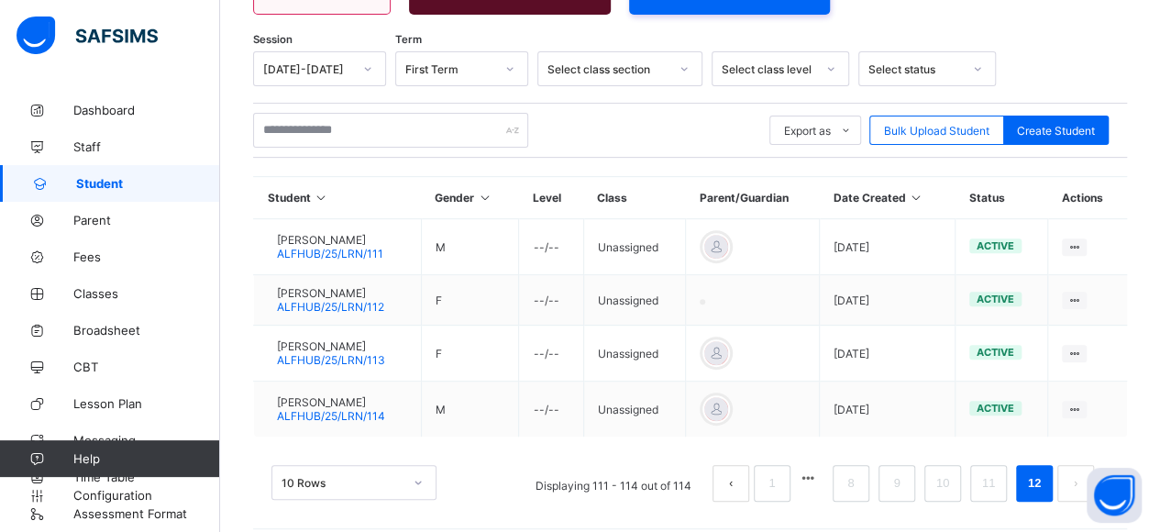
scroll to position [289, 0]
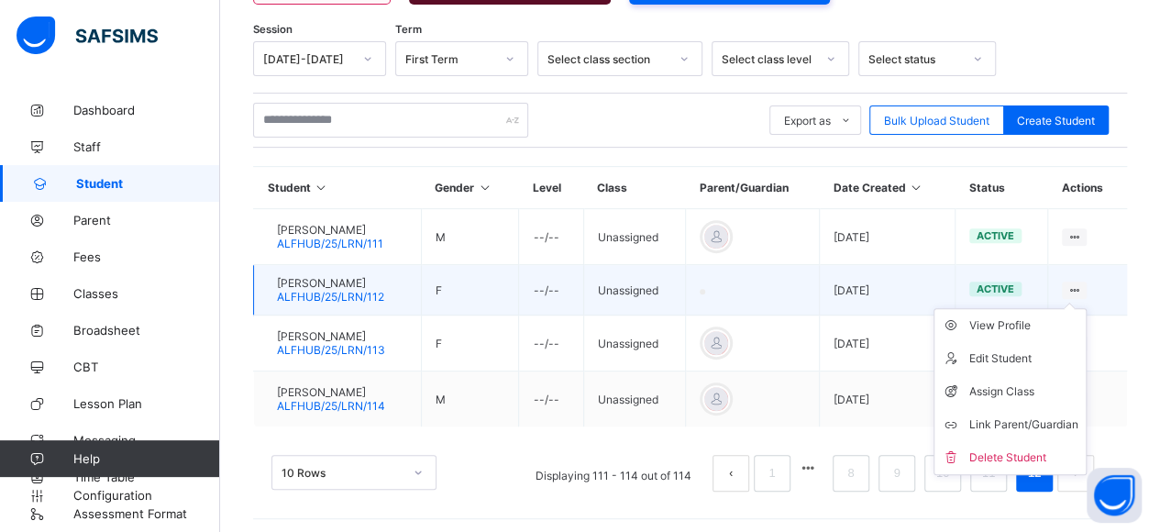
click at [1086, 308] on ul "View Profile Edit Student Assign Class Link Parent/Guardian Delete Student" at bounding box center [1009, 391] width 153 height 167
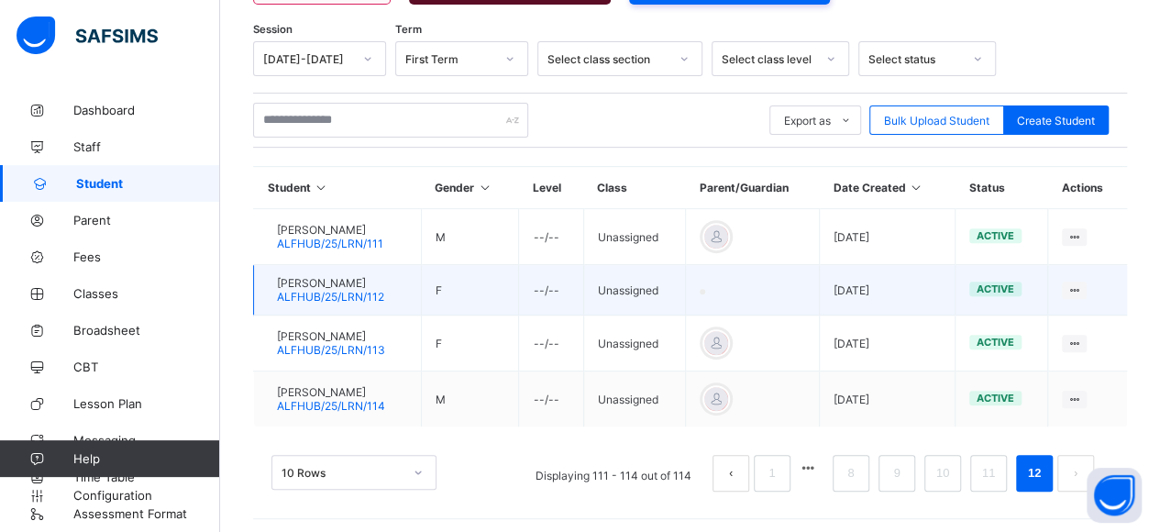
click at [337, 276] on span "[PERSON_NAME]" at bounding box center [330, 283] width 107 height 14
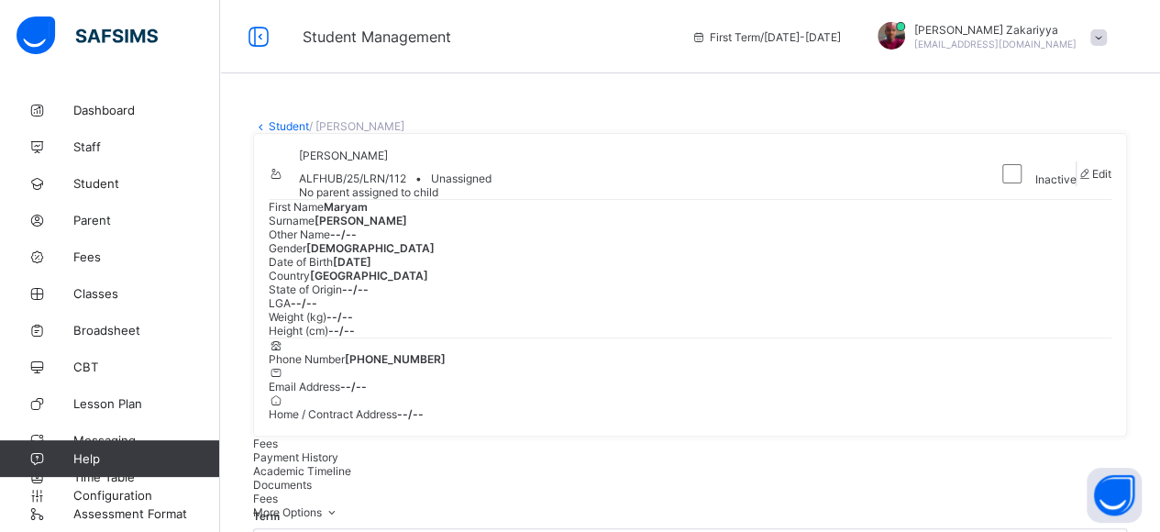
click at [285, 124] on link "Student" at bounding box center [289, 126] width 40 height 14
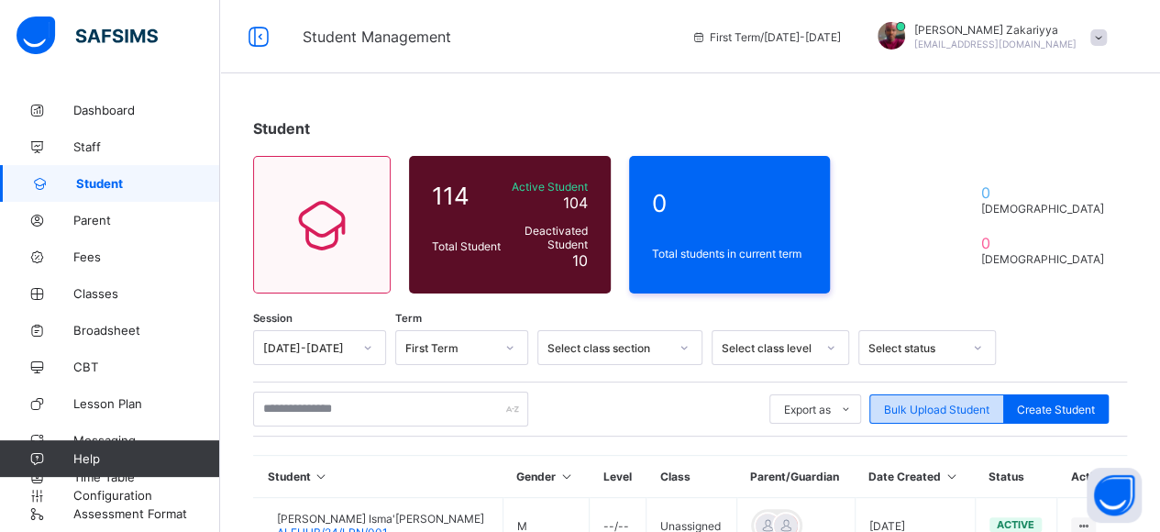
click at [917, 414] on span "Bulk Upload Student" at bounding box center [936, 410] width 105 height 14
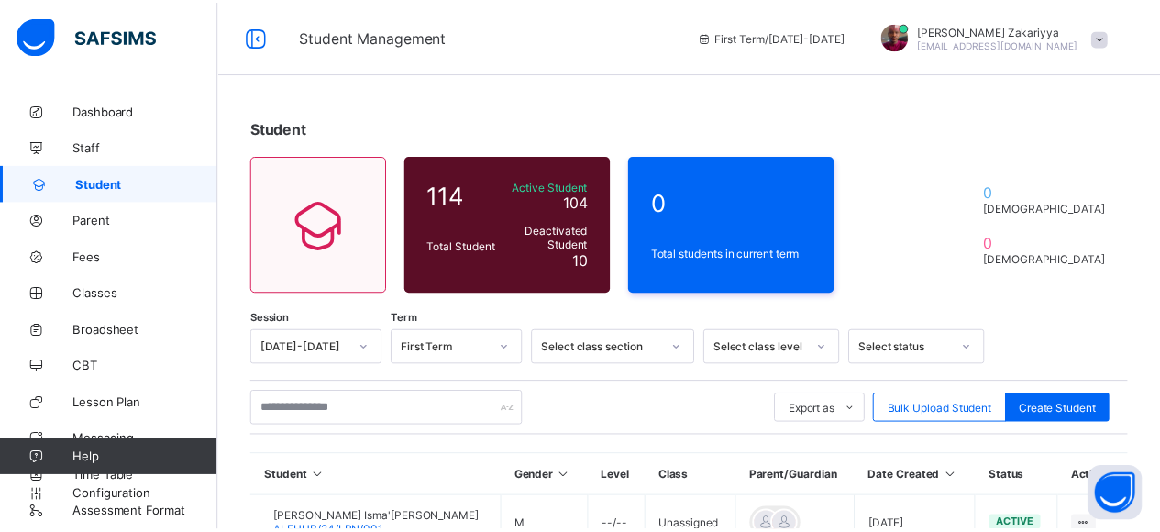
scroll to position [388, 0]
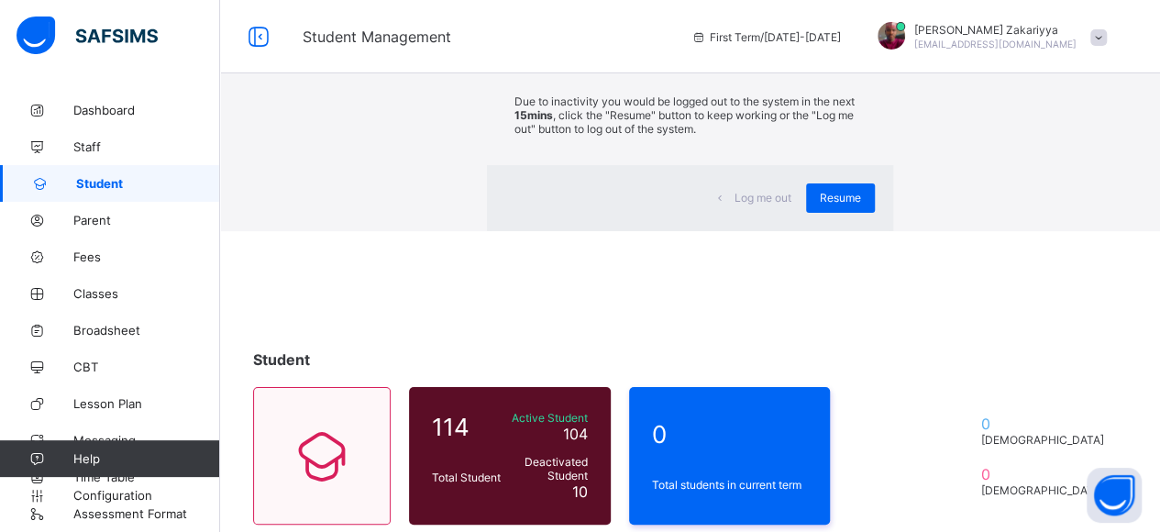
click at [857, 50] on div "×" at bounding box center [865, 33] width 17 height 31
